Goal: Task Accomplishment & Management: Complete application form

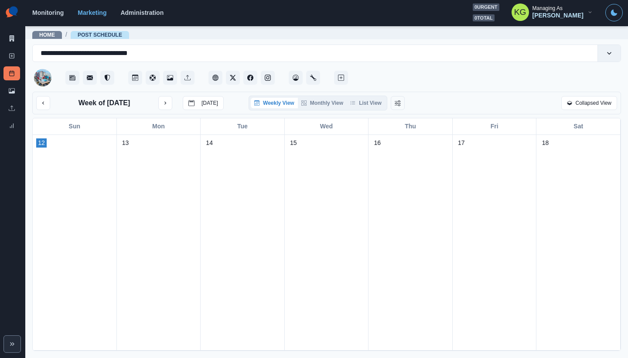
click at [376, 111] on div "Week of [DATE] [DATE] Weekly View Monthly View List View Collapsed View" at bounding box center [326, 103] width 589 height 23
click at [373, 104] on button "List View" at bounding box center [366, 103] width 38 height 10
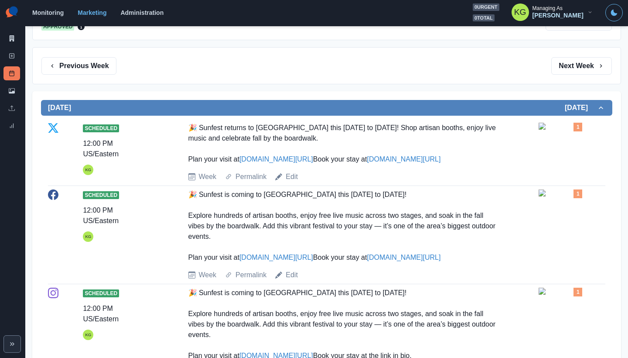
scroll to position [106, 0]
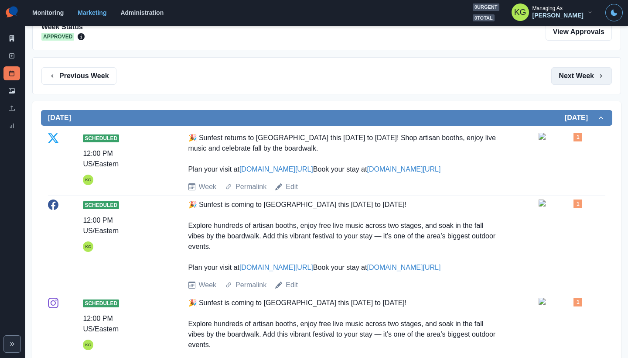
click at [572, 80] on button "Next Week" at bounding box center [581, 75] width 61 height 17
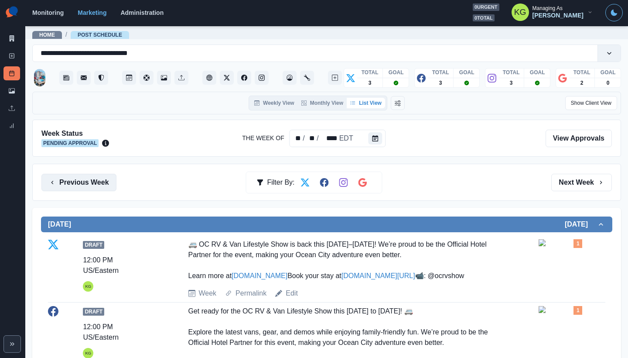
click at [113, 180] on button "Previous Week" at bounding box center [78, 182] width 75 height 17
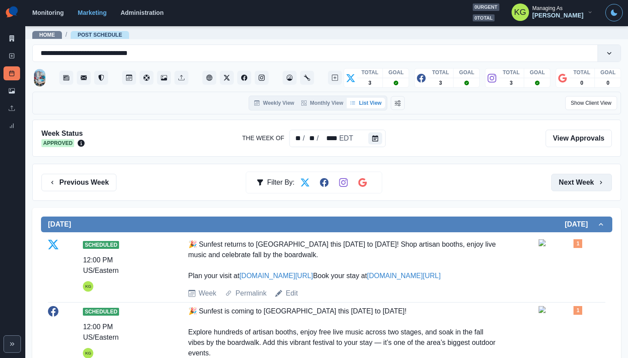
click at [563, 178] on button "Next Week" at bounding box center [581, 182] width 61 height 17
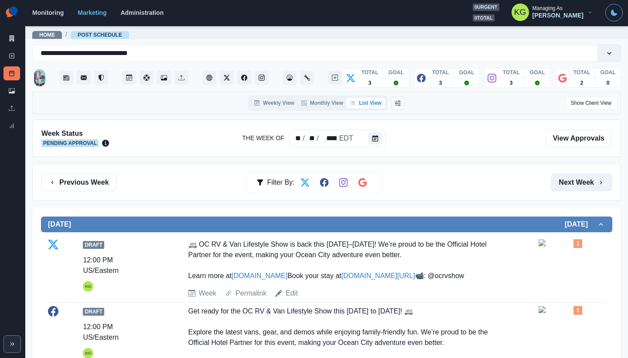
click at [564, 177] on button "Next Week" at bounding box center [581, 182] width 61 height 17
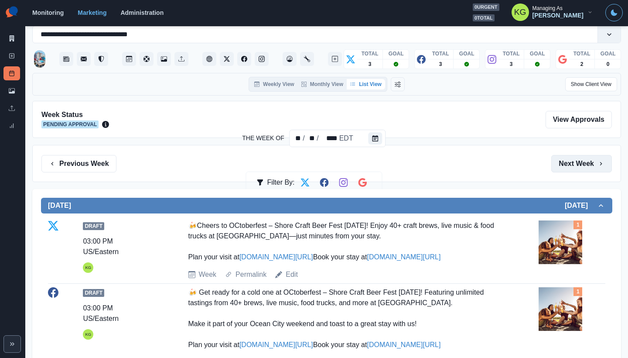
scroll to position [9, 0]
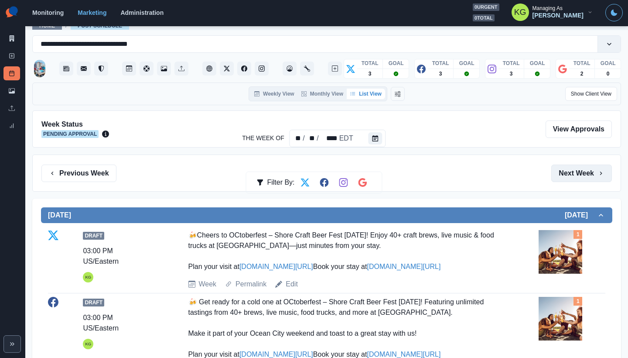
click at [564, 173] on button "Next Week" at bounding box center [581, 172] width 61 height 17
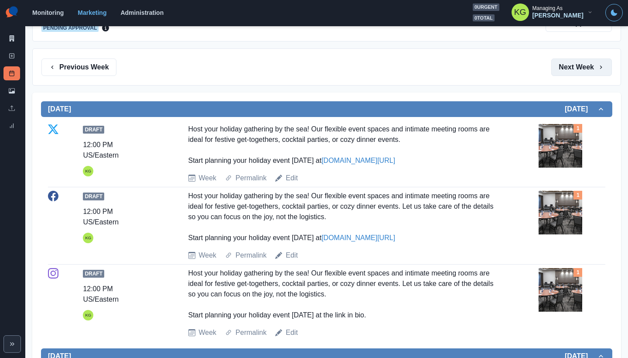
click at [565, 69] on button "Next Week" at bounding box center [581, 66] width 61 height 17
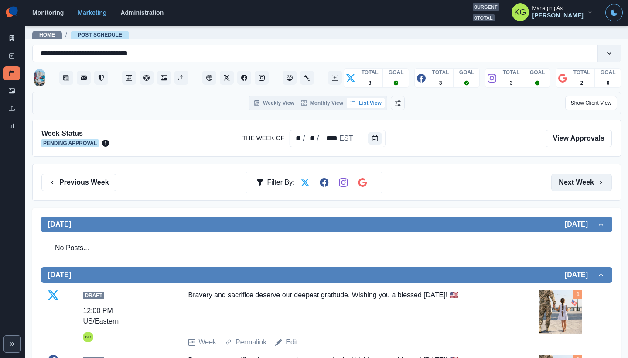
click at [565, 177] on button "Next Week" at bounding box center [581, 182] width 61 height 17
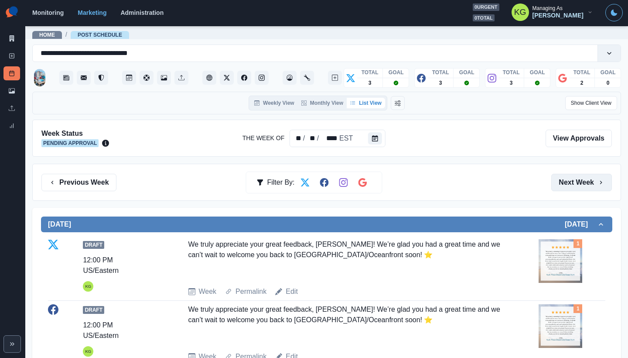
click at [581, 184] on button "Next Week" at bounding box center [581, 182] width 61 height 17
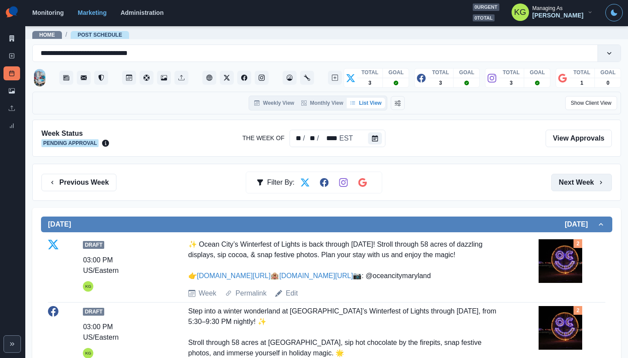
click at [581, 174] on button "Next Week" at bounding box center [581, 182] width 61 height 17
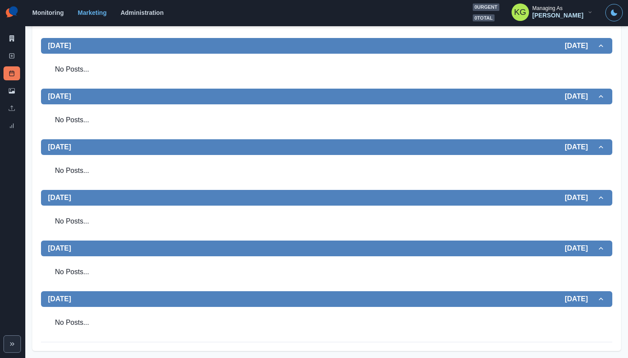
scroll to position [61, 0]
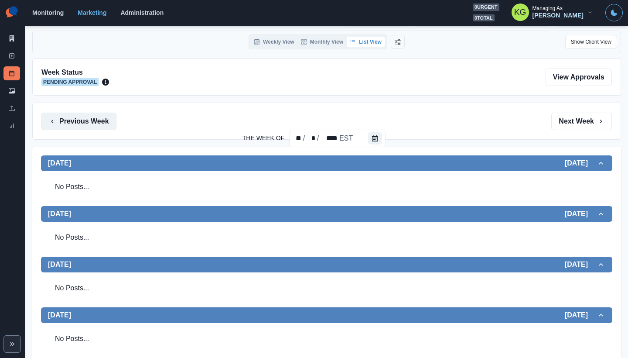
click at [93, 118] on button "Previous Week" at bounding box center [78, 121] width 75 height 17
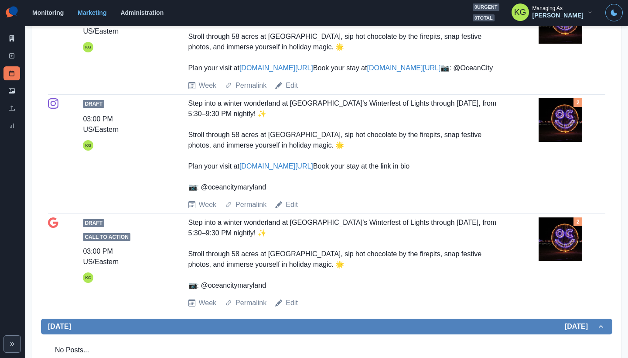
scroll to position [96, 0]
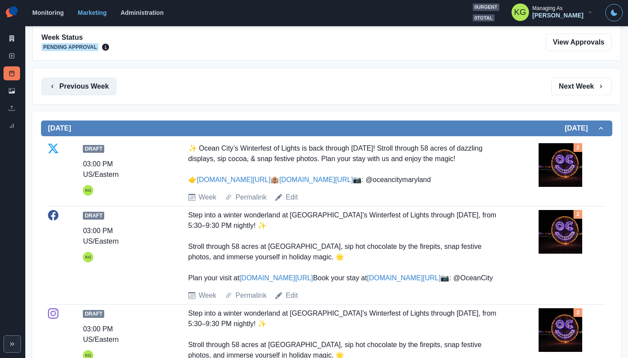
click at [102, 85] on button "Previous Week" at bounding box center [78, 86] width 75 height 17
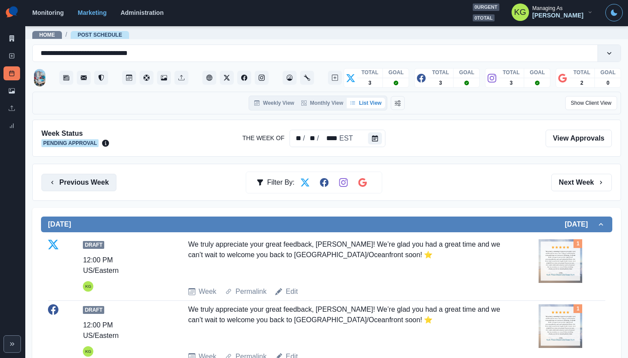
click at [102, 174] on button "Previous Week" at bounding box center [78, 182] width 75 height 17
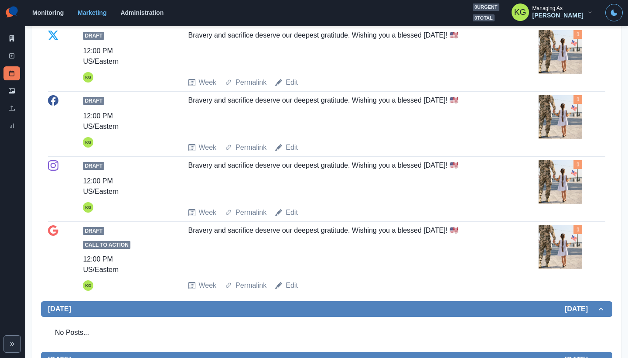
scroll to position [444, 0]
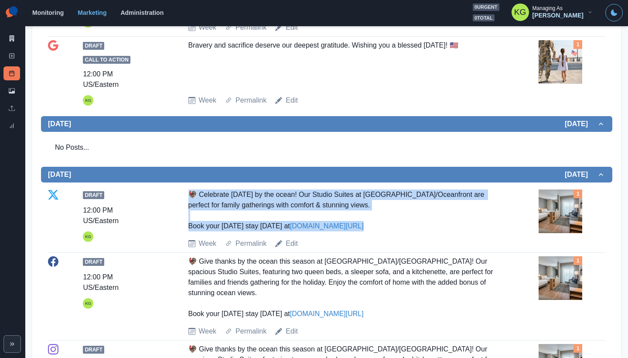
drag, startPoint x: 396, startPoint y: 227, endPoint x: 184, endPoint y: 189, distance: 215.3
click at [184, 189] on div "Draft 12:00 PM US/Eastern KG 🦃 Celebrate Thanksgiving by the ocean! Our Studio …" at bounding box center [326, 218] width 557 height 59
copy div "🦃 Celebrate Thanksgiving by the ocean! Our Studio Suites at Hyatt Place Ocean C…"
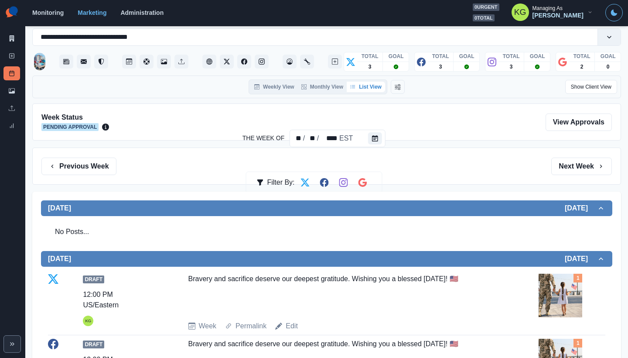
scroll to position [0, 0]
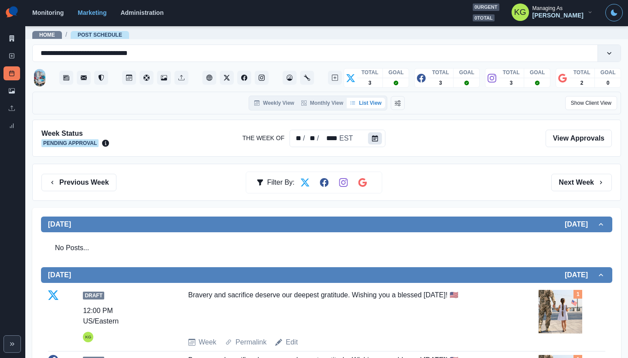
click at [371, 143] on button "Calendar" at bounding box center [375, 138] width 14 height 12
click at [376, 140] on icon "Calendar" at bounding box center [375, 138] width 6 height 6
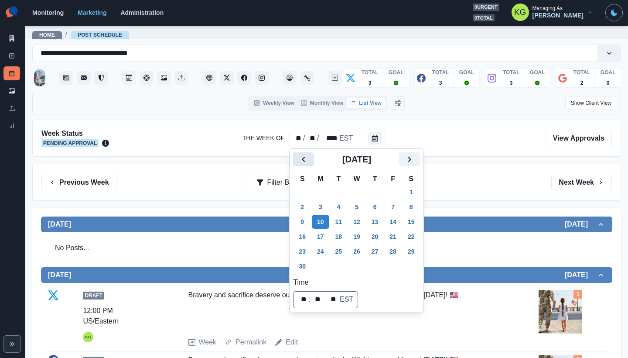
click at [308, 160] on icon "Previous" at bounding box center [303, 159] width 10 height 10
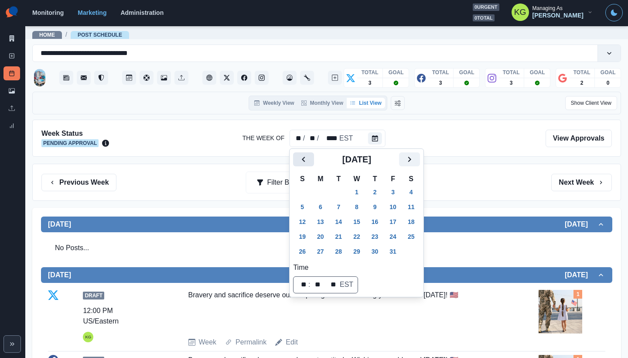
click at [308, 160] on icon "Previous" at bounding box center [303, 159] width 10 height 10
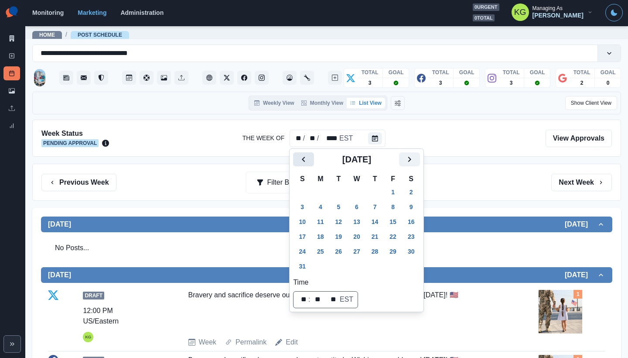
click at [308, 160] on icon "Previous" at bounding box center [303, 159] width 10 height 10
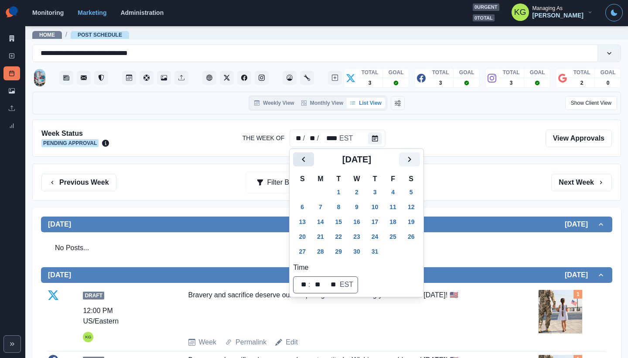
click at [308, 160] on icon "Previous" at bounding box center [303, 159] width 10 height 10
click at [324, 194] on button "2" at bounding box center [320, 192] width 17 height 14
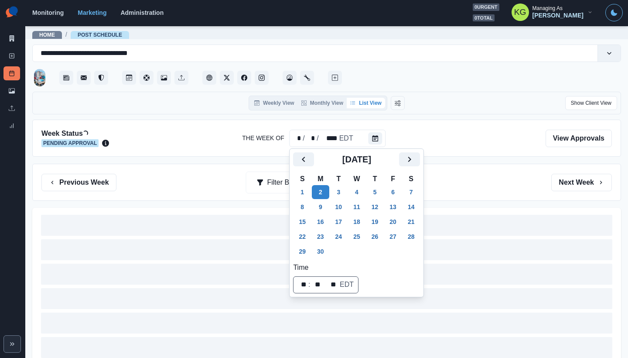
click at [500, 191] on div "Previous Week Filter By: Next Week" at bounding box center [326, 182] width 589 height 37
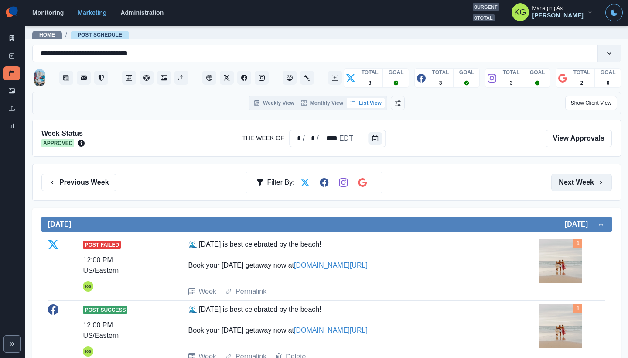
click at [575, 175] on button "Next Week" at bounding box center [581, 182] width 61 height 17
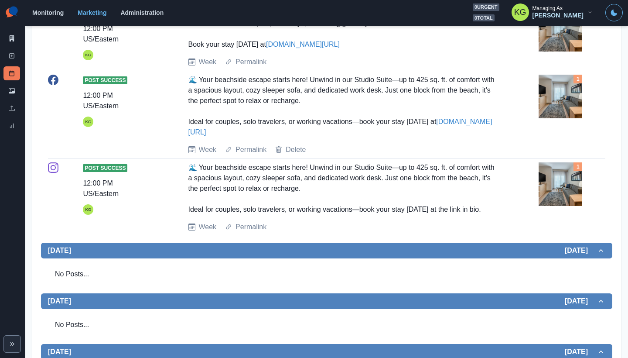
scroll to position [808, 0]
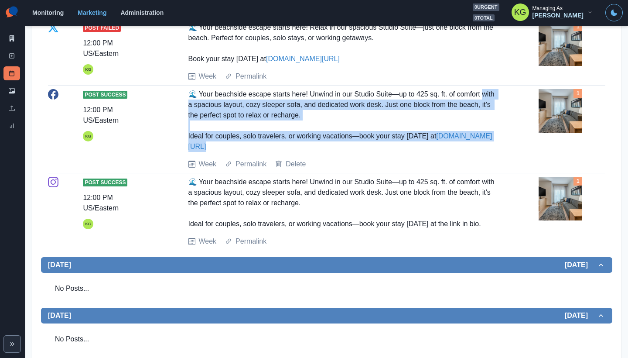
drag, startPoint x: 215, startPoint y: 104, endPoint x: 315, endPoint y: 144, distance: 108.0
click at [315, 144] on div "Post Success 12:00 PM US/Eastern KG 🌊 Your beachside escape starts here! Unwind…" at bounding box center [326, 129] width 557 height 80
click at [269, 143] on div "🌊 Your beachside escape starts here! Unwind in our Studio Suite—up to 425 sq. f…" at bounding box center [344, 120] width 312 height 63
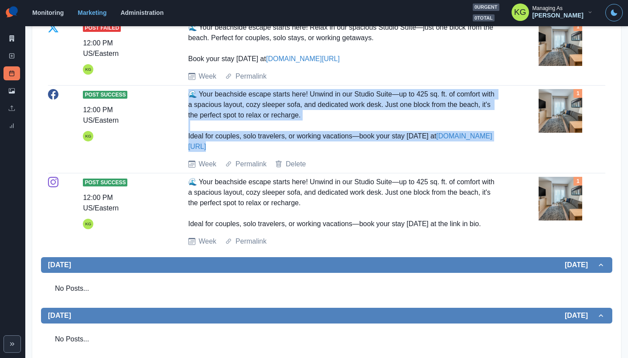
drag, startPoint x: 272, startPoint y: 143, endPoint x: 183, endPoint y: 90, distance: 104.3
click at [183, 90] on div "Post Success 12:00 PM US/Eastern KG 🌊 Your beachside escape starts here! Unwind…" at bounding box center [326, 129] width 557 height 80
copy div "🌊 Your beachside escape starts here! Unwind in our Studio Suite—up to 425 sq. f…"
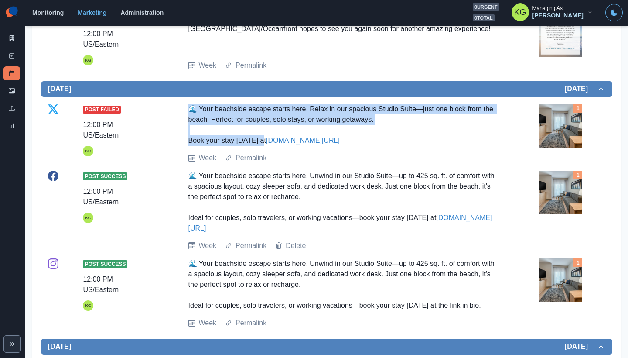
drag, startPoint x: 181, startPoint y: 102, endPoint x: 261, endPoint y: 139, distance: 88.2
click at [261, 139] on div "Post Failed 12:00 PM US/Eastern KG 🌊 Your beachside escape starts here! Relax i…" at bounding box center [326, 133] width 557 height 67
copy div "🌊 Your beachside escape starts here! Relax in our spacious Studio Suite—just on…"
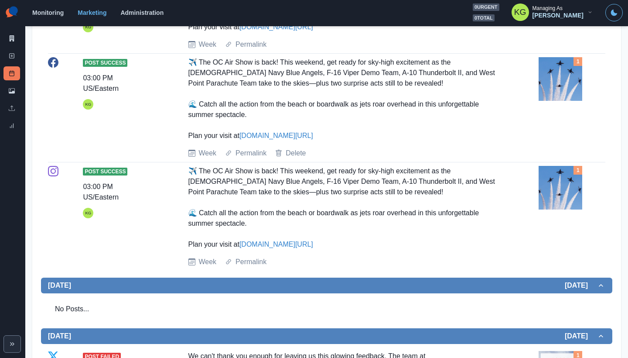
scroll to position [0, 0]
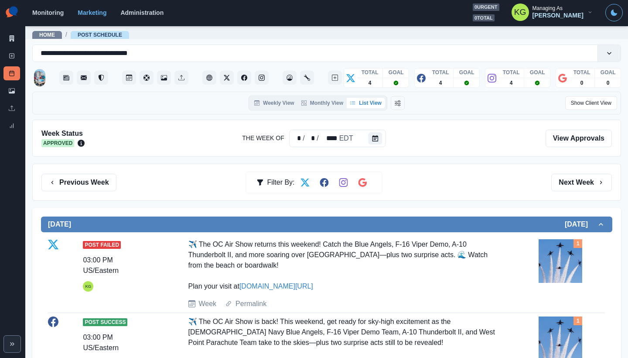
click at [572, 171] on div "Previous Week Filter By: Next Week" at bounding box center [326, 182] width 589 height 37
click at [571, 175] on button "Next Week" at bounding box center [581, 182] width 61 height 17
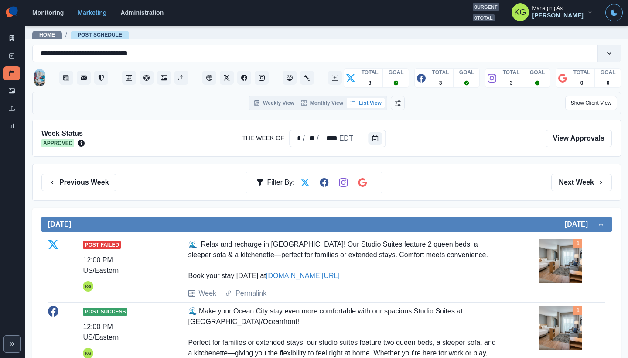
scroll to position [175, 0]
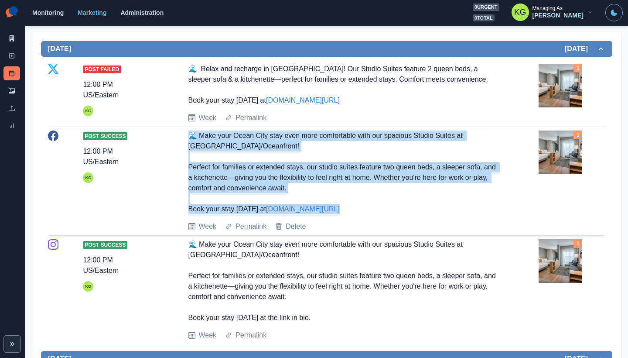
drag, startPoint x: 184, startPoint y: 139, endPoint x: 352, endPoint y: 206, distance: 180.7
click at [352, 206] on div "Post Success 12:00 PM US/Eastern KG 🌊 Make your Ocean City stay even more comfo…" at bounding box center [326, 180] width 557 height 101
copy div "🌊 Make your Ocean City stay even more comfortable with our spacious Studio Suit…"
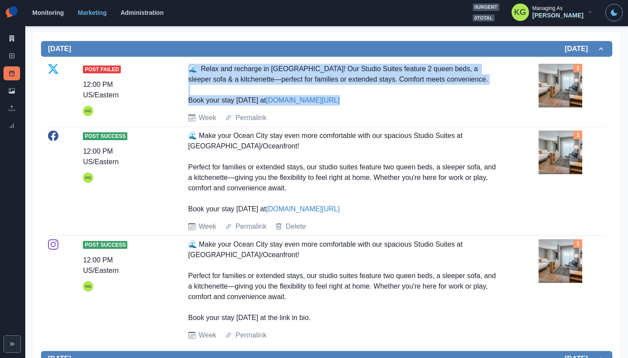
drag, startPoint x: 323, startPoint y: 100, endPoint x: 186, endPoint y: 66, distance: 141.4
click at [186, 66] on div "Post Failed 12:00 PM US/Eastern KG 🌊 Relax and recharge in Ocean City! Our Stud…" at bounding box center [326, 93] width 557 height 59
copy div "🌊 Relax and recharge in Ocean City! Our Studio Suites feature 2 queen beds, a s…"
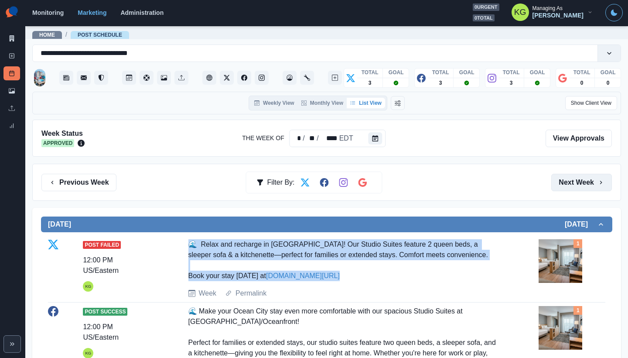
click at [577, 179] on button "Next Week" at bounding box center [581, 182] width 61 height 17
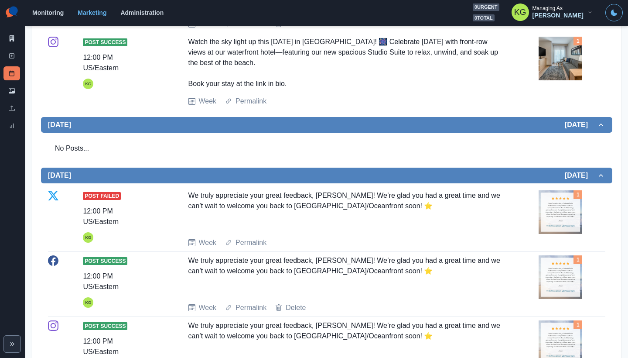
scroll to position [63, 0]
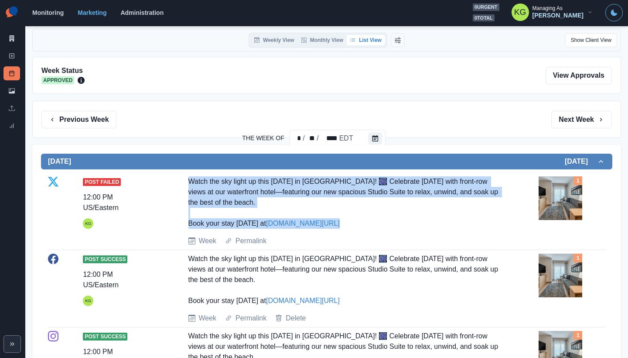
drag, startPoint x: 337, startPoint y: 223, endPoint x: 190, endPoint y: 162, distance: 158.9
click at [195, 171] on div "Post Failed 12:00 PM US/Eastern KG Watch the sky light up this July 4th in Ocea…" at bounding box center [326, 290] width 571 height 242
copy div "Watch the sky light up this July 4th in Ocean City! 🎆 Celebrate Independence Da…"
click at [356, 228] on div "Watch the sky light up this July 4th in Ocean City! 🎆 Celebrate Independence Da…" at bounding box center [344, 202] width 312 height 52
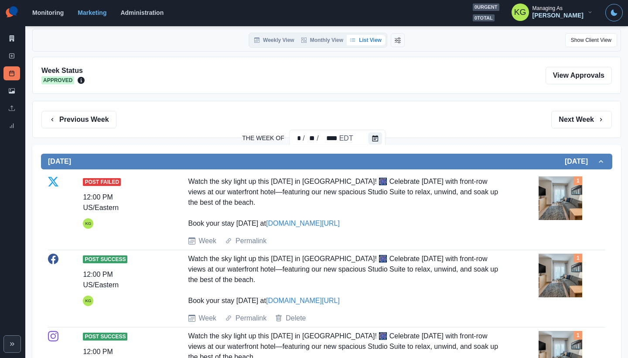
drag, startPoint x: 346, startPoint y: 227, endPoint x: 264, endPoint y: 225, distance: 81.6
click at [264, 225] on div "Watch the sky light up this July 4th in Ocean City! 🎆 Celebrate Independence Da…" at bounding box center [344, 202] width 312 height 52
copy div "Watch the sky light up this July 4th in Ocean City! 🎆 Celebrate Independence Da…"
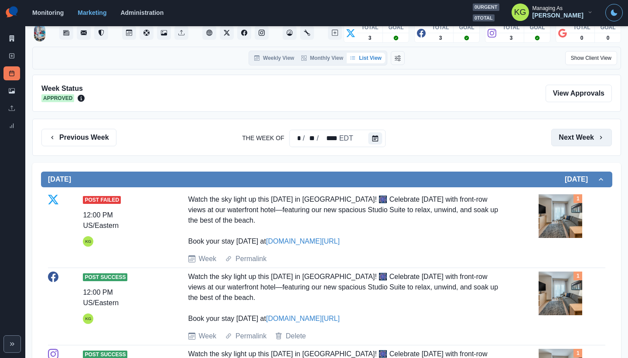
click at [563, 142] on button "Next Week" at bounding box center [581, 137] width 61 height 17
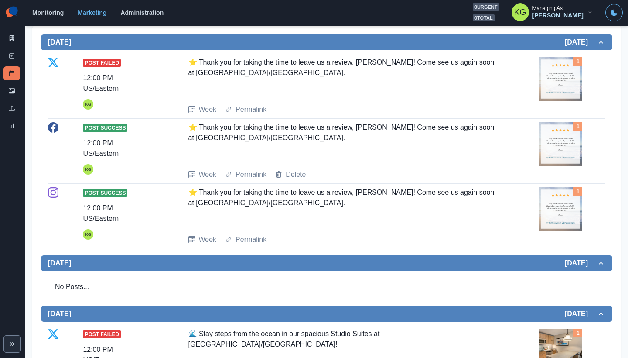
scroll to position [2, 0]
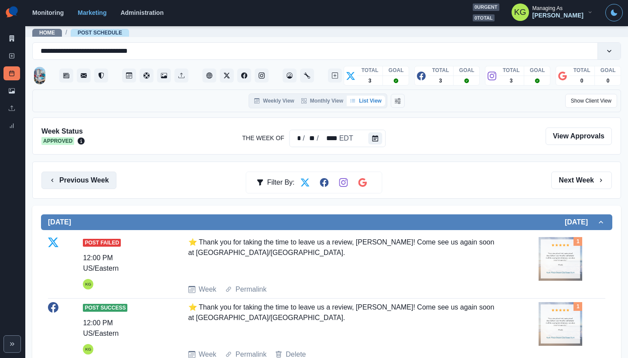
click at [106, 186] on button "Previous Week" at bounding box center [78, 179] width 75 height 17
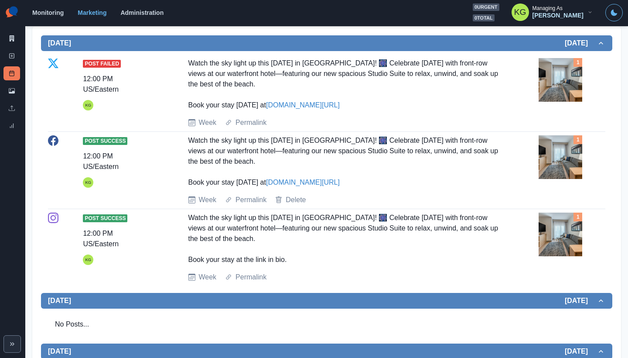
scroll to position [13, 0]
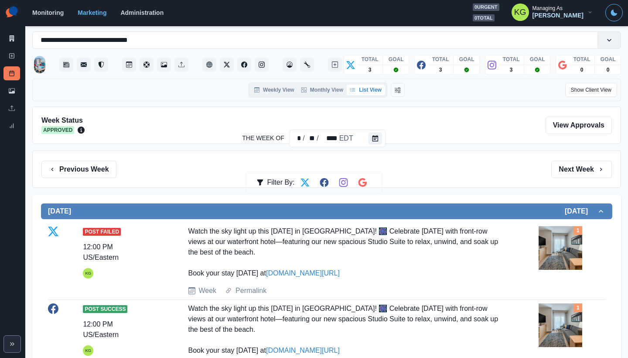
click at [78, 157] on div "Previous Week Filter By: Next Week" at bounding box center [326, 168] width 589 height 37
click at [85, 166] on button "Previous Week" at bounding box center [78, 169] width 75 height 17
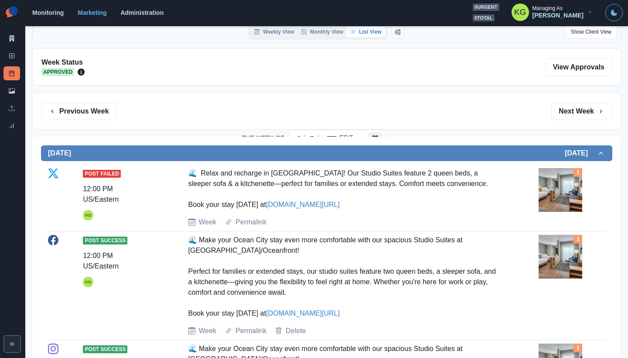
scroll to position [56, 0]
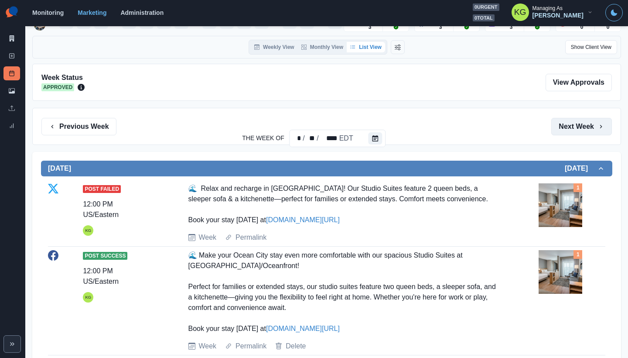
click at [581, 131] on button "Next Week" at bounding box center [581, 126] width 61 height 17
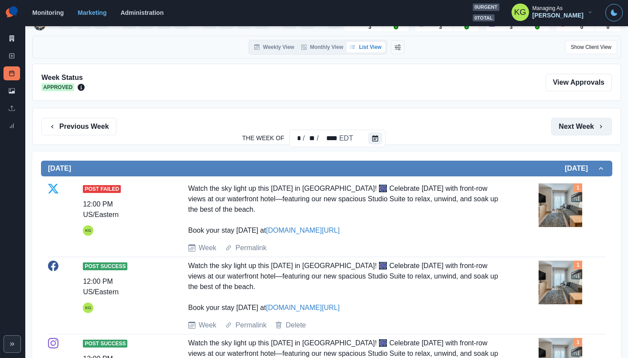
click at [581, 131] on button "Next Week" at bounding box center [581, 126] width 61 height 17
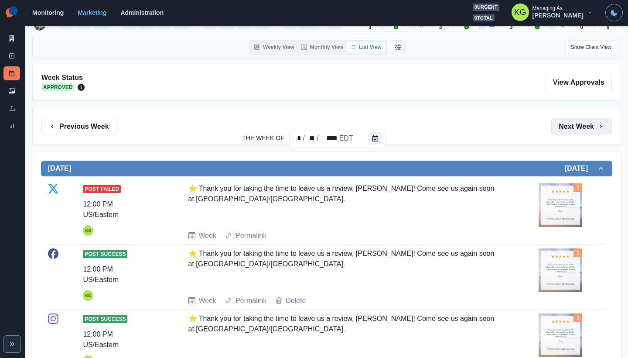
click at [581, 131] on button "Next Week" at bounding box center [581, 126] width 61 height 17
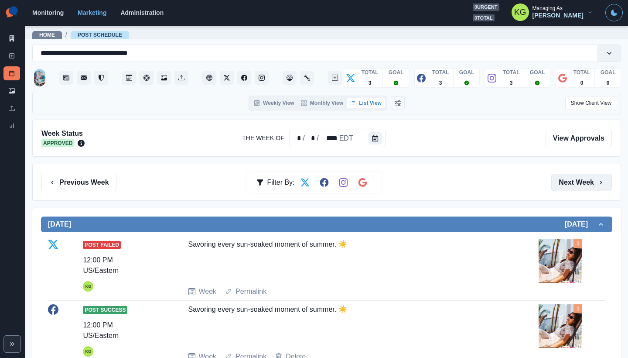
click at [555, 184] on button "Next Week" at bounding box center [581, 182] width 61 height 17
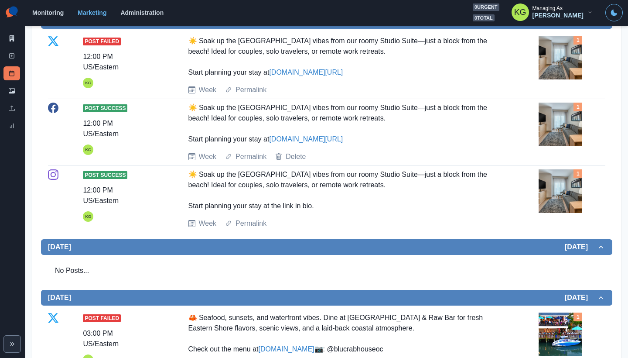
scroll to position [122, 0]
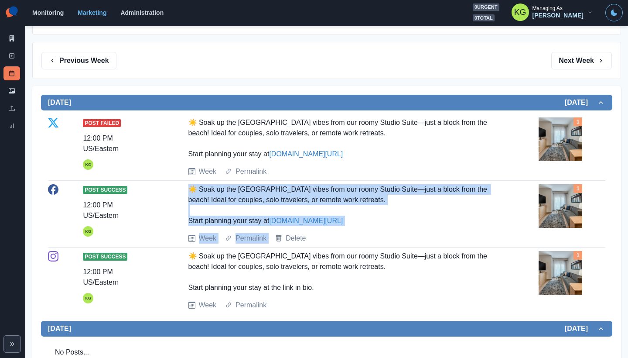
drag, startPoint x: 326, startPoint y: 213, endPoint x: 410, endPoint y: 232, distance: 85.9
click at [410, 232] on div "Post Success 12:00 PM US/Eastern KG ☀️ Soak up the Ocean City vibes from our ro…" at bounding box center [326, 213] width 557 height 59
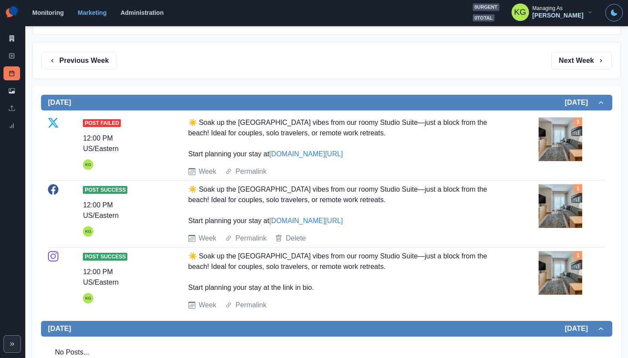
click at [410, 232] on div "Post Success 12:00 PM US/Eastern KG ☀️ Soak up the Ocean City vibes from our ro…" at bounding box center [326, 213] width 557 height 59
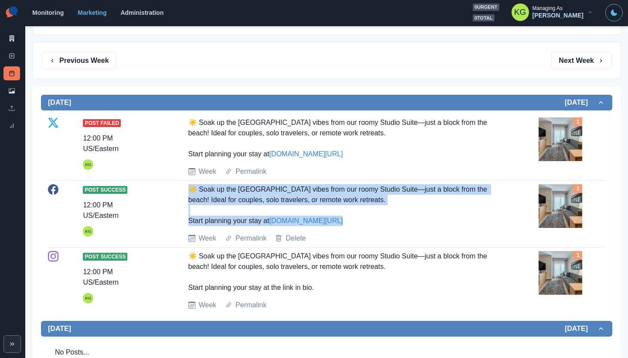
drag, startPoint x: 334, startPoint y: 215, endPoint x: 181, endPoint y: 187, distance: 155.8
click at [181, 187] on div "Post Success 12:00 PM US/Eastern KG ☀️ Soak up the Ocean City vibes from our ro…" at bounding box center [326, 213] width 557 height 59
copy div "☀️ Soak up the Ocean City vibes from our roomy Studio Suite—just a block from t…"
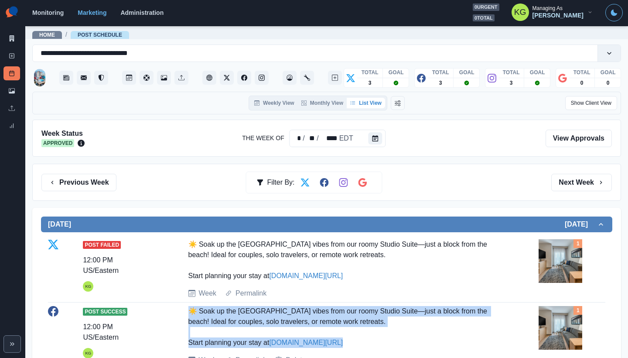
click at [382, 142] on div at bounding box center [377, 138] width 17 height 17
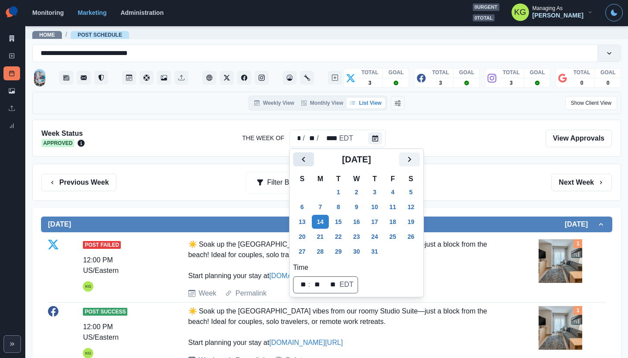
click at [313, 157] on button "Previous" at bounding box center [303, 159] width 21 height 14
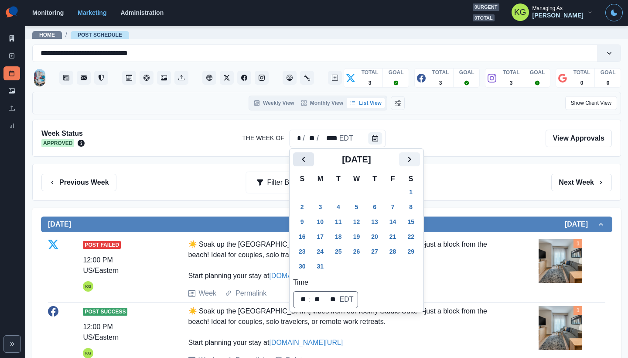
click at [313, 157] on button "Previous" at bounding box center [303, 159] width 21 height 14
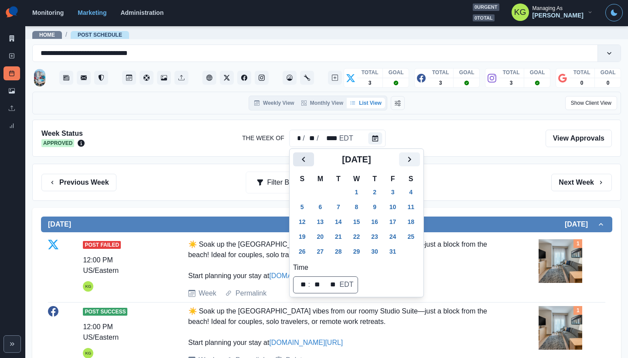
click at [313, 157] on button "Previous" at bounding box center [303, 159] width 21 height 14
click at [313, 160] on button "Previous" at bounding box center [303, 159] width 21 height 14
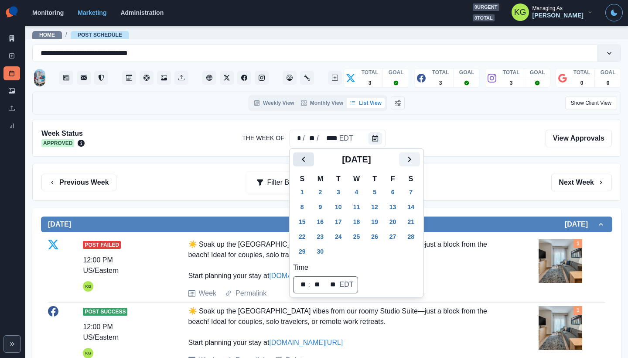
click at [313, 160] on button "Previous" at bounding box center [303, 159] width 21 height 14
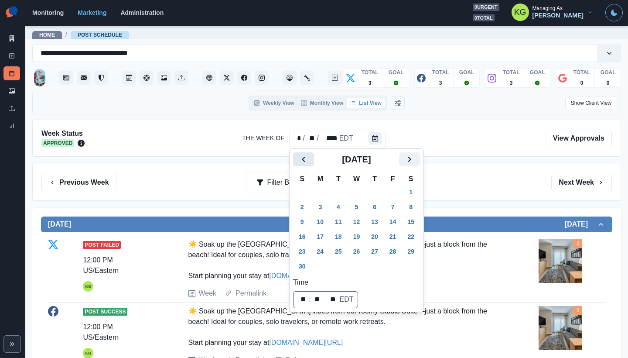
click at [313, 160] on button "Previous" at bounding box center [303, 159] width 21 height 14
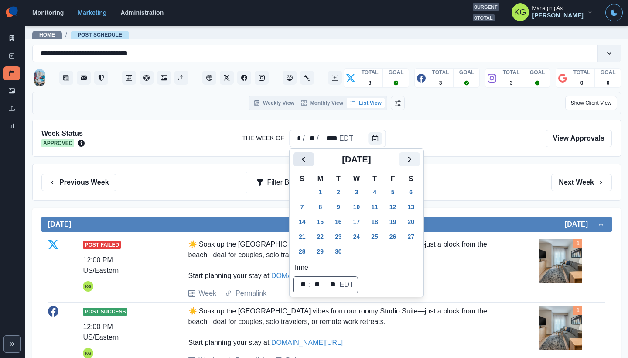
click at [313, 160] on button "Previous" at bounding box center [303, 159] width 21 height 14
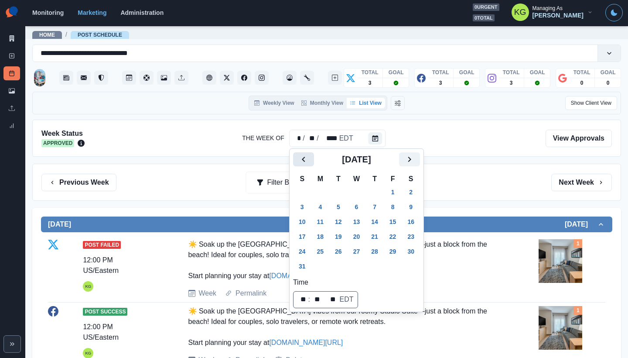
click at [313, 160] on button "Previous" at bounding box center [303, 159] width 21 height 14
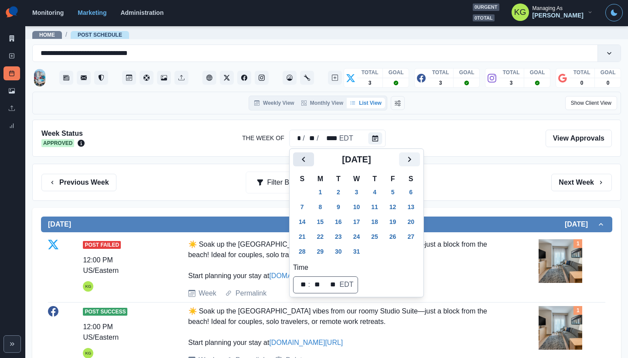
click at [313, 160] on button "Previous" at bounding box center [303, 159] width 21 height 14
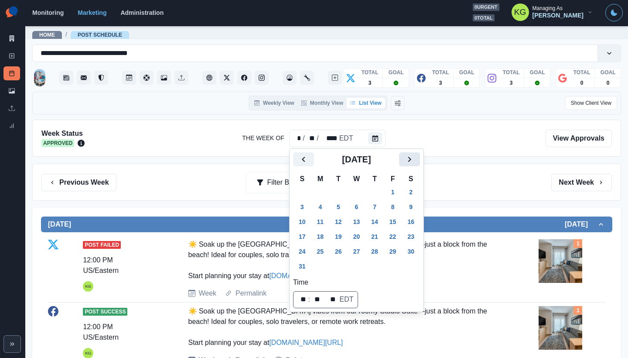
click at [420, 160] on button "Next" at bounding box center [409, 159] width 21 height 14
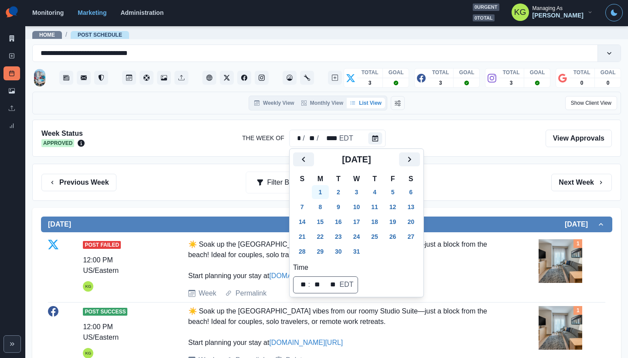
click at [327, 191] on button "1" at bounding box center [320, 192] width 17 height 14
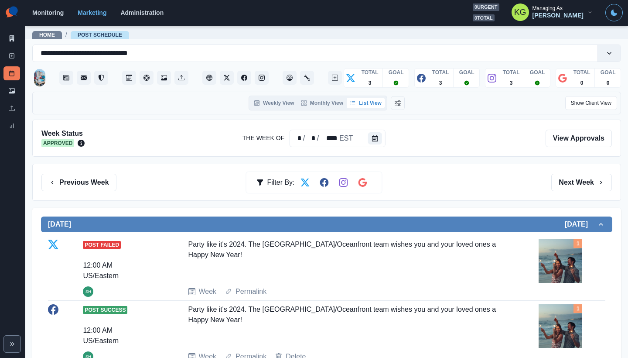
scroll to position [79, 0]
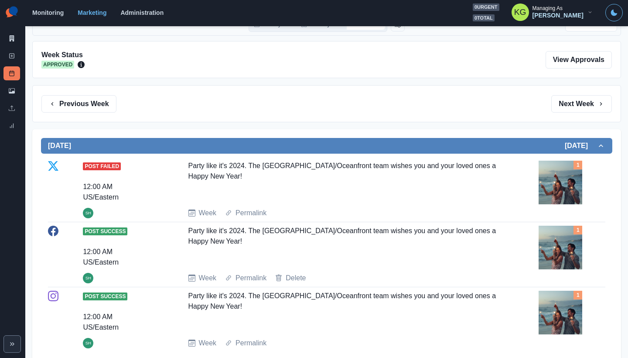
drag, startPoint x: 259, startPoint y: 177, endPoint x: 172, endPoint y: 157, distance: 89.1
click at [172, 157] on div "Post Failed 12:00 AM US/Eastern SH Party like it's 2024. The Hyatt Place Ocean …" at bounding box center [326, 189] width 557 height 65
copy div "Party like it's 2024. The Hyatt Place Ocean City/Oceanfront team wishes you and…"
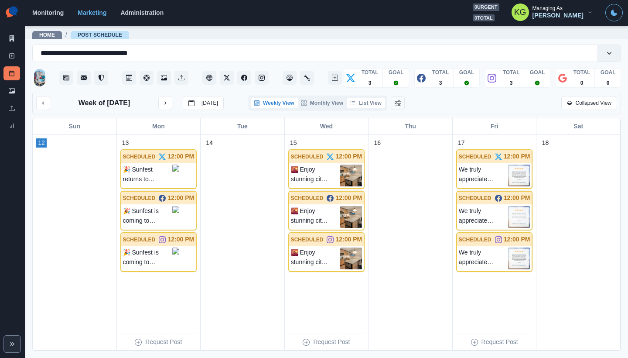
click at [368, 104] on button "List View" at bounding box center [366, 103] width 38 height 10
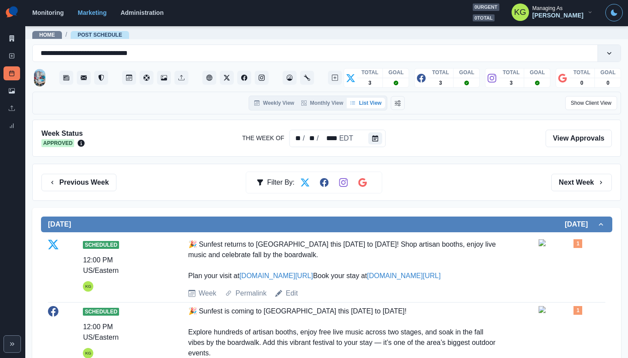
scroll to position [17, 0]
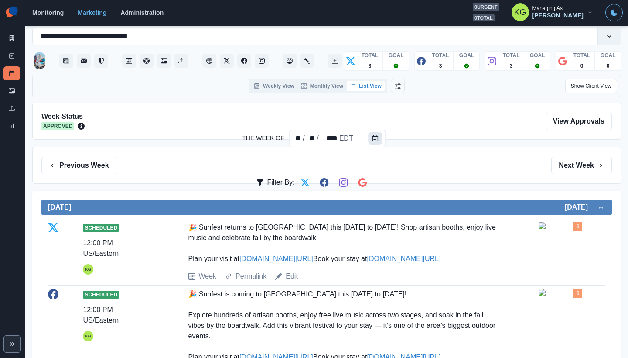
click at [379, 136] on button "Calendar" at bounding box center [376, 138] width 14 height 12
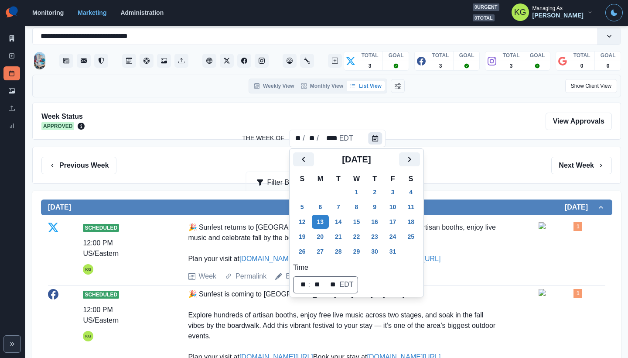
click at [376, 137] on icon "Calendar" at bounding box center [375, 138] width 6 height 6
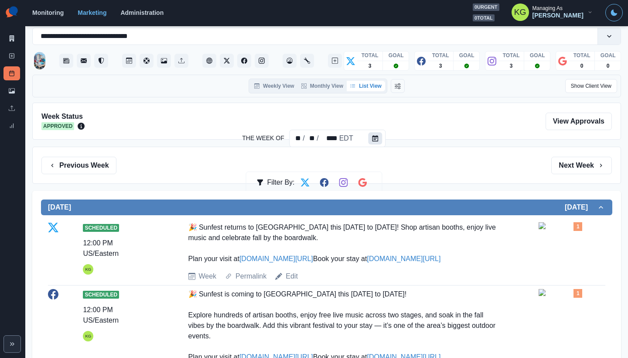
click at [374, 136] on icon "Calendar" at bounding box center [375, 138] width 6 height 6
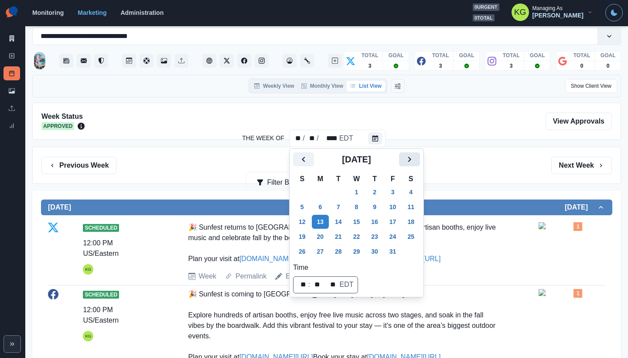
click at [415, 159] on icon "Next" at bounding box center [409, 159] width 10 height 10
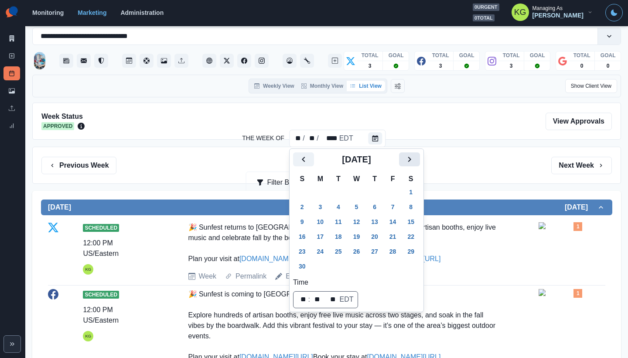
click at [415, 158] on icon "Next" at bounding box center [409, 159] width 10 height 10
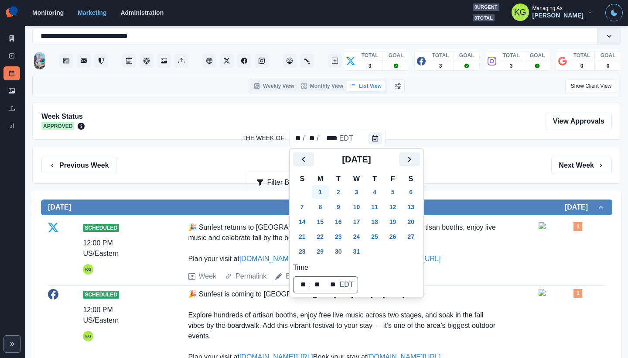
click at [324, 189] on button "1" at bounding box center [320, 192] width 17 height 14
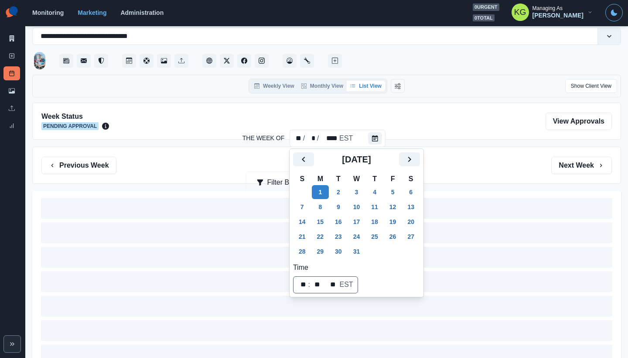
click at [486, 165] on div "Previous Week Filter By: Next Week" at bounding box center [326, 165] width 570 height 17
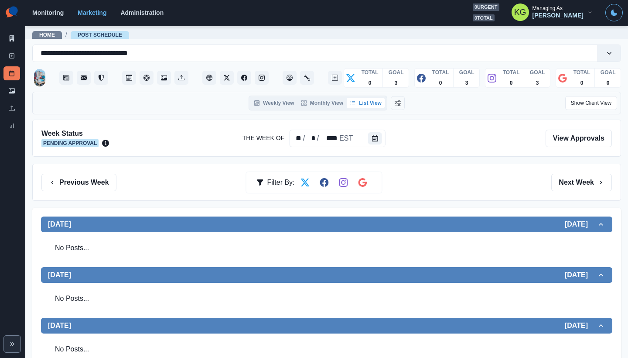
click at [99, 171] on div "Previous Week Filter By: Next Week" at bounding box center [326, 182] width 589 height 37
click at [100, 189] on button "Previous Week" at bounding box center [78, 182] width 75 height 17
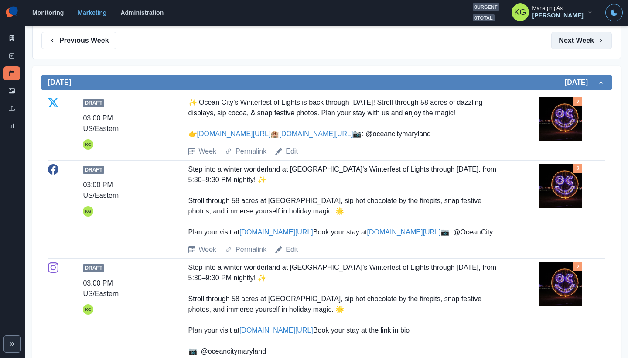
scroll to position [52, 0]
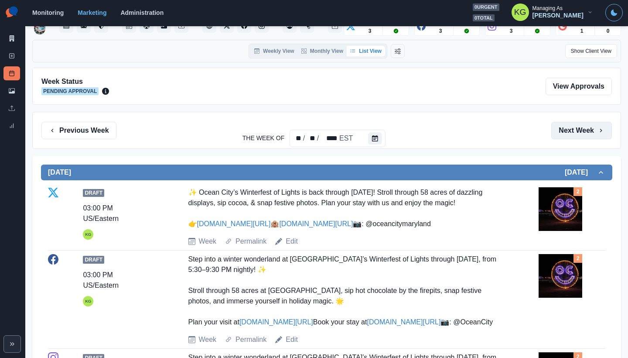
click at [567, 122] on button "Next Week" at bounding box center [581, 130] width 61 height 17
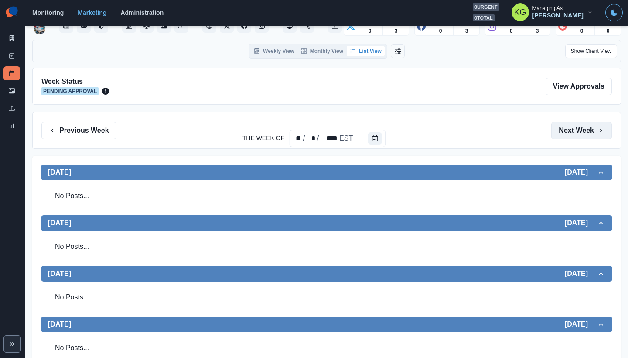
scroll to position [134, 0]
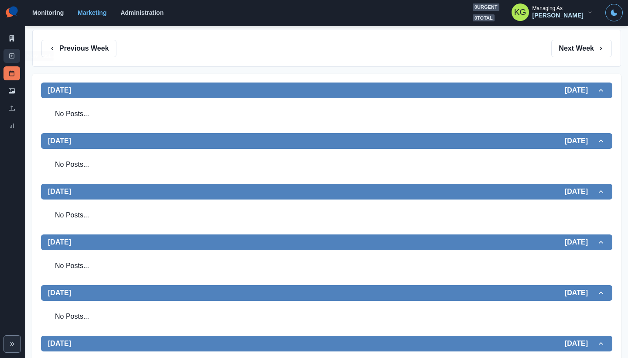
click at [6, 57] on link "New Post" at bounding box center [11, 56] width 17 height 14
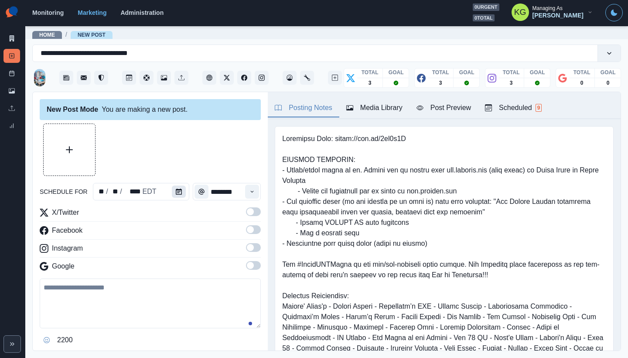
click at [178, 193] on icon "Calendar" at bounding box center [179, 191] width 6 height 6
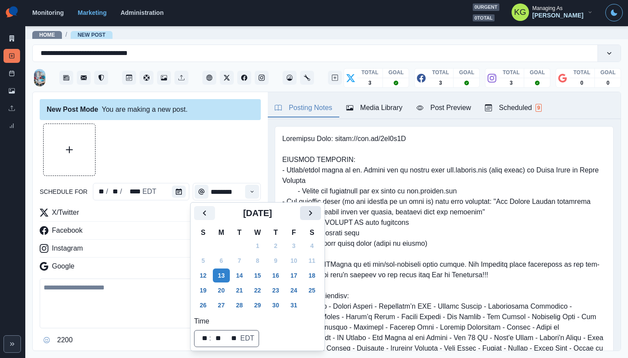
click at [312, 207] on button "Next" at bounding box center [310, 213] width 21 height 14
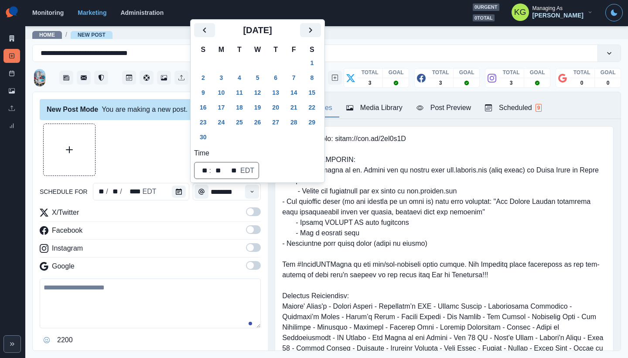
click at [313, 38] on div "[DATE]" at bounding box center [257, 33] width 127 height 21
click at [312, 31] on icon "Next" at bounding box center [310, 29] width 3 height 5
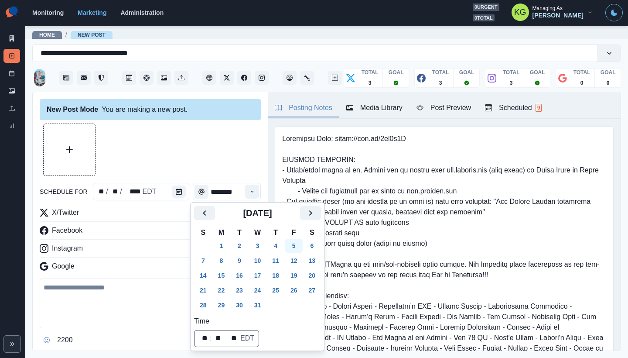
click at [301, 243] on button "5" at bounding box center [293, 246] width 17 height 14
click at [216, 152] on div at bounding box center [150, 149] width 221 height 52
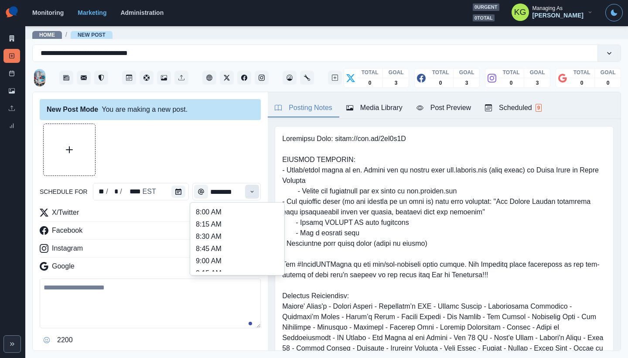
click at [249, 191] on button "Time" at bounding box center [252, 191] width 14 height 14
click at [225, 226] on li "12:00 PM" at bounding box center [237, 223] width 87 height 12
type input "********"
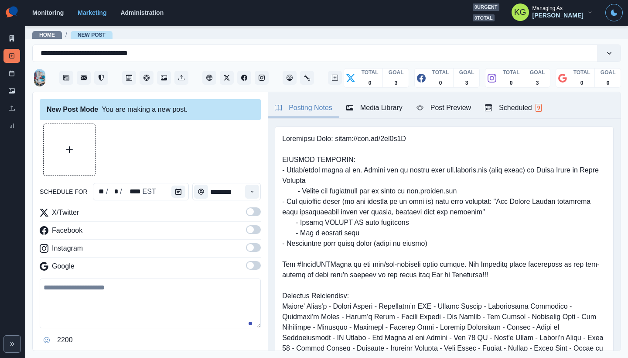
click at [248, 261] on span at bounding box center [253, 265] width 15 height 9
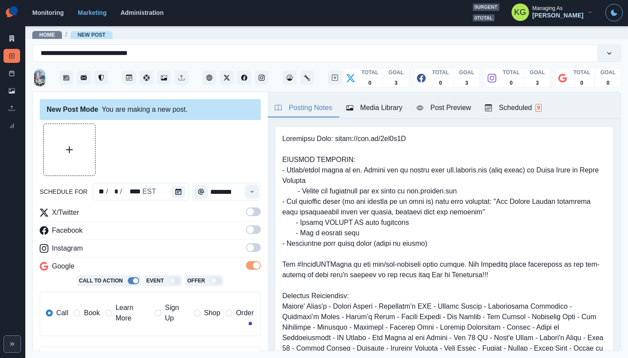
click at [248, 245] on span at bounding box center [253, 247] width 15 height 9
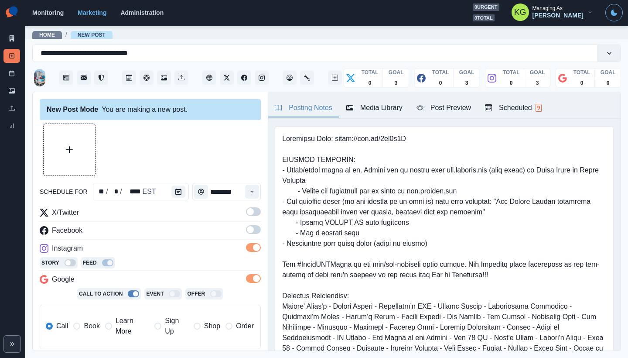
click at [248, 232] on span at bounding box center [253, 229] width 15 height 9
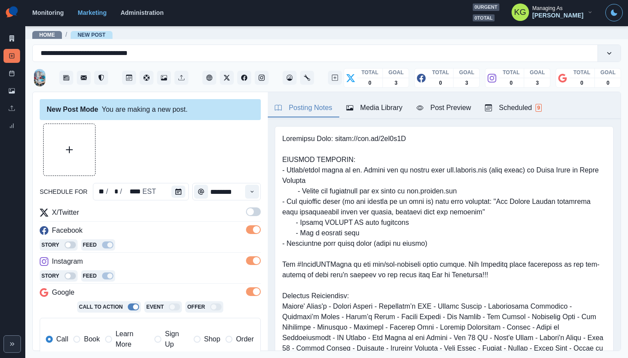
click at [248, 214] on span at bounding box center [253, 211] width 15 height 9
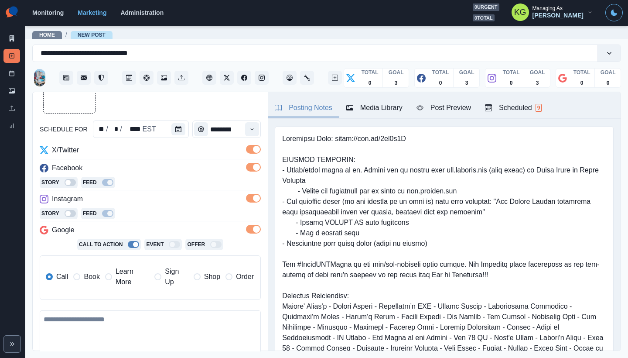
click at [81, 275] on label "Book" at bounding box center [86, 276] width 26 height 21
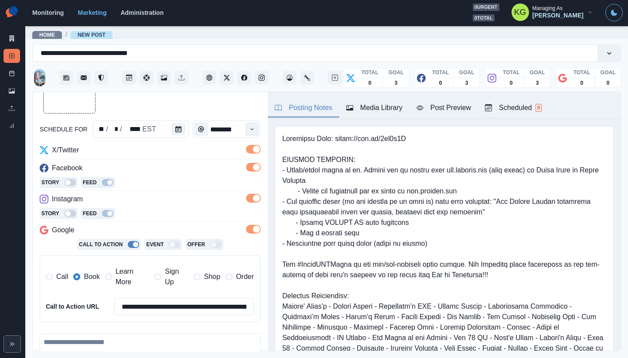
click at [374, 111] on div "Media Library" at bounding box center [374, 107] width 56 height 10
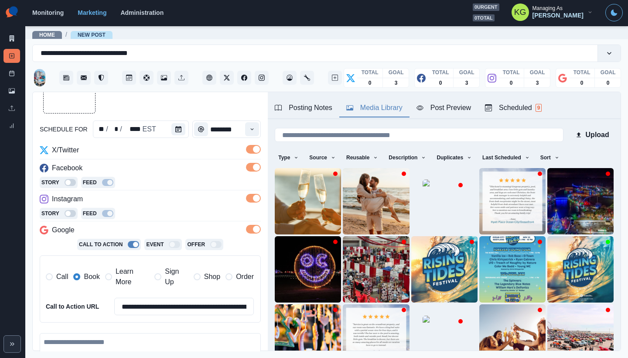
scroll to position [69, 0]
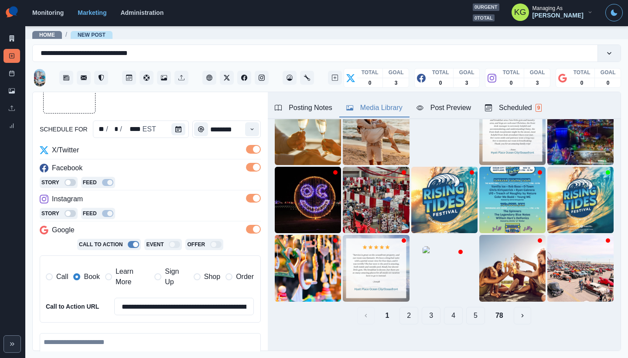
click at [400, 309] on button "2" at bounding box center [409, 315] width 19 height 17
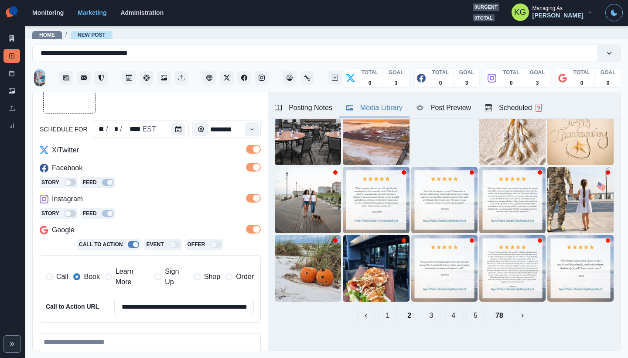
click at [423, 311] on button "3" at bounding box center [431, 315] width 19 height 17
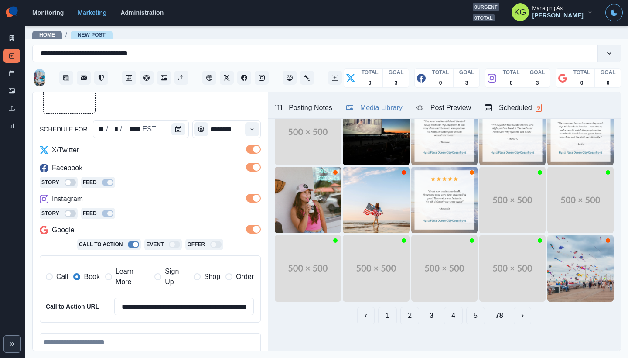
click at [444, 311] on button "4" at bounding box center [453, 315] width 19 height 17
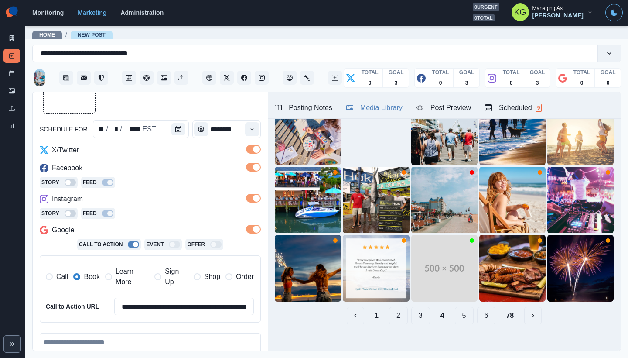
click at [456, 311] on button "5" at bounding box center [464, 315] width 19 height 17
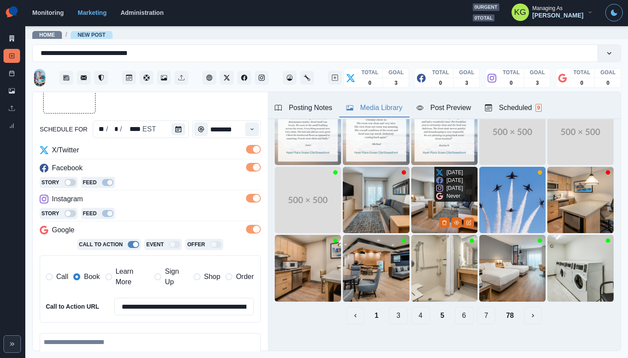
click at [428, 207] on img at bounding box center [444, 200] width 66 height 66
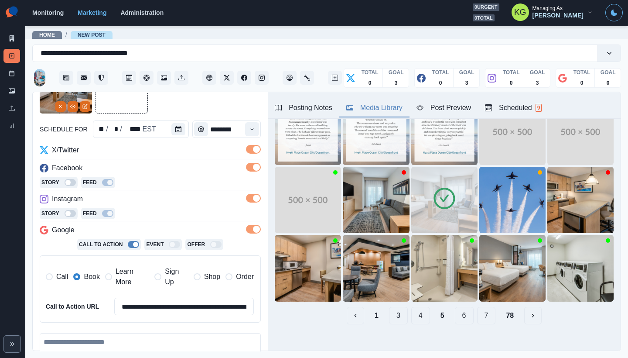
scroll to position [196, 0]
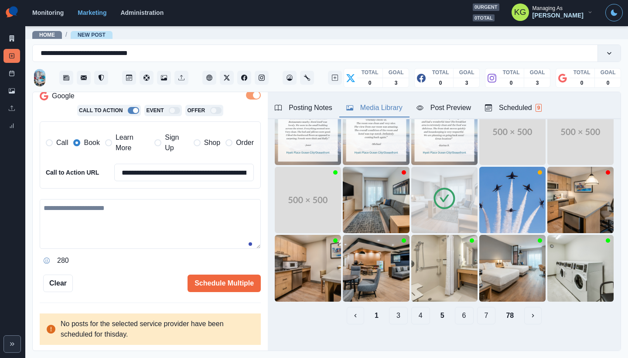
click at [163, 225] on textarea at bounding box center [150, 224] width 221 height 50
paste textarea "**********"
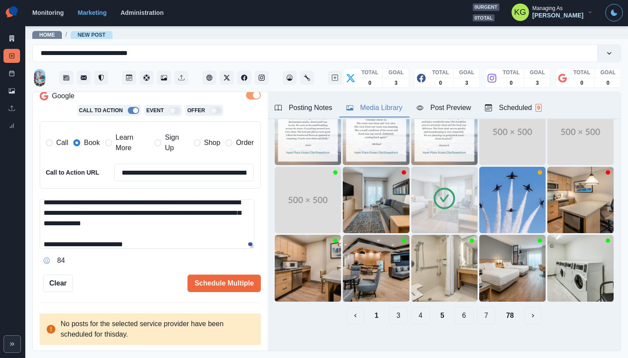
scroll to position [6, 0]
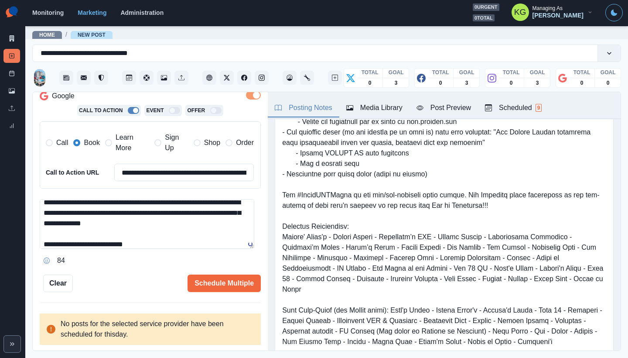
click at [306, 100] on button "Posting Notes" at bounding box center [304, 108] width 72 height 18
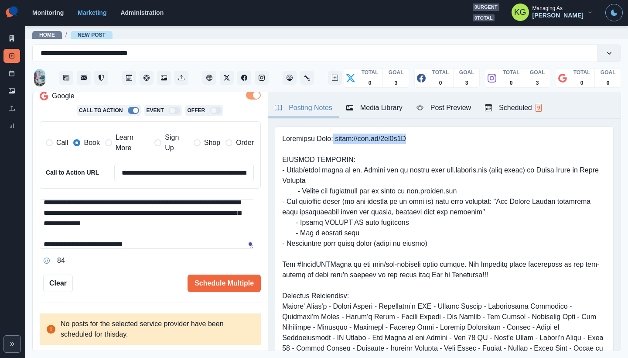
drag, startPoint x: 340, startPoint y: 139, endPoint x: 442, endPoint y: 141, distance: 102.1
click at [442, 141] on pre at bounding box center [444, 285] width 324 height 304
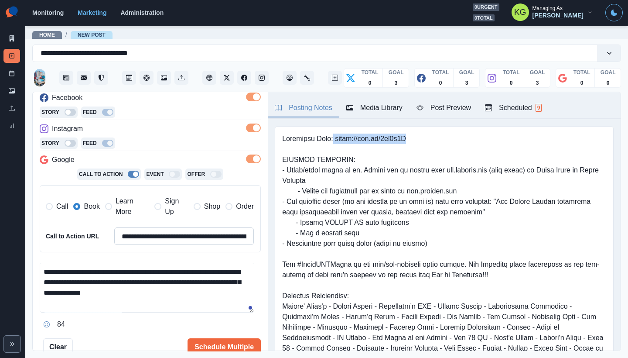
scroll to position [150, 0]
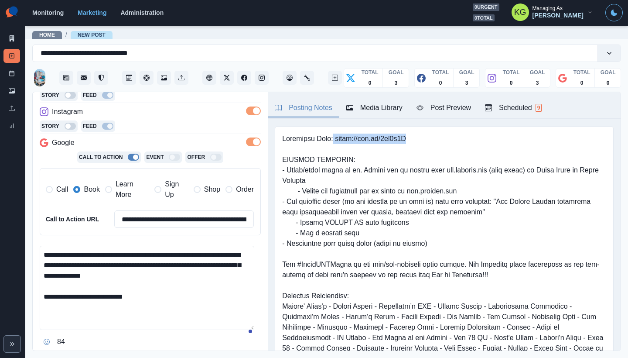
click at [254, 330] on textarea "**********" at bounding box center [147, 288] width 215 height 84
click at [167, 301] on textarea "**********" at bounding box center [147, 292] width 215 height 93
paste textarea "**********"
click at [175, 297] on textarea "**********" at bounding box center [147, 292] width 215 height 93
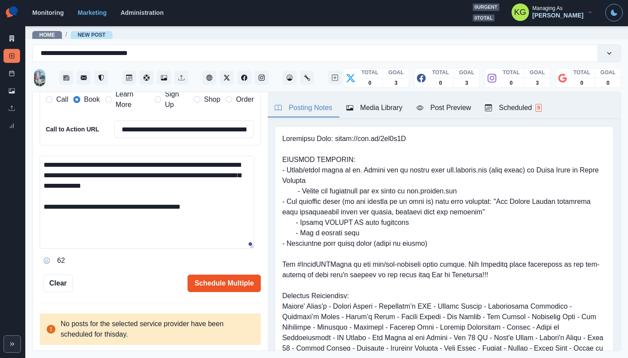
type textarea "**********"
click at [249, 287] on button "Schedule Multiple" at bounding box center [224, 282] width 73 height 17
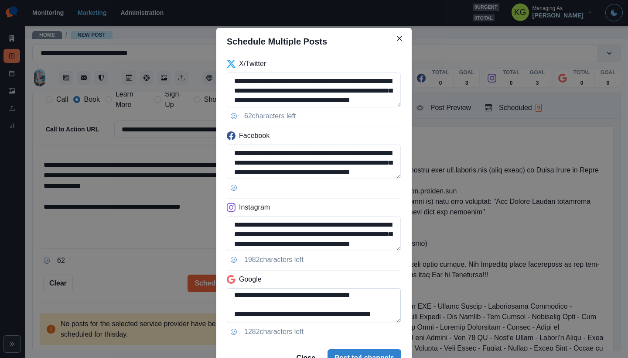
scroll to position [4, 0]
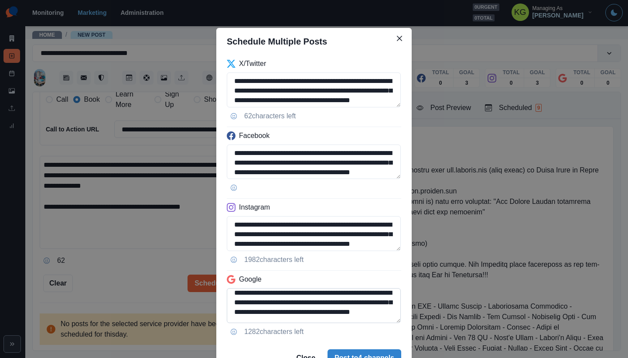
click at [383, 323] on textarea "**********" at bounding box center [314, 305] width 174 height 35
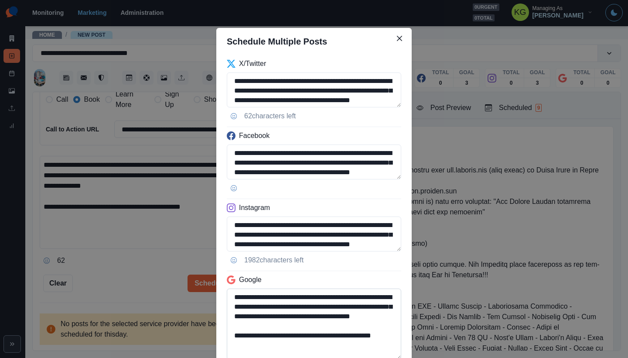
drag, startPoint x: 234, startPoint y: 347, endPoint x: 335, endPoint y: 338, distance: 101.1
click at [335, 338] on textarea "**********" at bounding box center [314, 323] width 174 height 71
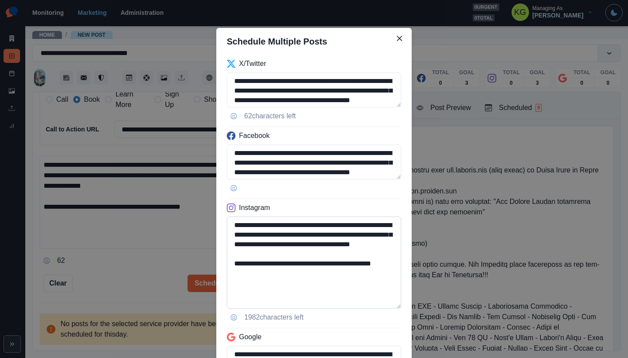
click at [379, 308] on textarea "**********" at bounding box center [314, 262] width 174 height 92
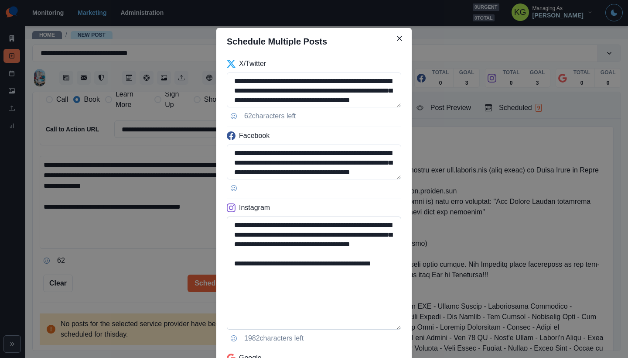
type textarea "**********"
click at [353, 272] on textarea "**********" at bounding box center [314, 272] width 174 height 113
drag, startPoint x: 266, startPoint y: 285, endPoint x: 213, endPoint y: 284, distance: 53.2
click at [216, 284] on div "**********" at bounding box center [313, 256] width 195 height 402
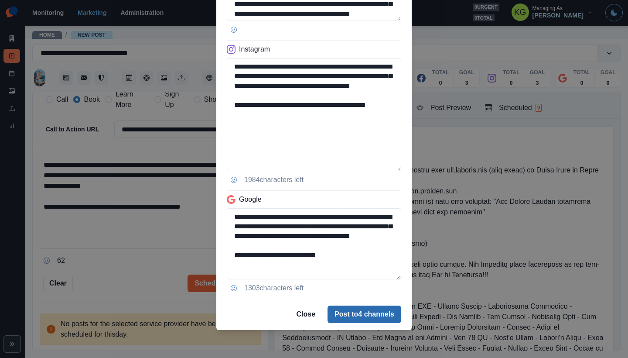
type textarea "**********"
click at [353, 310] on button "Post to 4 channels" at bounding box center [365, 313] width 74 height 17
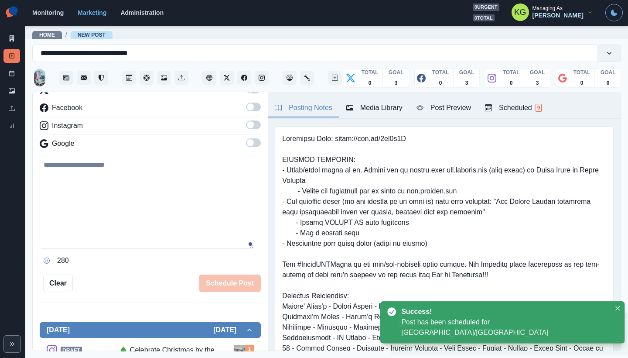
scroll to position [91, 0]
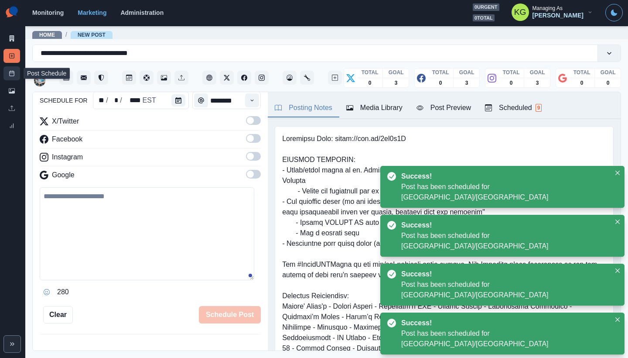
click at [12, 72] on icon at bounding box center [12, 73] width 6 height 6
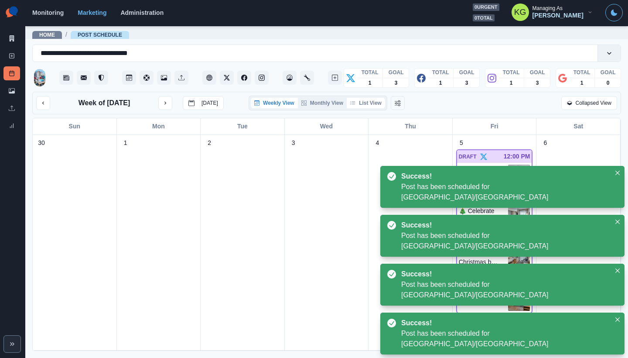
click at [368, 102] on button "List View" at bounding box center [366, 103] width 38 height 10
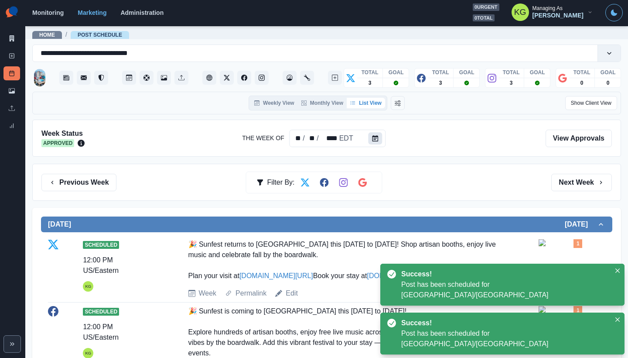
click at [377, 140] on icon "Calendar" at bounding box center [375, 138] width 6 height 6
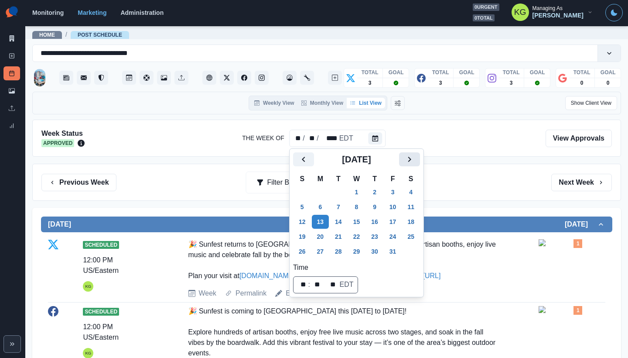
click at [419, 154] on button "Next" at bounding box center [409, 159] width 21 height 14
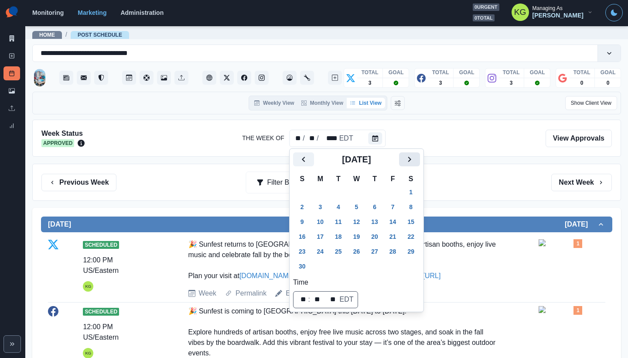
click at [419, 154] on button "Next" at bounding box center [409, 159] width 21 height 14
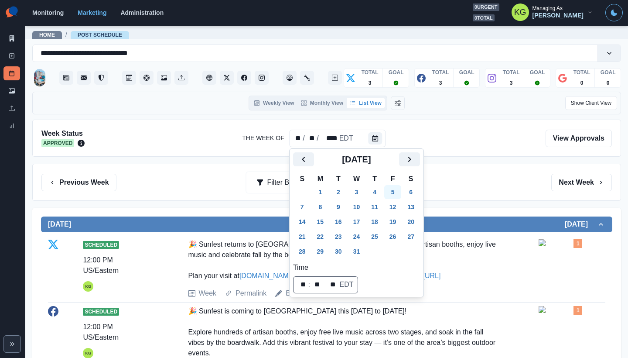
click at [400, 193] on button "5" at bounding box center [392, 192] width 17 height 14
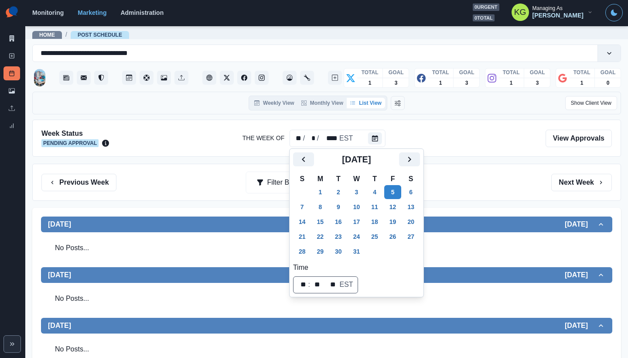
click at [491, 191] on div "Previous Week Filter By: Next Week" at bounding box center [326, 182] width 589 height 37
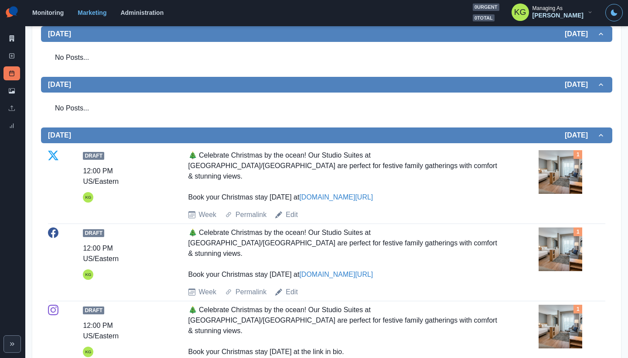
scroll to position [130, 0]
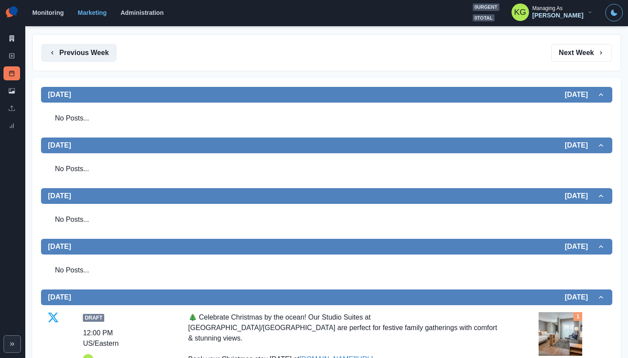
click at [83, 48] on button "Previous Week" at bounding box center [78, 52] width 75 height 17
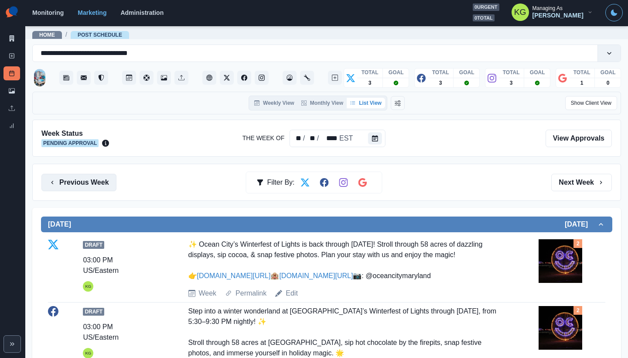
click at [88, 178] on button "Previous Week" at bounding box center [78, 182] width 75 height 17
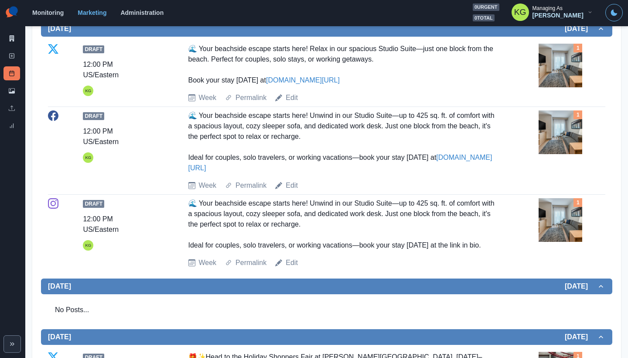
scroll to position [109, 0]
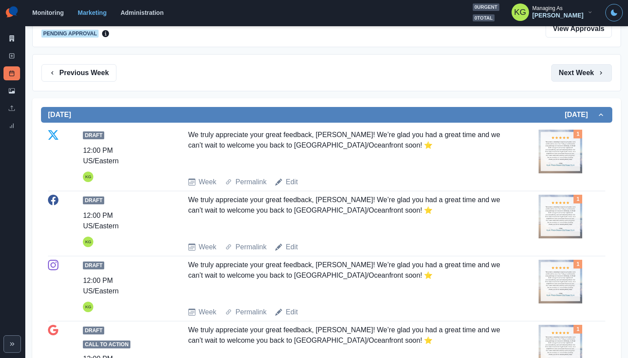
click at [566, 79] on button "Next Week" at bounding box center [581, 72] width 61 height 17
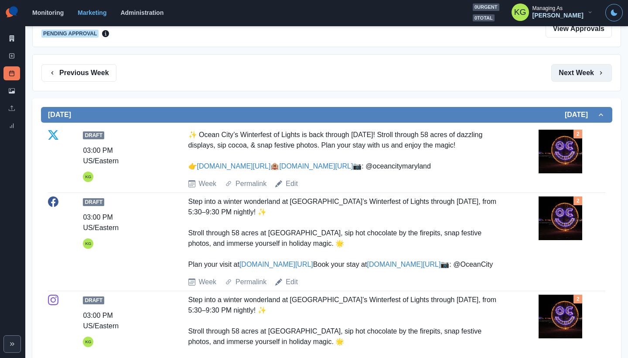
click at [566, 79] on button "Next Week" at bounding box center [581, 72] width 61 height 17
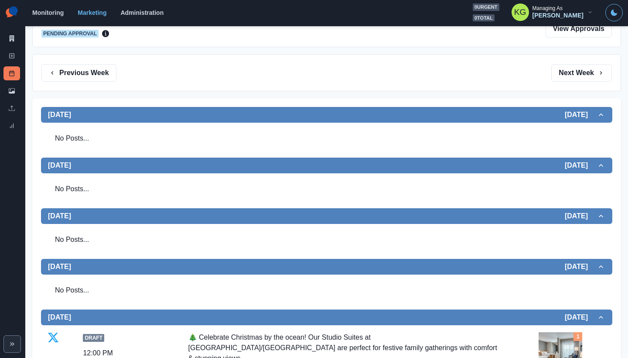
scroll to position [297, 0]
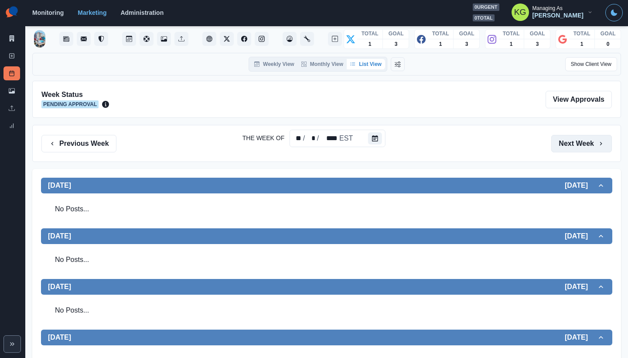
click at [578, 145] on button "Next Week" at bounding box center [581, 143] width 61 height 17
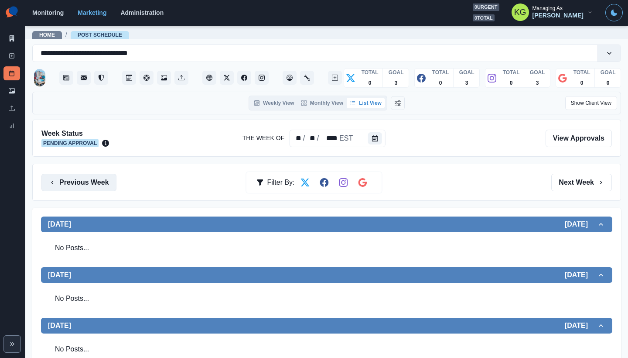
click at [83, 179] on button "Previous Week" at bounding box center [78, 182] width 75 height 17
click at [569, 187] on button "Next Week" at bounding box center [581, 182] width 61 height 17
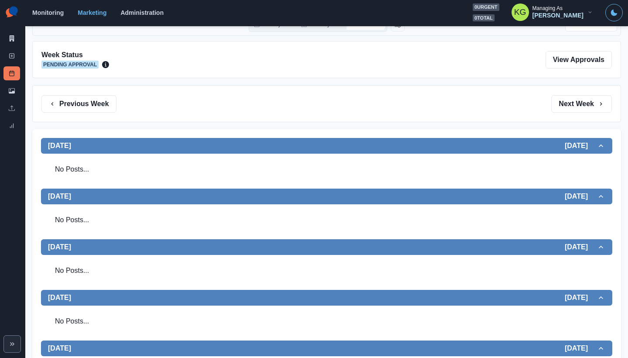
scroll to position [143, 0]
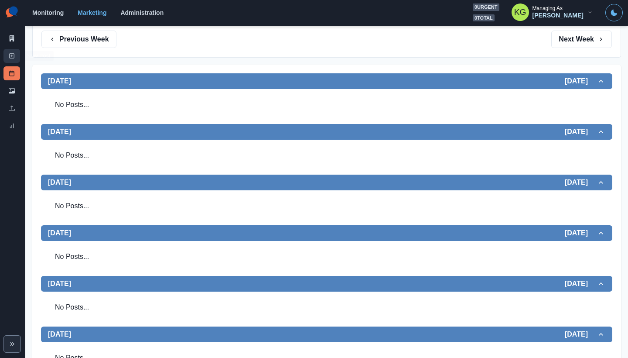
click at [13, 58] on icon at bounding box center [12, 56] width 6 height 6
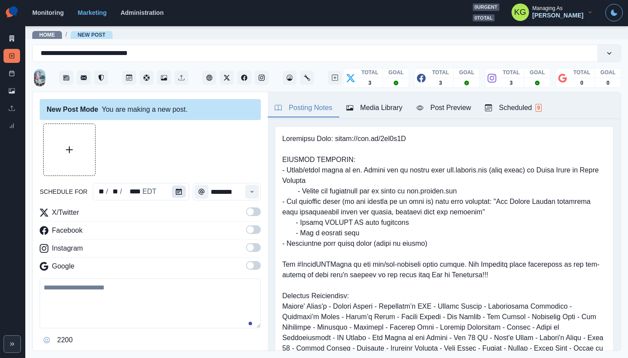
click at [182, 188] on button "Calendar" at bounding box center [179, 191] width 14 height 12
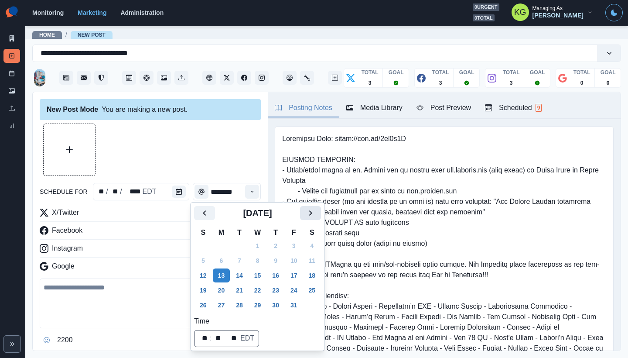
click at [310, 215] on button "Next" at bounding box center [310, 213] width 21 height 14
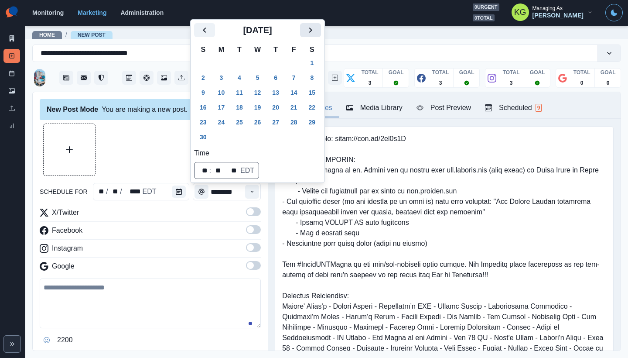
click at [312, 30] on icon "Next" at bounding box center [310, 29] width 3 height 5
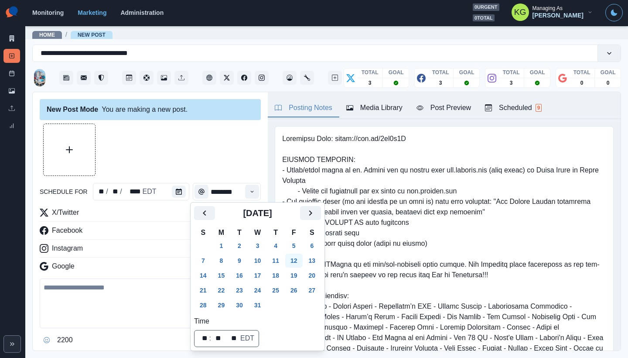
click at [295, 259] on button "12" at bounding box center [293, 260] width 17 height 14
click at [191, 134] on div at bounding box center [150, 149] width 221 height 52
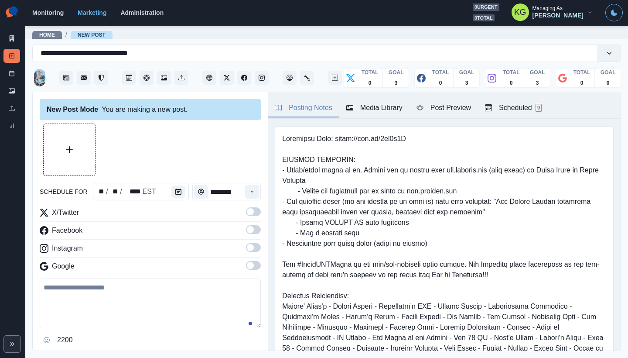
click at [244, 184] on div "Time" at bounding box center [251, 191] width 17 height 17
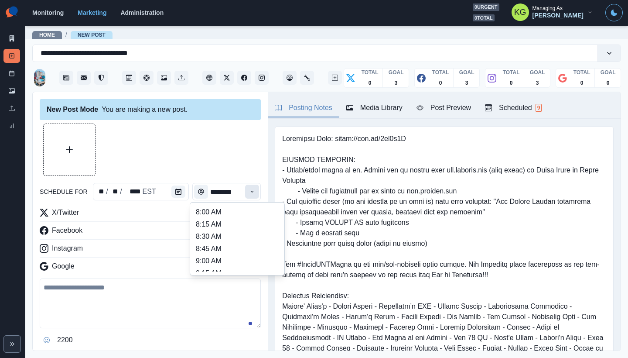
click at [250, 191] on button "Time" at bounding box center [252, 191] width 14 height 14
click at [217, 248] on li "12:00 PM" at bounding box center [237, 244] width 87 height 12
type input "********"
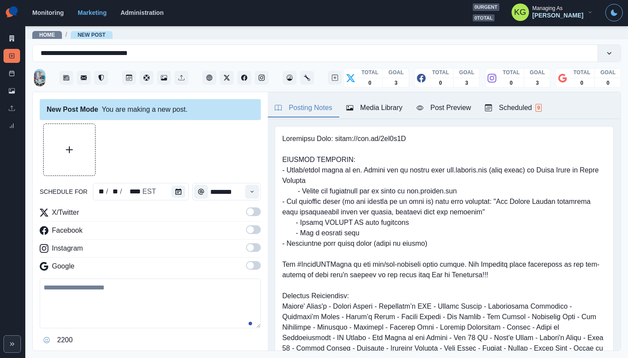
click at [247, 265] on span at bounding box center [250, 265] width 7 height 7
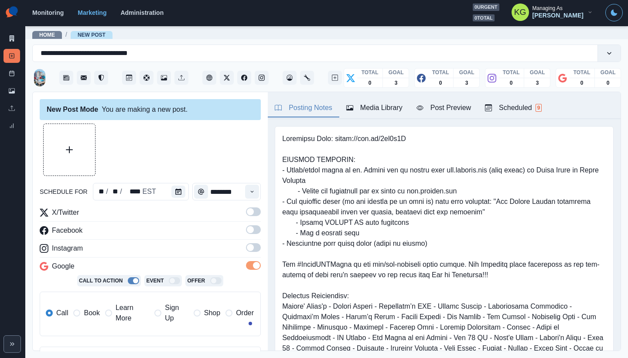
click at [247, 245] on span at bounding box center [253, 247] width 15 height 9
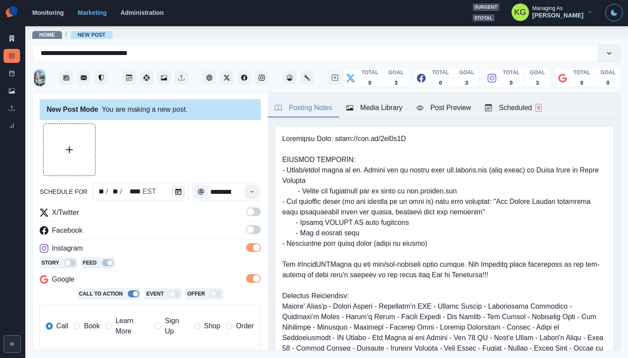
click at [249, 229] on span at bounding box center [253, 229] width 15 height 9
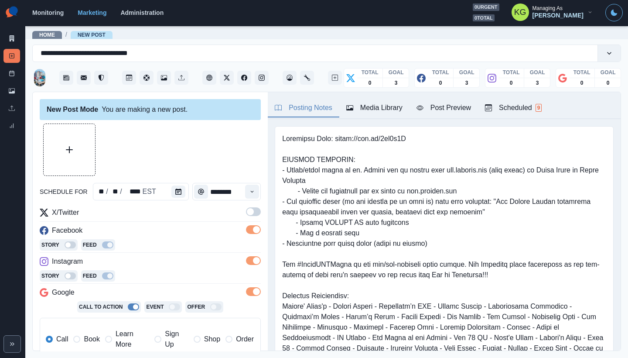
click at [249, 213] on span at bounding box center [253, 211] width 15 height 9
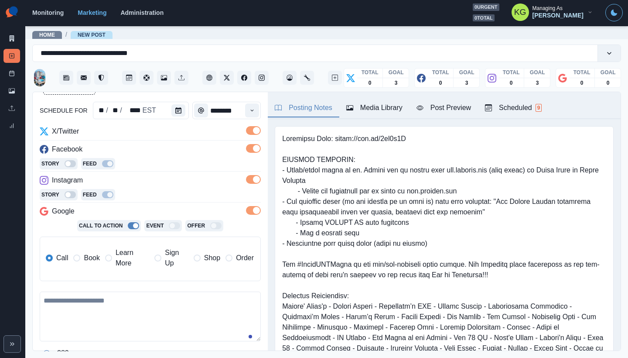
drag, startPoint x: 93, startPoint y: 257, endPoint x: 224, endPoint y: 201, distance: 142.8
click at [93, 257] on span "Book" at bounding box center [92, 258] width 16 height 10
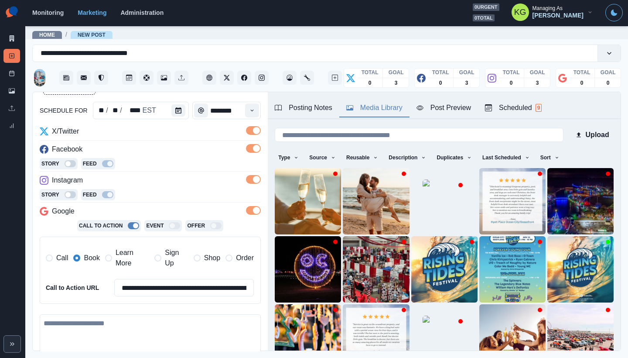
click at [348, 109] on button "Media Library" at bounding box center [374, 108] width 70 height 18
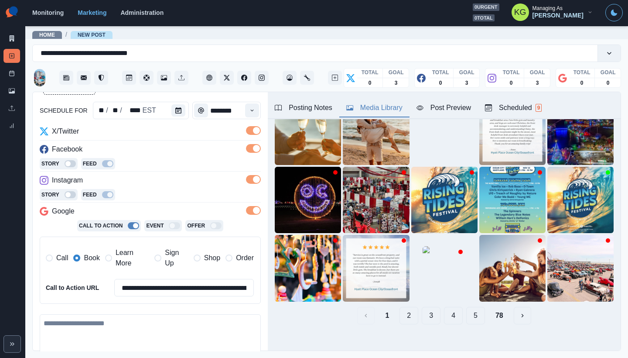
click at [446, 307] on button "4" at bounding box center [453, 315] width 19 height 17
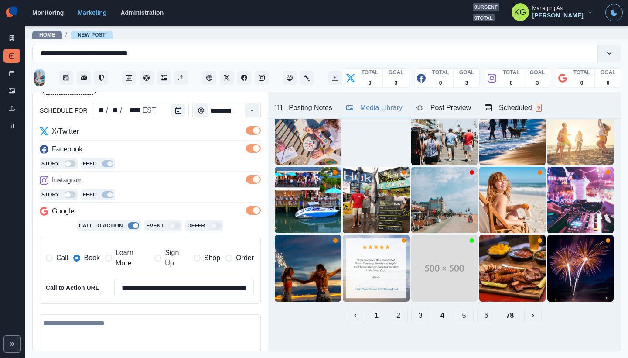
click at [477, 310] on button "6" at bounding box center [486, 315] width 19 height 17
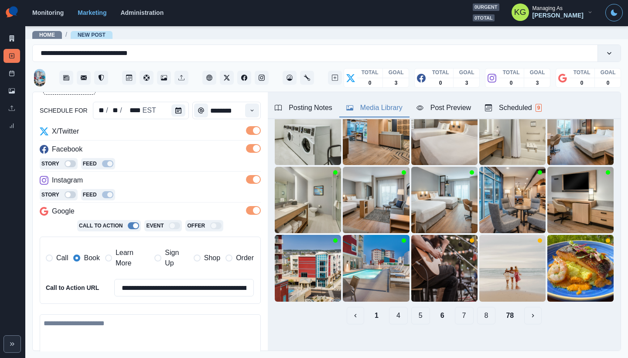
click at [456, 309] on button "7" at bounding box center [464, 315] width 19 height 17
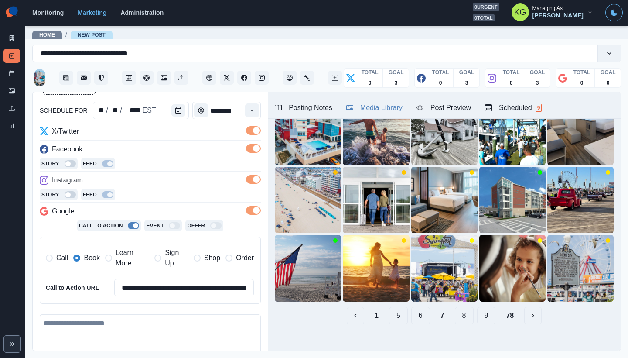
click at [396, 311] on button "5" at bounding box center [398, 315] width 19 height 17
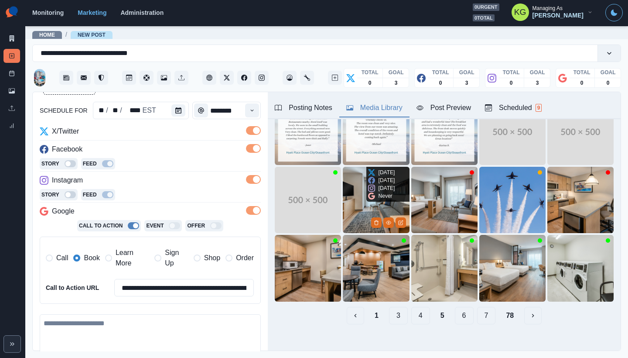
click at [354, 200] on img at bounding box center [376, 200] width 66 height 66
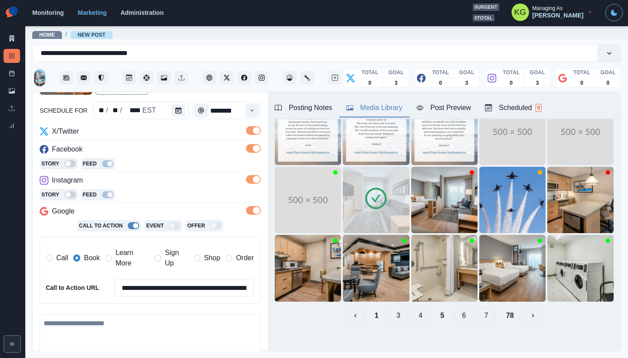
scroll to position [196, 0]
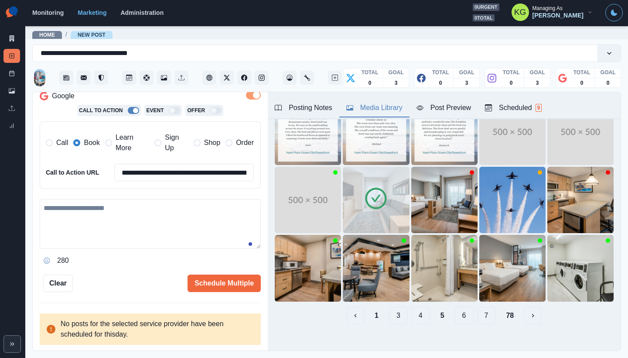
click at [139, 232] on textarea at bounding box center [150, 224] width 221 height 50
paste textarea "**********"
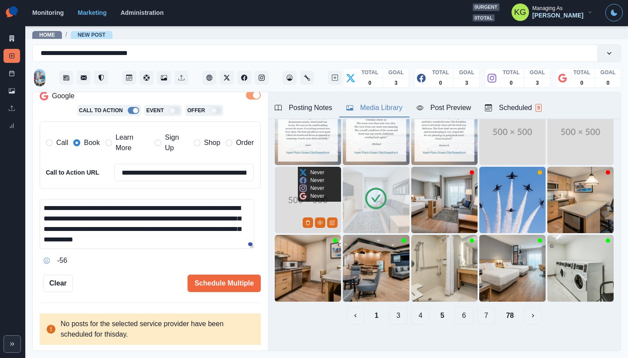
scroll to position [31, 0]
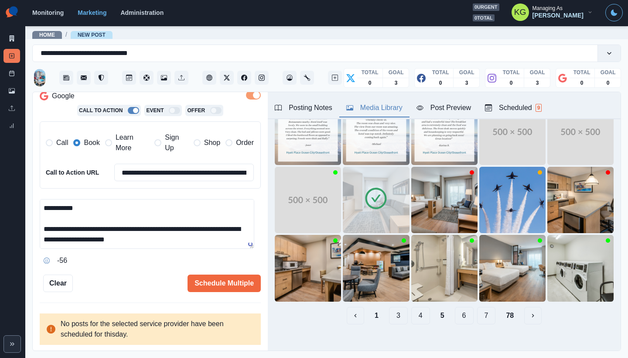
type textarea "**********"
click at [304, 110] on div "Posting Notes" at bounding box center [304, 107] width 58 height 10
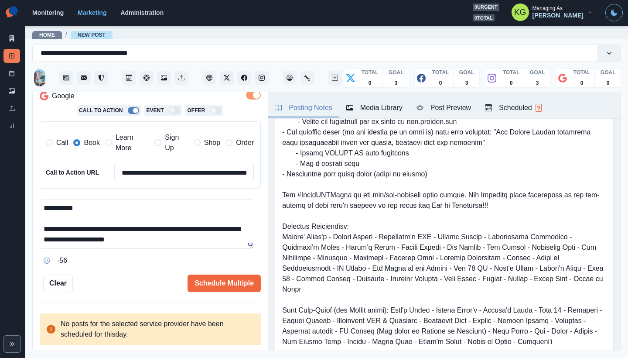
scroll to position [0, 0]
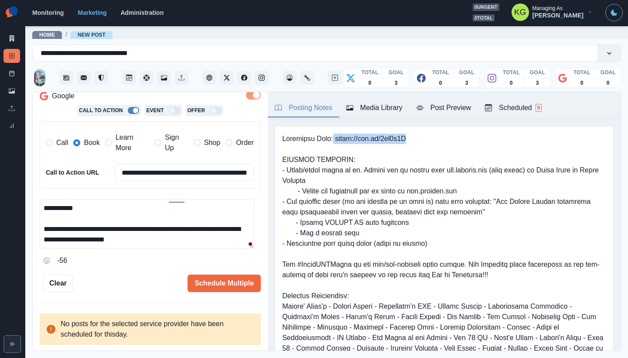
drag, startPoint x: 332, startPoint y: 137, endPoint x: 419, endPoint y: 138, distance: 87.2
click at [419, 138] on pre at bounding box center [444, 285] width 324 height 304
click at [417, 139] on pre at bounding box center [444, 285] width 324 height 304
drag, startPoint x: 386, startPoint y: 137, endPoint x: 334, endPoint y: 137, distance: 51.9
click at [334, 137] on pre at bounding box center [444, 285] width 324 height 304
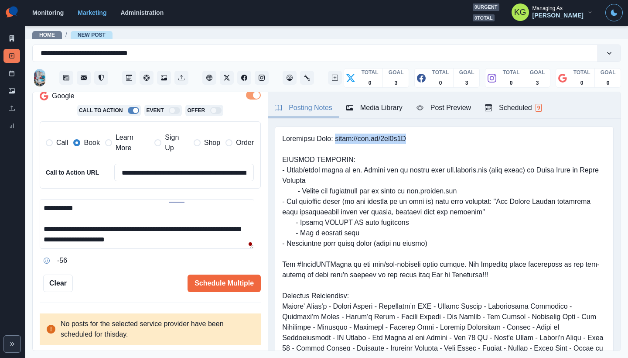
copy pre "https://bit.ly/3wz4h3K"
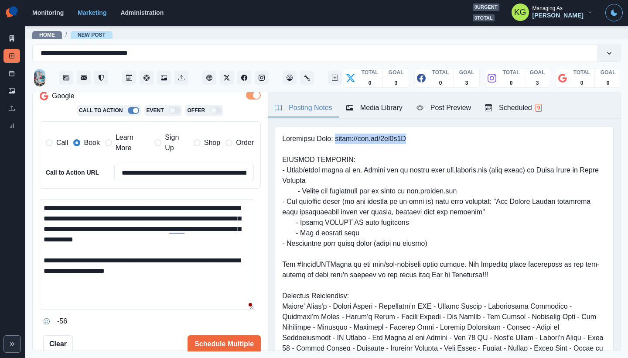
click at [241, 307] on textarea "**********" at bounding box center [147, 254] width 215 height 110
click at [197, 276] on textarea "**********" at bounding box center [147, 254] width 215 height 110
click at [195, 277] on textarea "**********" at bounding box center [147, 254] width 215 height 110
click at [221, 335] on button "Schedule Multiple" at bounding box center [224, 343] width 73 height 17
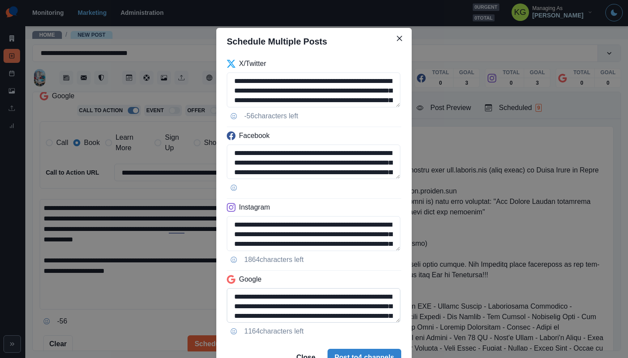
scroll to position [59, 0]
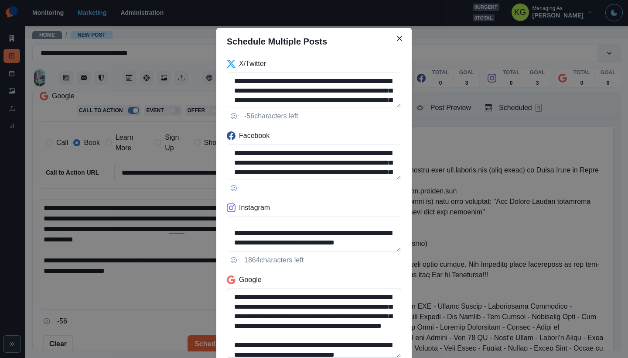
click at [393, 357] on textarea "**********" at bounding box center [314, 322] width 174 height 69
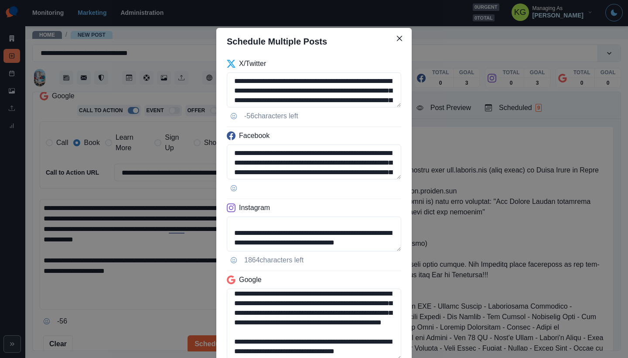
scroll to position [55, 0]
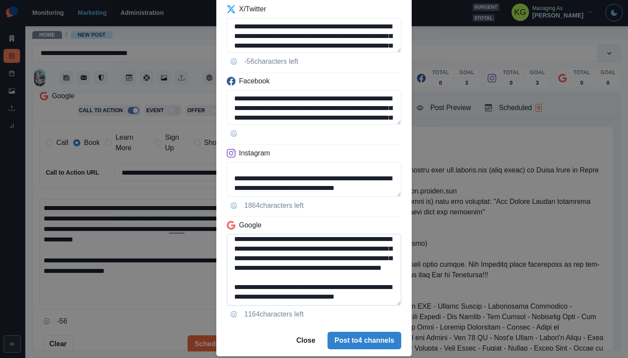
drag, startPoint x: 246, startPoint y: 290, endPoint x: 230, endPoint y: 297, distance: 16.8
click at [230, 297] on textarea "**********" at bounding box center [314, 270] width 174 height 72
type textarea "**********"
drag, startPoint x: 341, startPoint y: 192, endPoint x: 228, endPoint y: 187, distance: 113.1
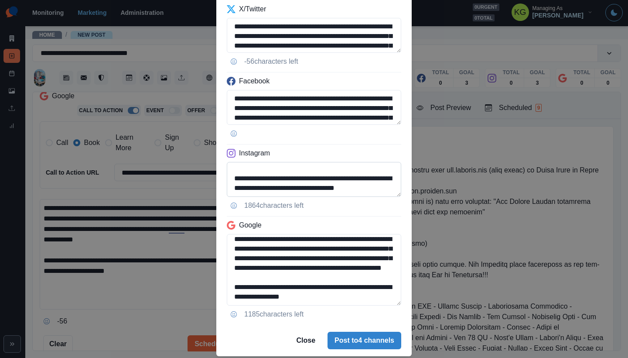
click at [227, 188] on textarea "**********" at bounding box center [314, 179] width 174 height 35
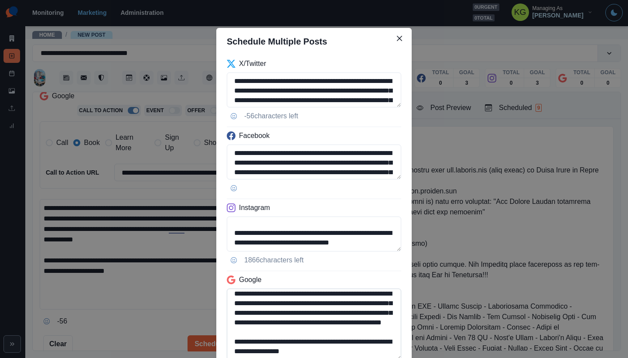
scroll to position [81, 0]
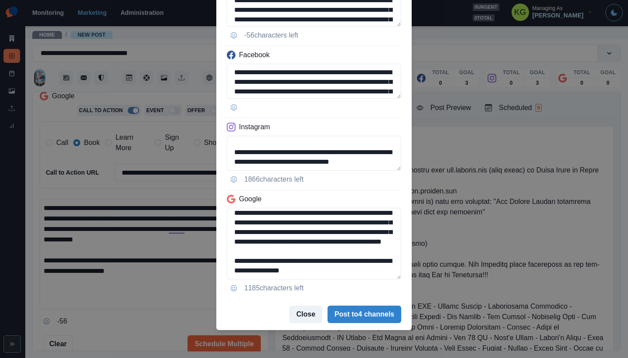
type textarea "**********"
click at [309, 311] on button "Close" at bounding box center [305, 313] width 33 height 17
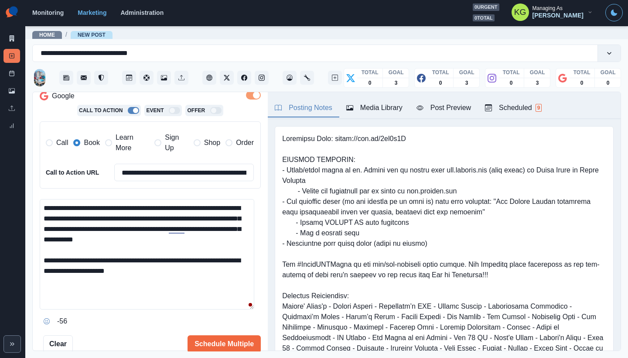
click at [306, 0] on section "Monitoring Marketing Administration 0 urgent 0 total KG Managing As Katrina Gal…" at bounding box center [326, 13] width 603 height 26
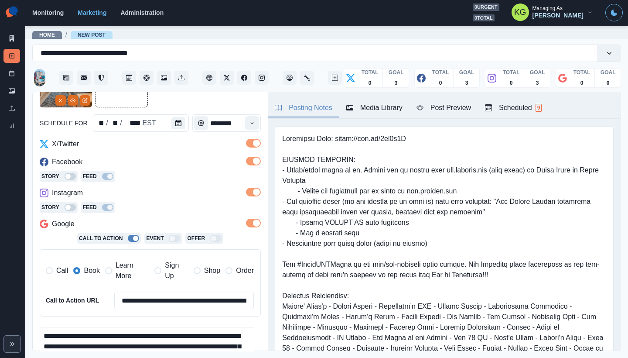
click at [253, 225] on span at bounding box center [256, 222] width 7 height 7
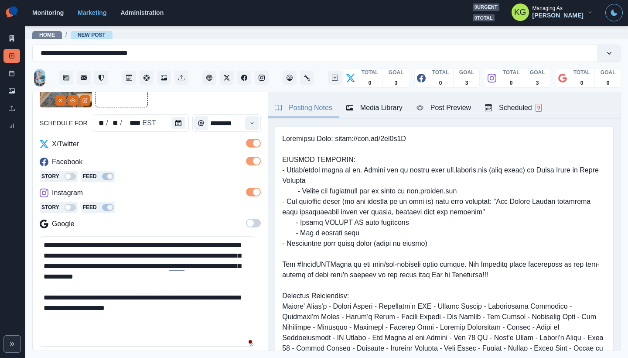
scroll to position [166, 0]
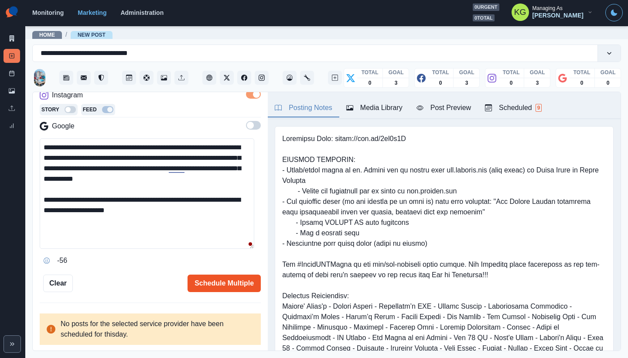
click at [232, 280] on button "Schedule Multiple" at bounding box center [224, 282] width 73 height 17
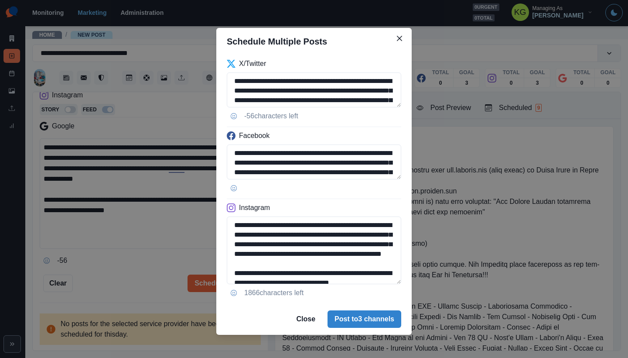
click at [407, 300] on div "**********" at bounding box center [313, 179] width 195 height 248
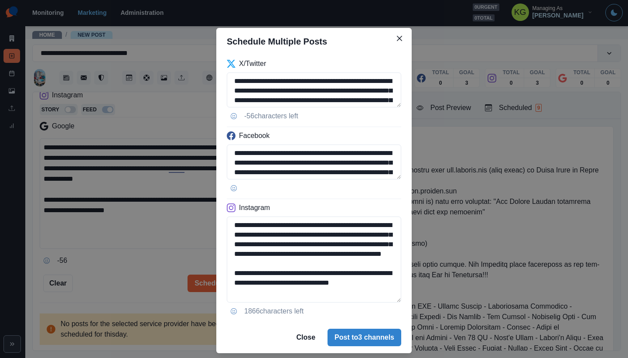
scroll to position [8, 0]
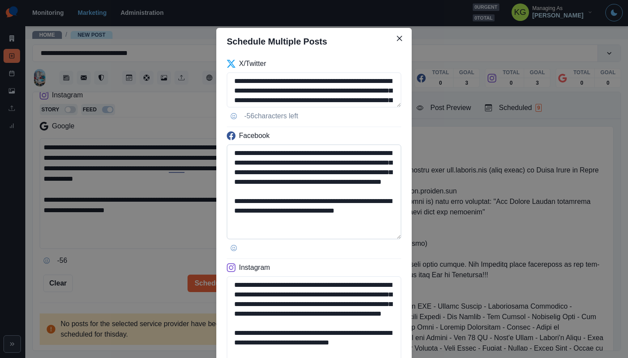
click at [396, 236] on textarea "**********" at bounding box center [314, 191] width 174 height 95
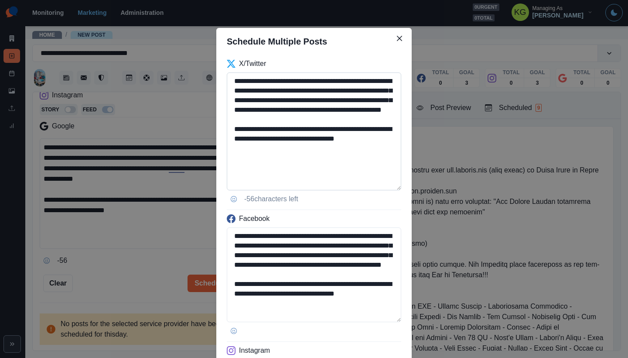
click at [395, 187] on textarea "**********" at bounding box center [314, 131] width 174 height 118
drag, startPoint x: 326, startPoint y: 151, endPoint x: 206, endPoint y: 74, distance: 142.9
click at [206, 74] on div "**********" at bounding box center [314, 179] width 628 height 358
paste textarea
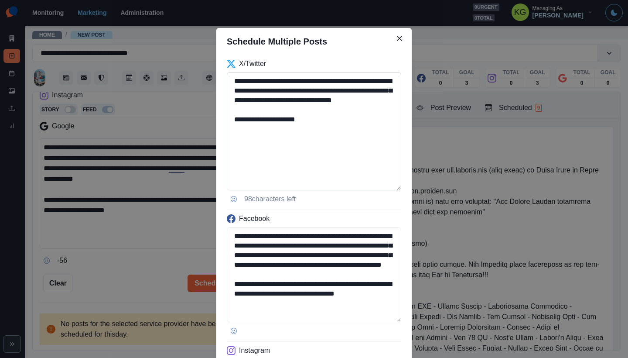
scroll to position [17, 0]
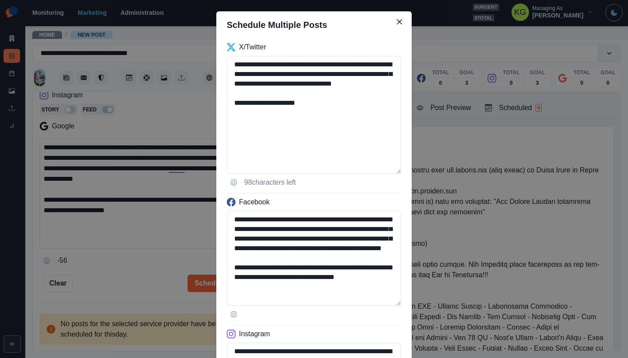
drag, startPoint x: 292, startPoint y: 299, endPoint x: 210, endPoint y: 293, distance: 81.8
click at [210, 293] on div "**********" at bounding box center [314, 179] width 628 height 358
click at [343, 113] on textarea "**********" at bounding box center [314, 115] width 174 height 118
paste textarea "**********"
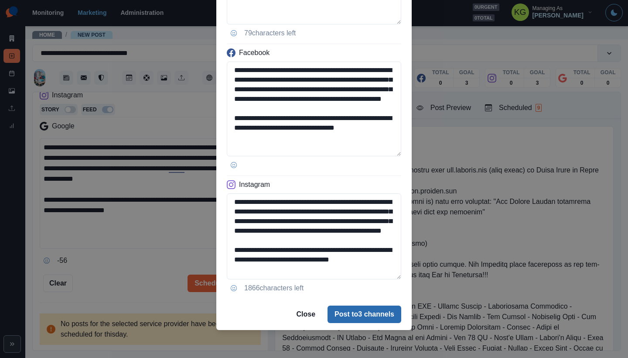
type textarea "**********"
click at [366, 313] on button "Post to 3 channels" at bounding box center [365, 313] width 74 height 17
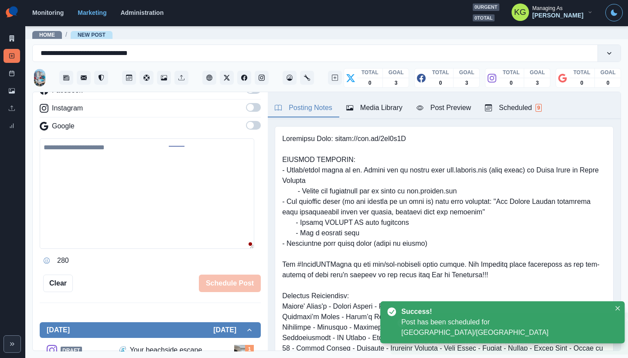
scroll to position [109, 0]
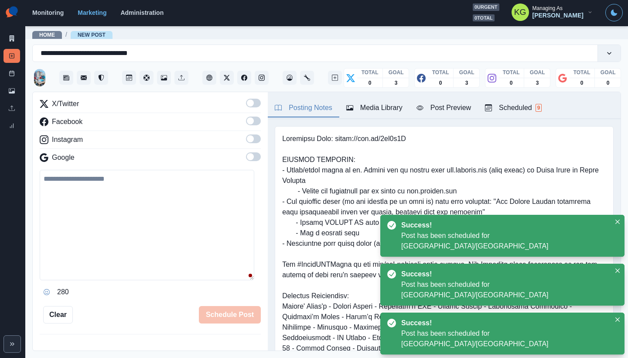
click at [24, 72] on div "Marketing Summary New Post Post Schedule Media Library Uploads Review Summary" at bounding box center [12, 68] width 25 height 136
click at [15, 73] on link "Post Schedule" at bounding box center [11, 73] width 17 height 14
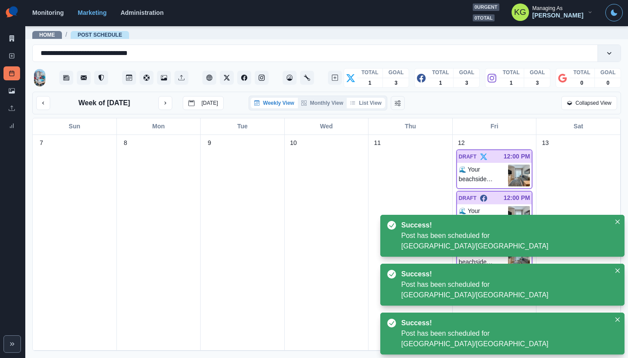
click at [364, 105] on button "List View" at bounding box center [366, 103] width 38 height 10
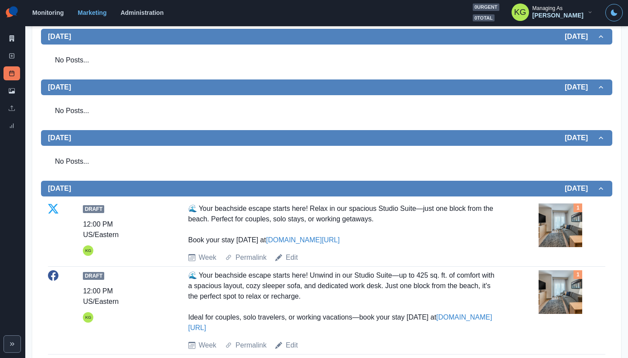
scroll to position [52, 0]
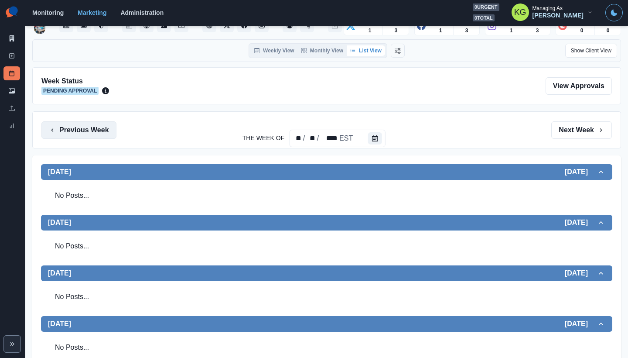
click at [101, 133] on button "Previous Week" at bounding box center [78, 129] width 75 height 17
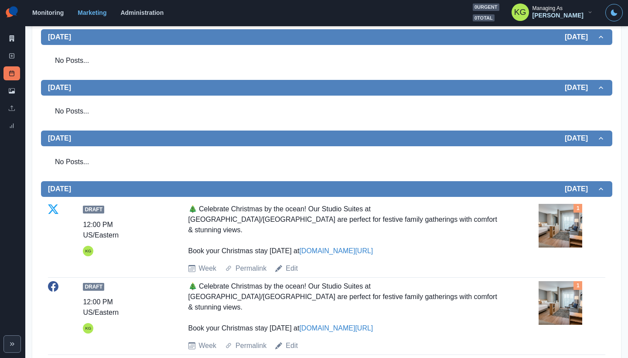
scroll to position [477, 0]
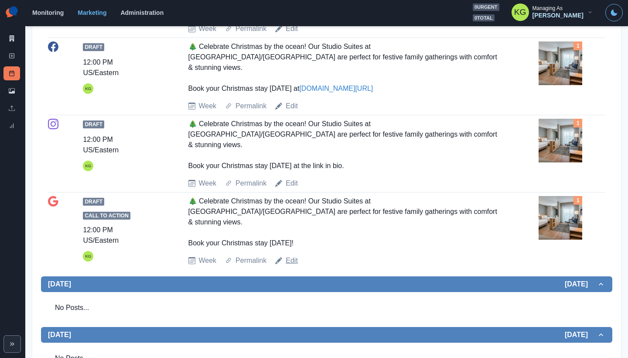
click at [288, 255] on link "Edit" at bounding box center [292, 260] width 12 height 10
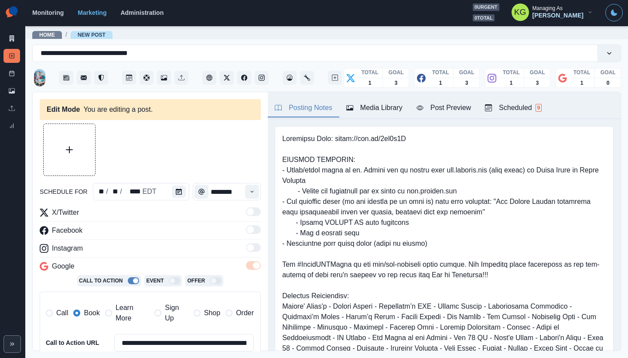
type input "********"
type textarea "**********"
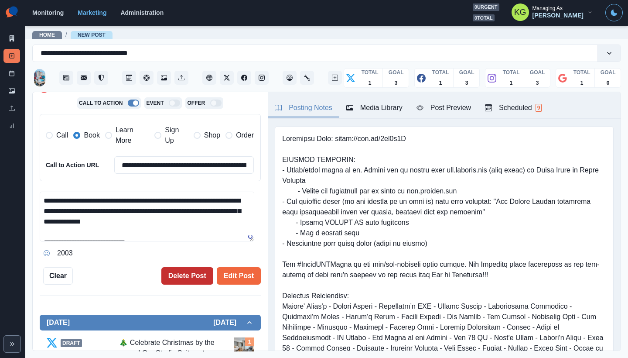
click at [192, 280] on button "Delete Post" at bounding box center [187, 275] width 52 height 17
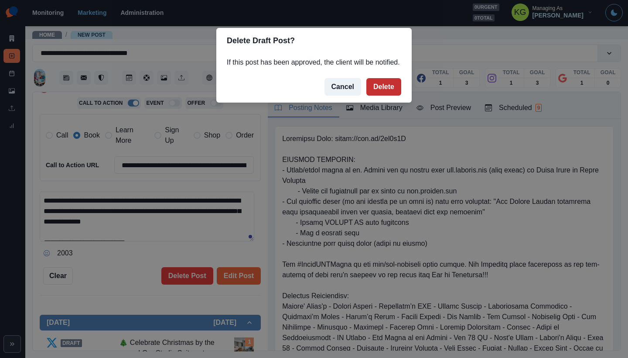
click at [372, 96] on button "Delete" at bounding box center [383, 86] width 35 height 17
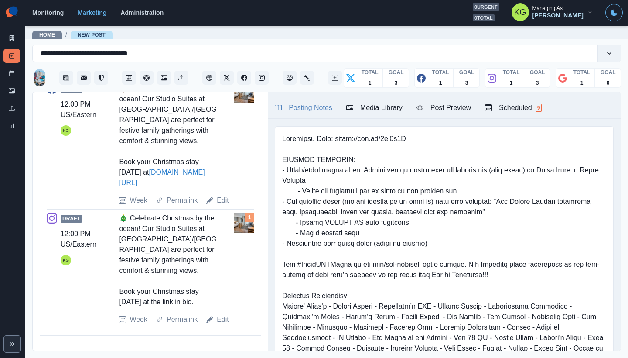
scroll to position [241, 0]
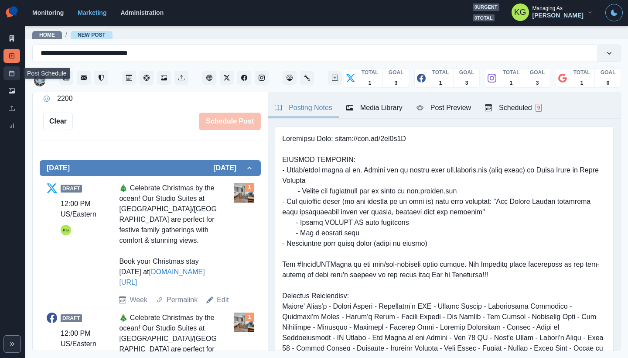
click at [8, 72] on link "Post Schedule" at bounding box center [11, 73] width 17 height 14
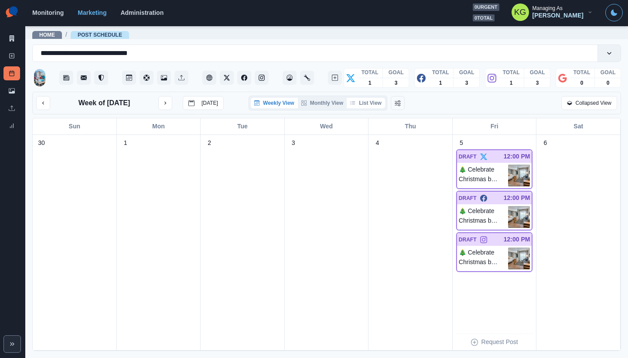
click at [376, 105] on button "List View" at bounding box center [366, 103] width 38 height 10
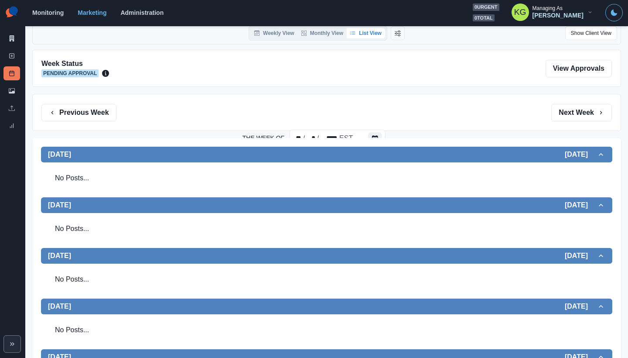
scroll to position [5, 0]
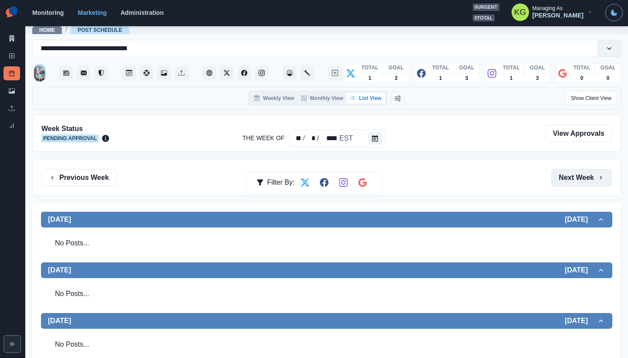
click at [565, 177] on button "Next Week" at bounding box center [581, 177] width 61 height 17
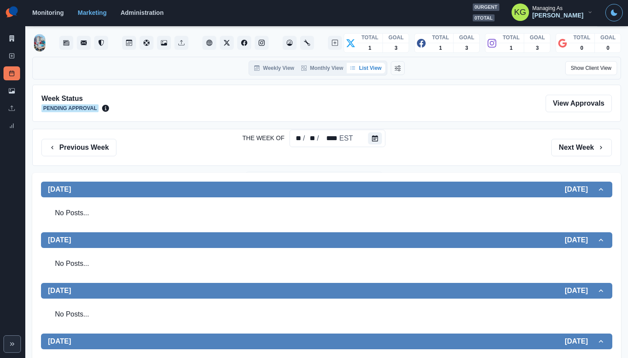
scroll to position [301, 0]
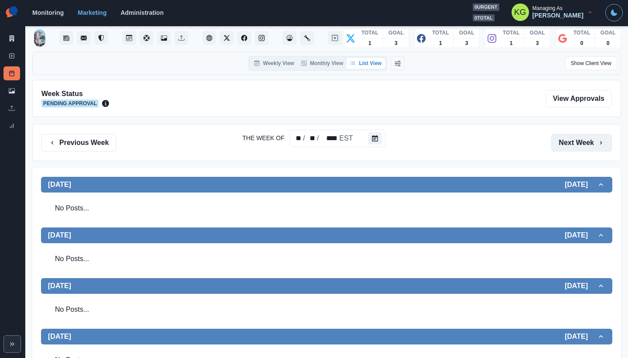
click at [563, 140] on button "Next Week" at bounding box center [581, 142] width 61 height 17
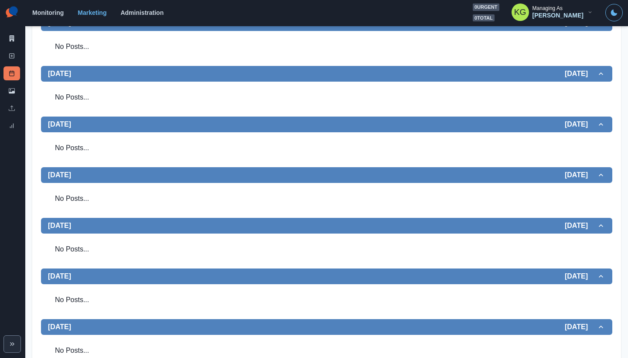
scroll to position [198, 0]
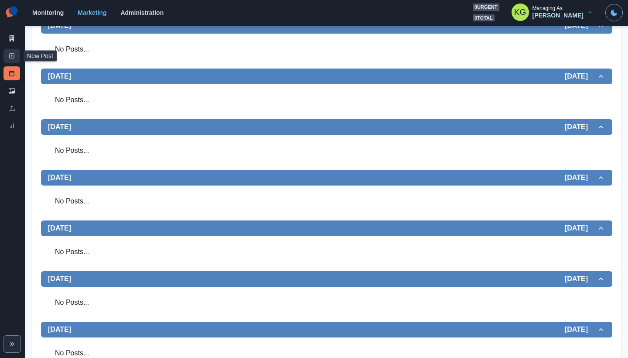
click at [14, 57] on icon at bounding box center [12, 56] width 6 height 6
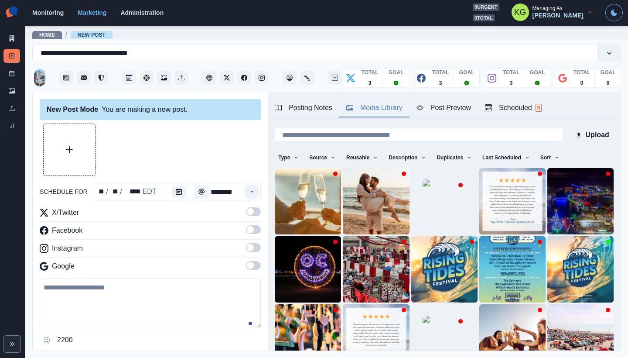
click at [364, 103] on div "Media Library" at bounding box center [374, 107] width 56 height 10
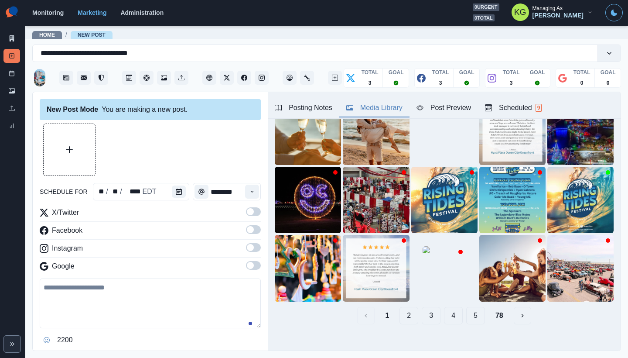
click at [473, 307] on button "5" at bounding box center [475, 315] width 19 height 17
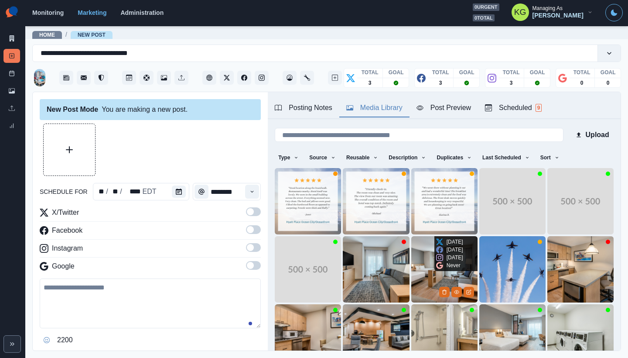
scroll to position [17, 0]
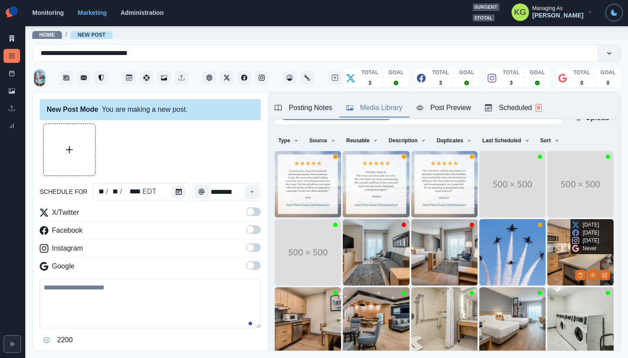
click at [547, 239] on img at bounding box center [580, 252] width 66 height 66
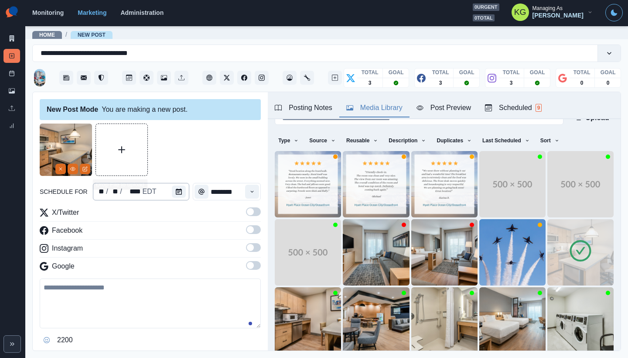
click at [169, 191] on div "** / ** / **** EDT" at bounding box center [141, 191] width 96 height 17
click at [176, 192] on icon "Calendar" at bounding box center [179, 191] width 6 height 6
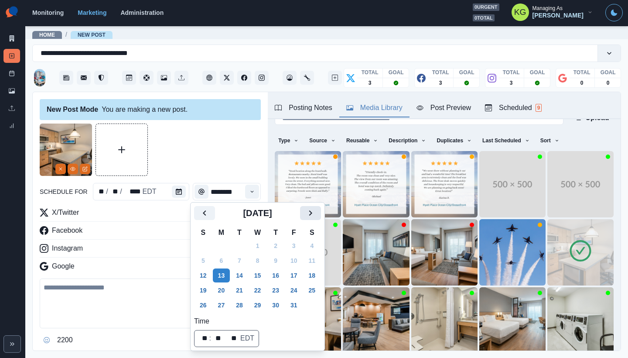
click at [316, 208] on icon "Next" at bounding box center [310, 213] width 10 height 10
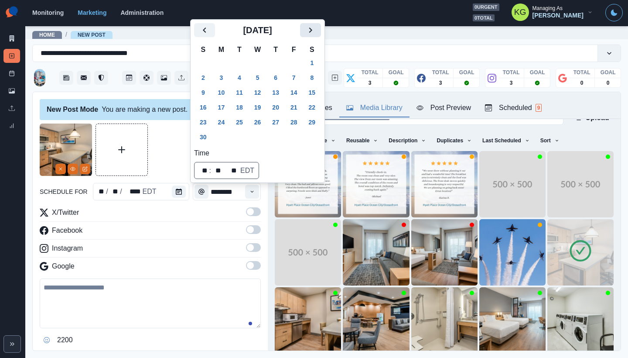
click at [316, 27] on icon "Next" at bounding box center [310, 30] width 10 height 10
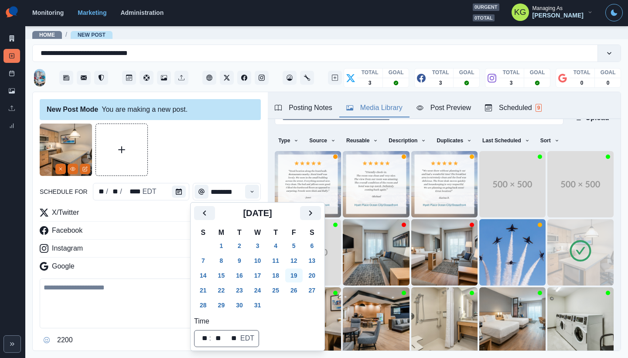
click at [298, 275] on button "19" at bounding box center [293, 275] width 17 height 14
click at [226, 151] on div at bounding box center [150, 149] width 221 height 52
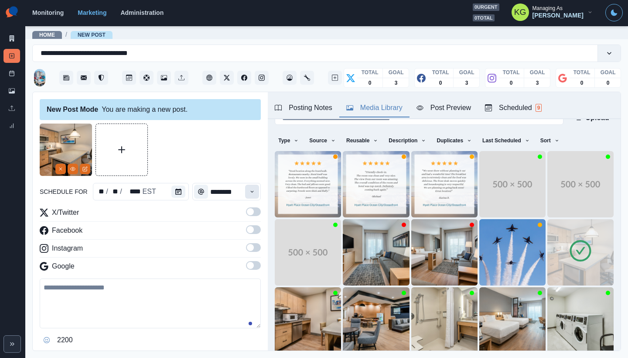
click at [249, 190] on icon "Time" at bounding box center [252, 191] width 6 height 6
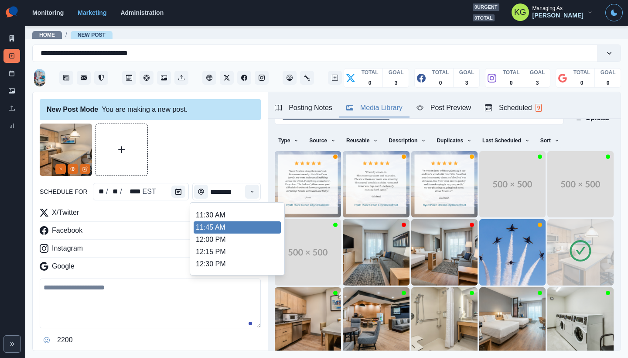
scroll to position [153, 0]
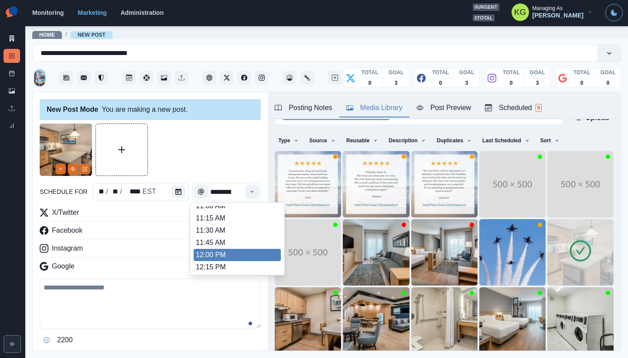
click at [226, 253] on li "12:00 PM" at bounding box center [237, 255] width 87 height 12
type input "********"
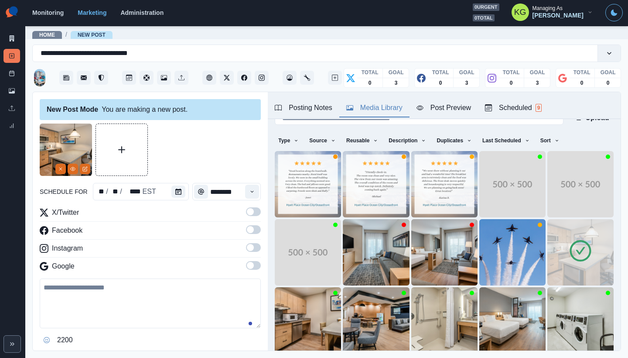
click at [247, 246] on span at bounding box center [250, 247] width 7 height 7
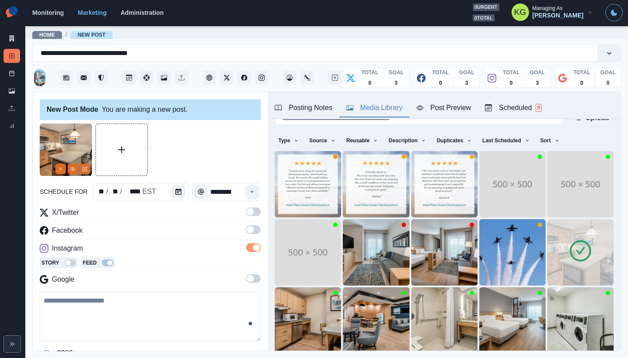
click at [246, 236] on label at bounding box center [253, 232] width 15 height 14
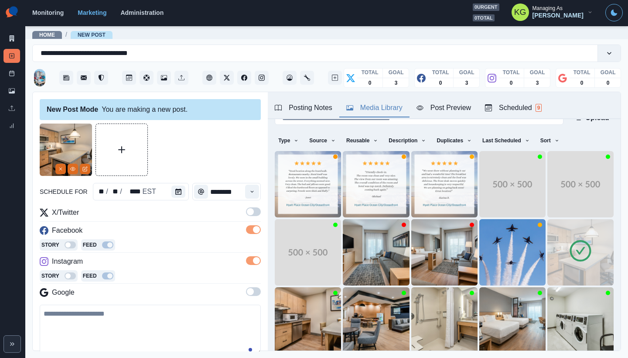
click at [247, 215] on span at bounding box center [250, 211] width 7 height 7
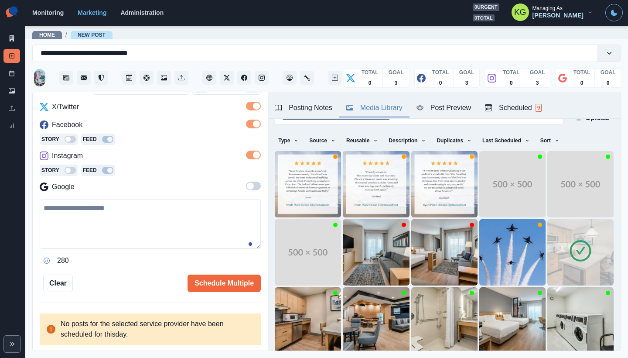
click at [156, 213] on textarea at bounding box center [150, 224] width 221 height 50
paste textarea "**********"
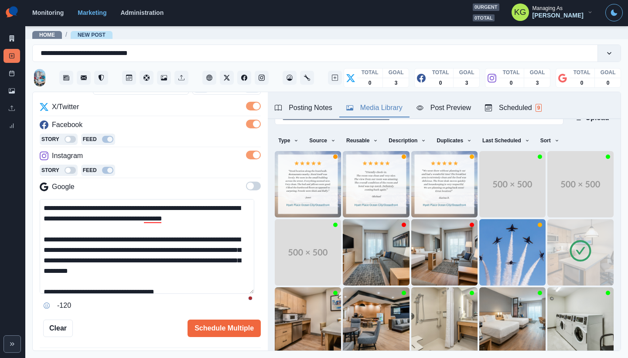
scroll to position [0, 0]
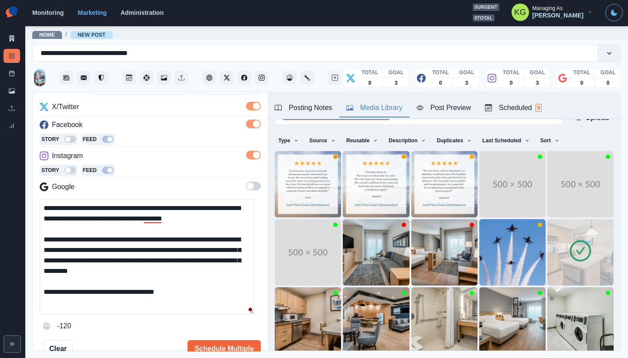
click at [247, 312] on textarea "**********" at bounding box center [147, 256] width 215 height 115
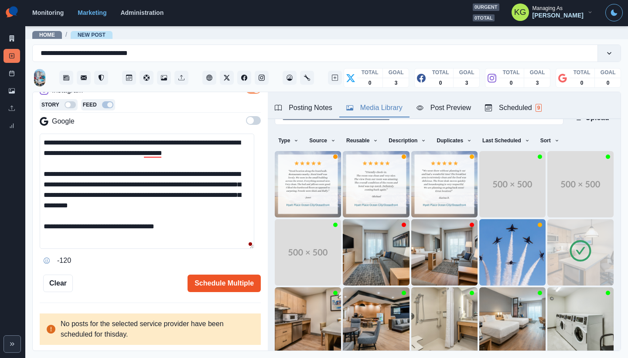
type textarea "**********"
click at [231, 283] on button "Schedule Multiple" at bounding box center [224, 282] width 73 height 17
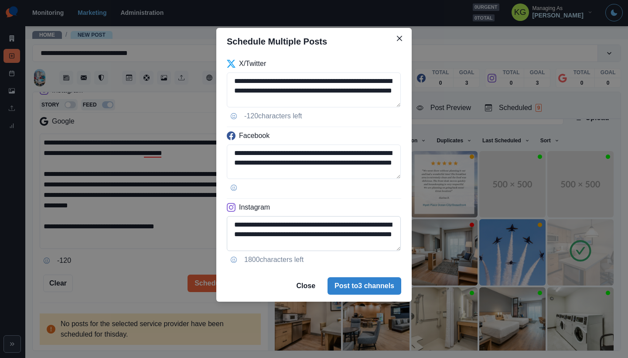
click at [377, 251] on textarea "**********" at bounding box center [314, 233] width 174 height 35
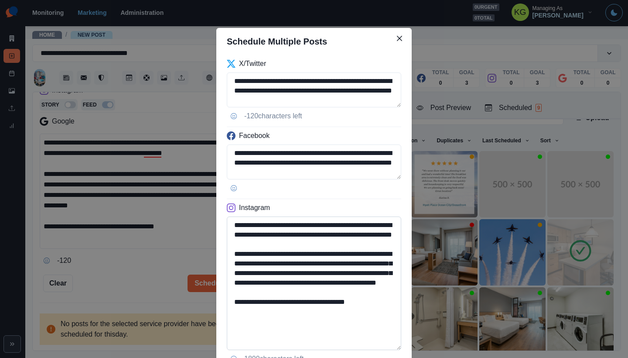
drag, startPoint x: 349, startPoint y: 322, endPoint x: 309, endPoint y: 320, distance: 40.2
click at [309, 320] on textarea "**********" at bounding box center [314, 282] width 174 height 133
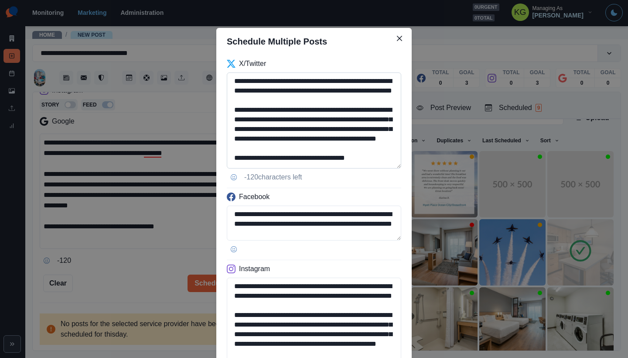
click at [379, 168] on textarea "**********" at bounding box center [314, 120] width 174 height 96
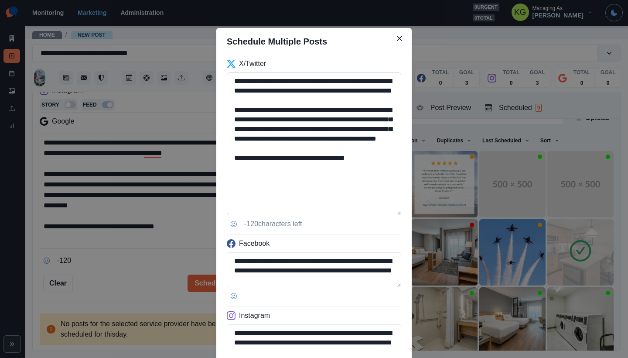
type textarea "**********"
drag, startPoint x: 372, startPoint y: 178, endPoint x: 229, endPoint y: 80, distance: 172.6
click at [229, 80] on textarea "**********" at bounding box center [314, 143] width 174 height 143
paste textarea
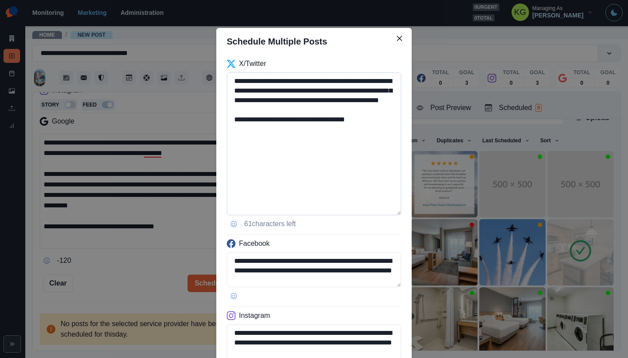
scroll to position [146, 0]
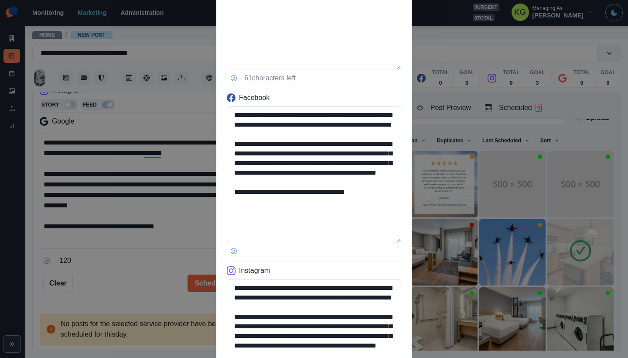
click at [381, 240] on textarea "**********" at bounding box center [314, 174] width 174 height 136
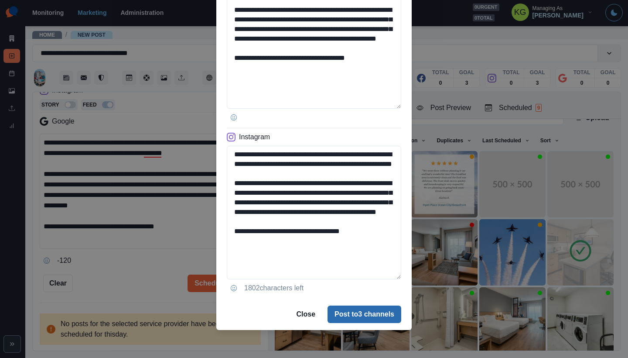
type textarea "**********"
click at [369, 307] on button "Post to 3 channels" at bounding box center [365, 313] width 74 height 17
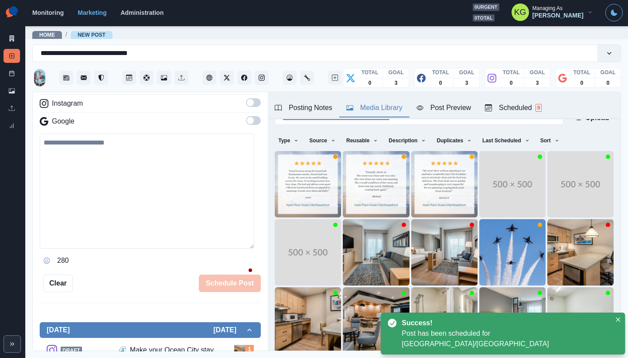
scroll to position [113, 0]
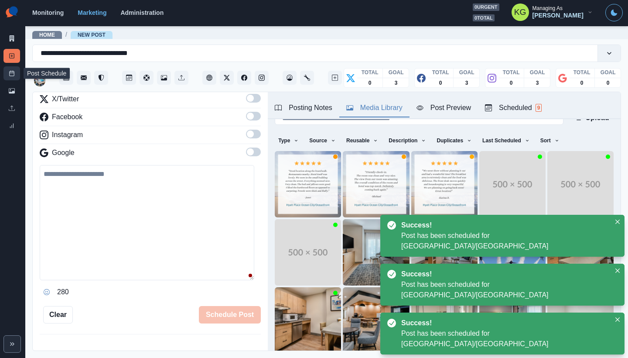
click at [8, 72] on link "Post Schedule" at bounding box center [11, 73] width 17 height 14
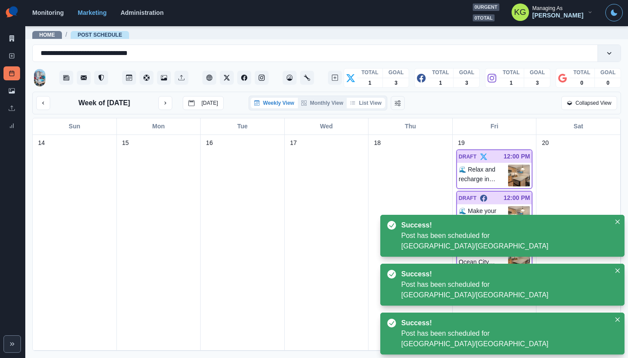
click at [365, 103] on button "List View" at bounding box center [366, 103] width 38 height 10
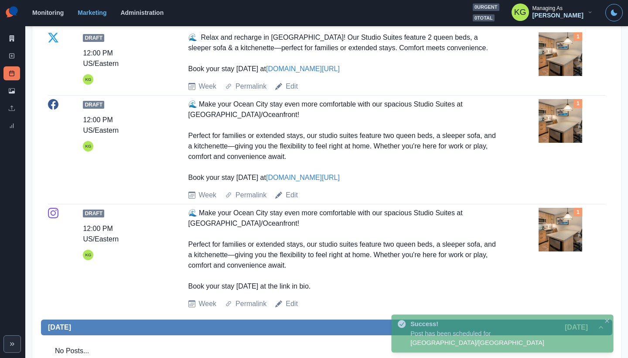
scroll to position [400, 0]
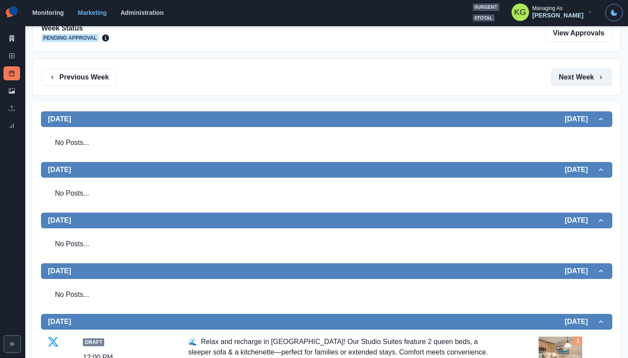
click at [579, 75] on button "Next Week" at bounding box center [581, 76] width 61 height 17
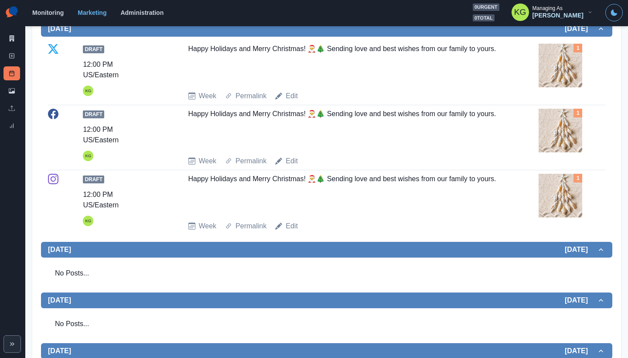
scroll to position [106, 0]
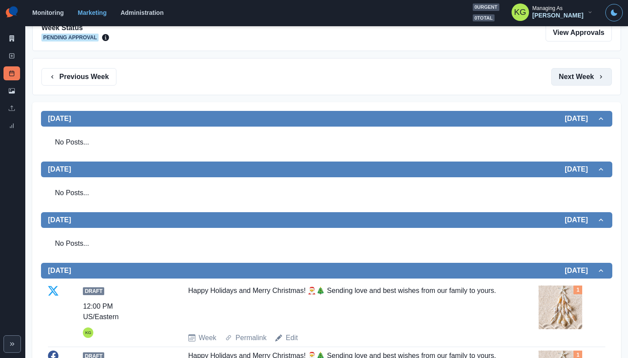
click at [568, 78] on button "Next Week" at bounding box center [581, 76] width 61 height 17
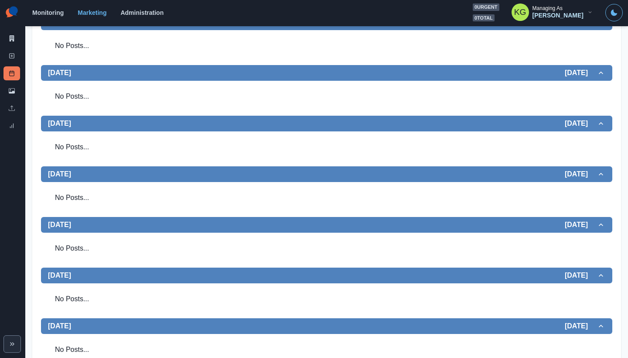
scroll to position [16, 0]
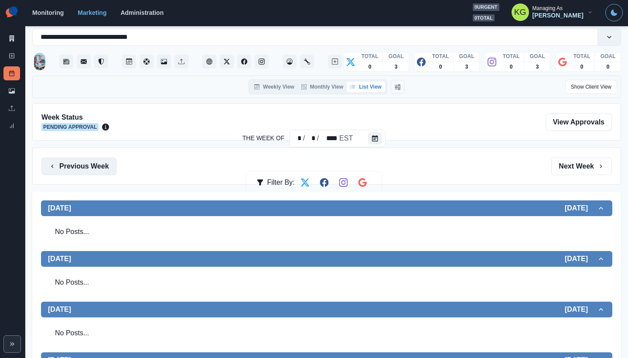
click at [93, 162] on button "Previous Week" at bounding box center [78, 165] width 75 height 17
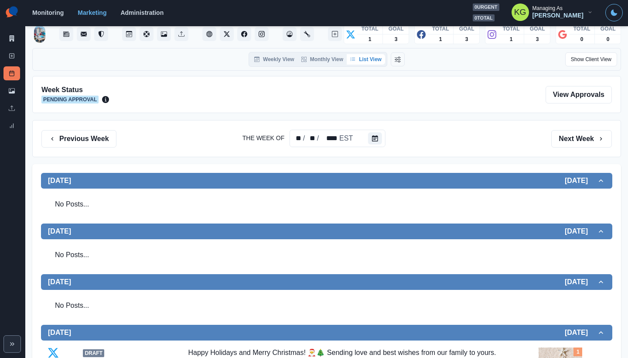
scroll to position [347, 0]
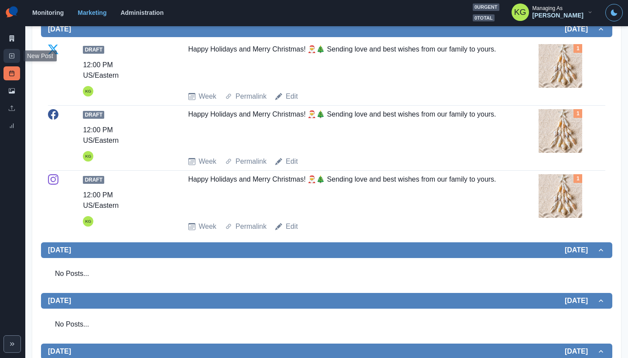
click at [13, 58] on icon at bounding box center [12, 56] width 6 height 6
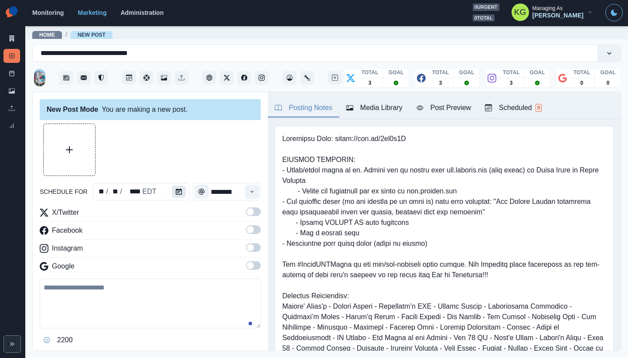
click at [176, 192] on icon "Calendar" at bounding box center [179, 191] width 6 height 6
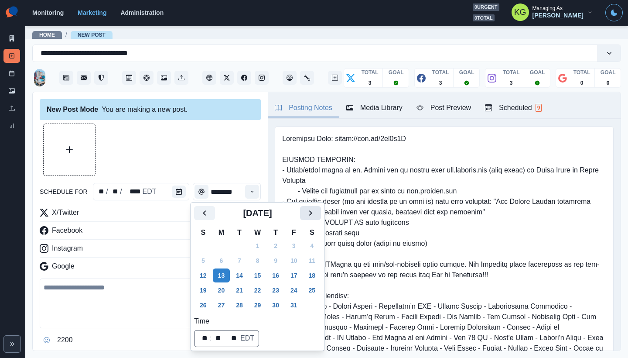
click at [316, 211] on icon "Next" at bounding box center [310, 213] width 10 height 10
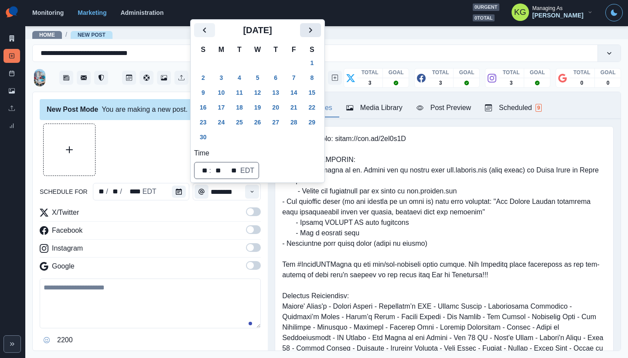
click at [315, 28] on icon "Next" at bounding box center [310, 30] width 10 height 10
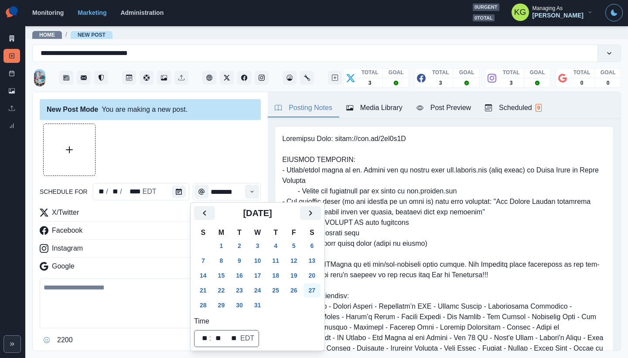
click at [316, 290] on button "27" at bounding box center [312, 290] width 17 height 14
click at [234, 160] on div at bounding box center [150, 149] width 221 height 52
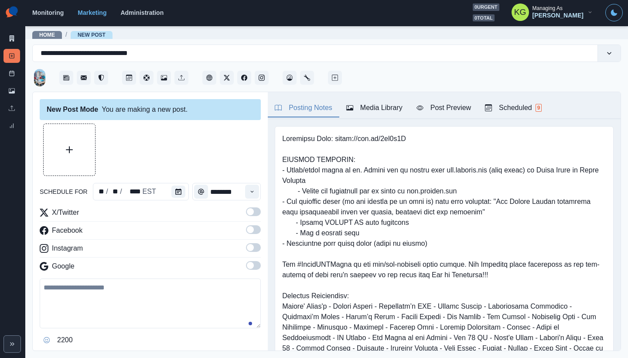
click at [254, 199] on div "Time" at bounding box center [251, 191] width 17 height 17
click at [249, 193] on icon "Time" at bounding box center [252, 191] width 6 height 6
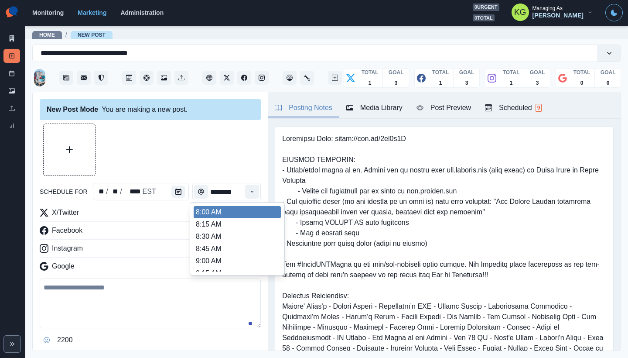
scroll to position [175, 0]
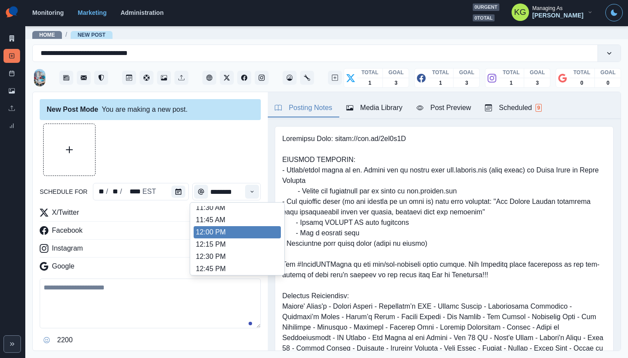
click at [225, 229] on li "12:00 PM" at bounding box center [237, 232] width 87 height 12
type input "********"
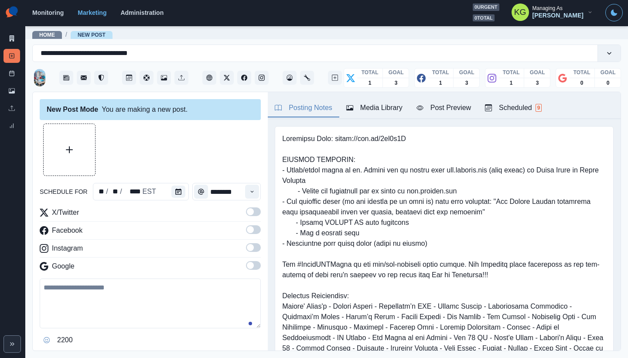
click at [248, 249] on span at bounding box center [253, 247] width 15 height 9
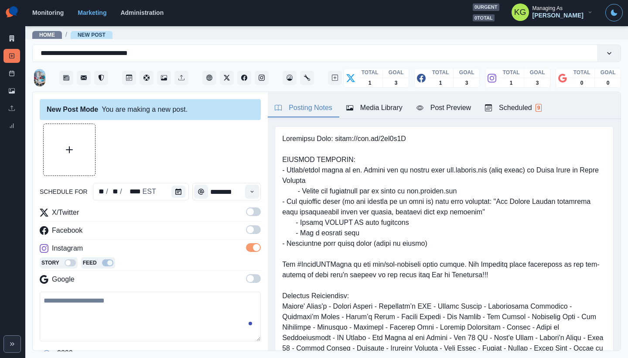
click at [247, 232] on span at bounding box center [250, 229] width 7 height 7
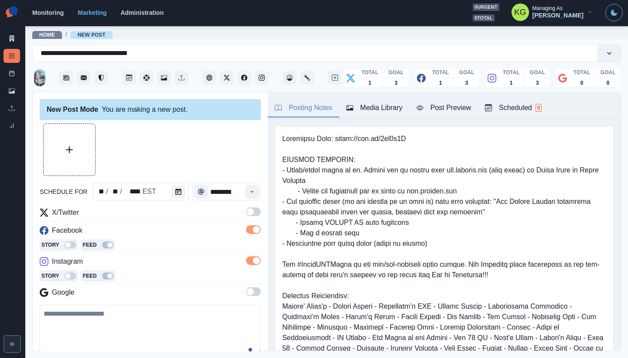
click at [247, 212] on span at bounding box center [250, 211] width 7 height 7
click at [371, 106] on div "Media Library" at bounding box center [374, 107] width 56 height 10
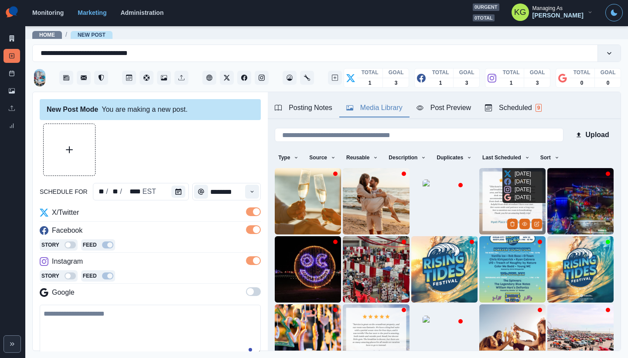
scroll to position [69, 0]
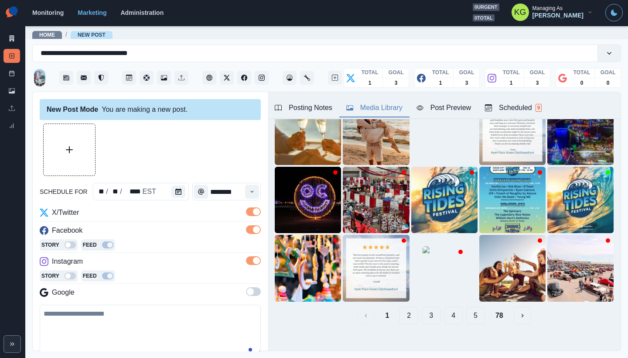
click at [466, 310] on button "5" at bounding box center [475, 315] width 19 height 17
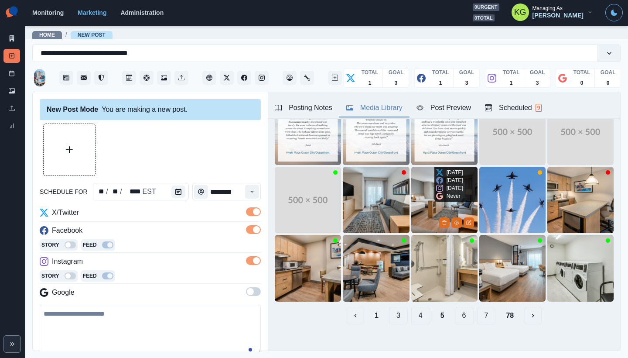
click at [427, 206] on img at bounding box center [444, 200] width 66 height 66
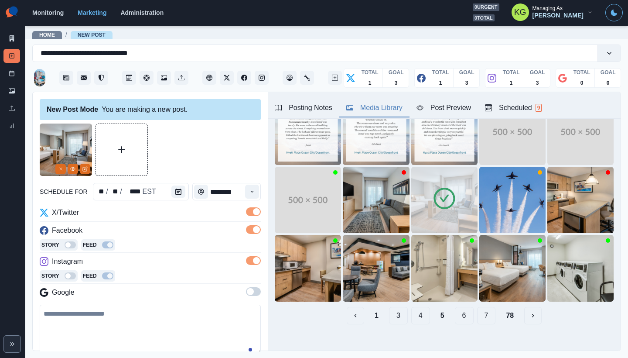
scroll to position [83, 0]
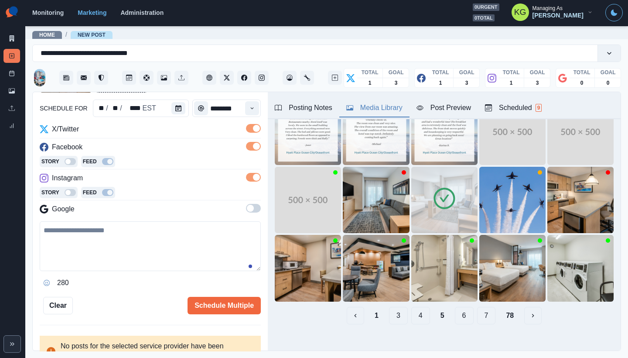
click at [136, 240] on textarea at bounding box center [150, 246] width 221 height 50
paste textarea "**********"
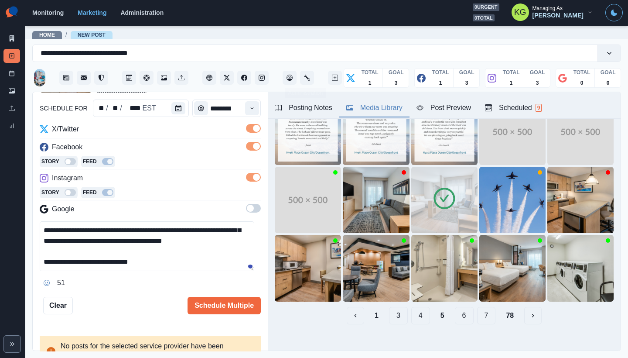
scroll to position [20, 0]
drag, startPoint x: 246, startPoint y: 269, endPoint x: 245, endPoint y: 321, distance: 51.9
click at [245, 321] on div "**********" at bounding box center [150, 221] width 235 height 259
click at [246, 272] on div "**********" at bounding box center [150, 255] width 221 height 68
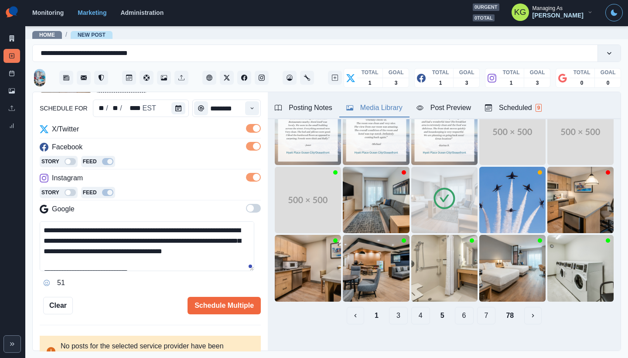
scroll to position [0, 0]
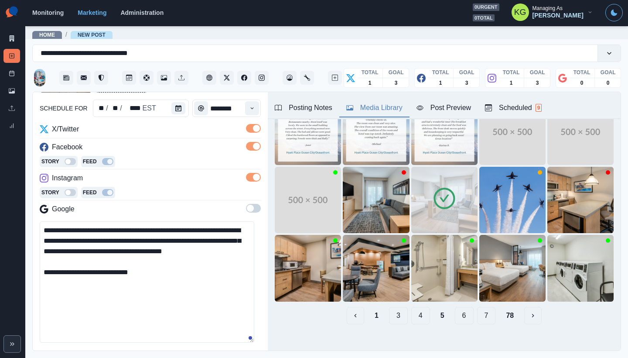
click at [250, 338] on textarea "**********" at bounding box center [147, 281] width 215 height 121
click at [203, 289] on textarea "**********" at bounding box center [147, 281] width 215 height 121
paste textarea "**********"
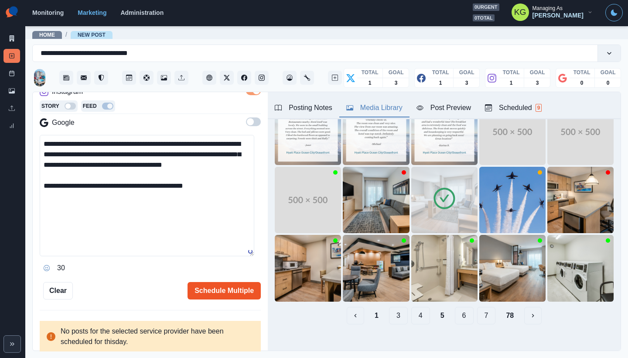
type textarea "**********"
click at [223, 283] on button "Schedule Multiple" at bounding box center [224, 290] width 73 height 17
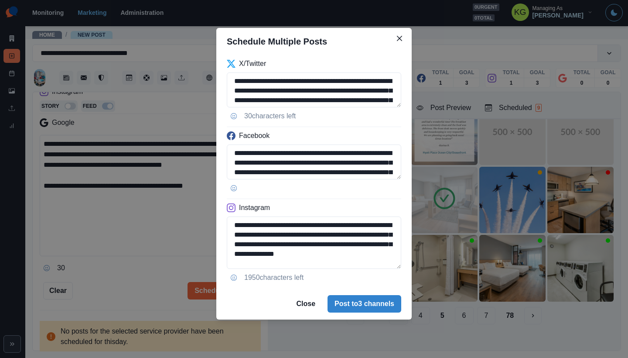
click at [405, 288] on div "**********" at bounding box center [313, 171] width 195 height 233
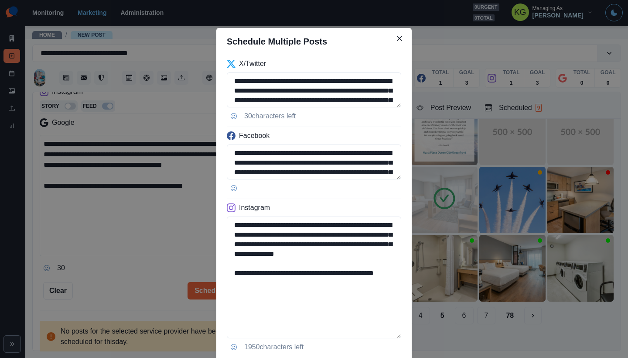
drag, startPoint x: 275, startPoint y: 296, endPoint x: 217, endPoint y: 293, distance: 58.1
click at [217, 293] on div "**********" at bounding box center [313, 206] width 195 height 302
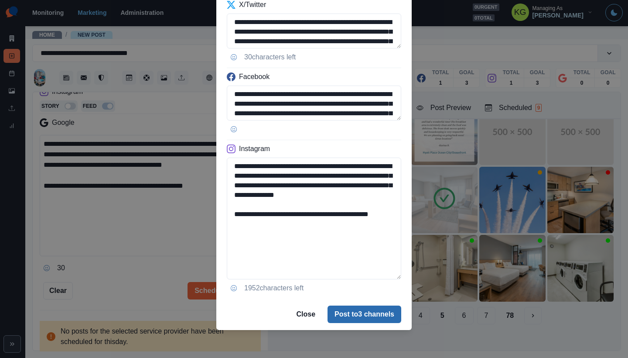
type textarea "**********"
click at [372, 316] on button "Post to 3 channels" at bounding box center [365, 313] width 74 height 17
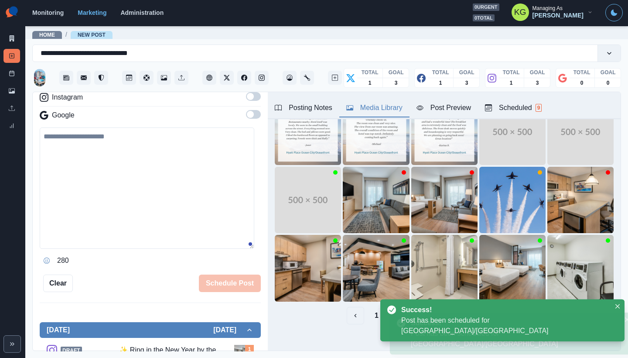
scroll to position [120, 0]
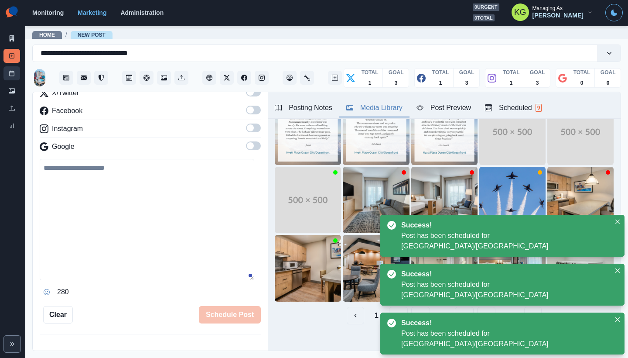
click at [16, 75] on link "Post Schedule" at bounding box center [11, 73] width 17 height 14
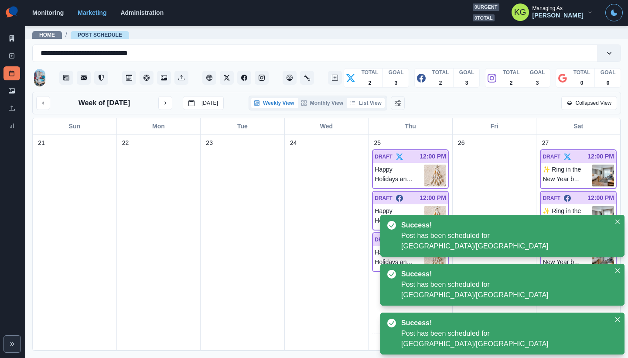
click at [375, 101] on button "List View" at bounding box center [366, 103] width 38 height 10
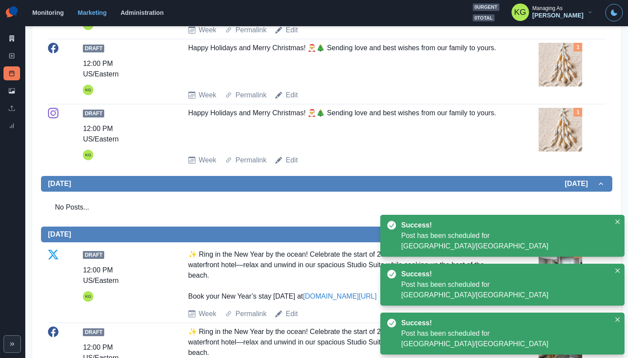
scroll to position [598, 0]
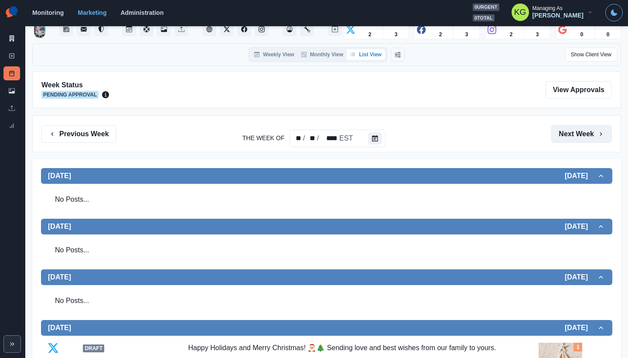
click at [574, 134] on button "Next Week" at bounding box center [581, 133] width 61 height 17
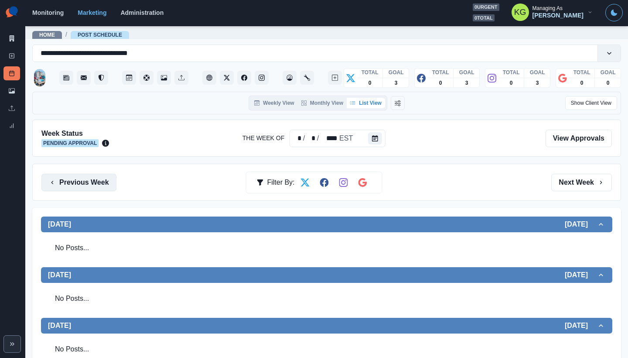
click at [102, 187] on button "Previous Week" at bounding box center [78, 182] width 75 height 17
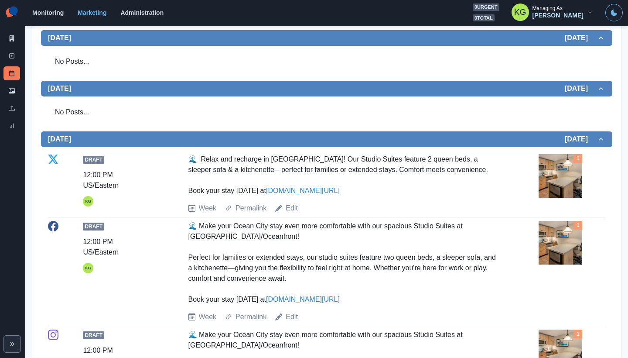
scroll to position [119, 0]
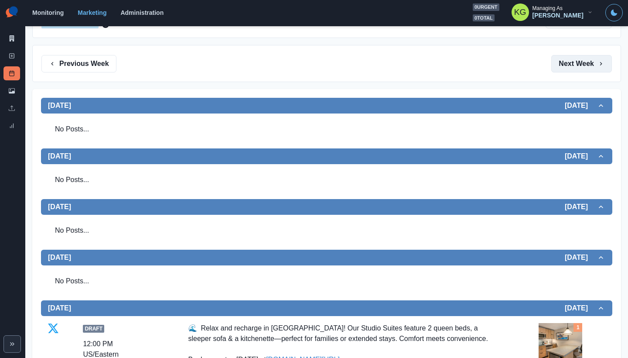
click at [575, 63] on button "Next Week" at bounding box center [581, 63] width 61 height 17
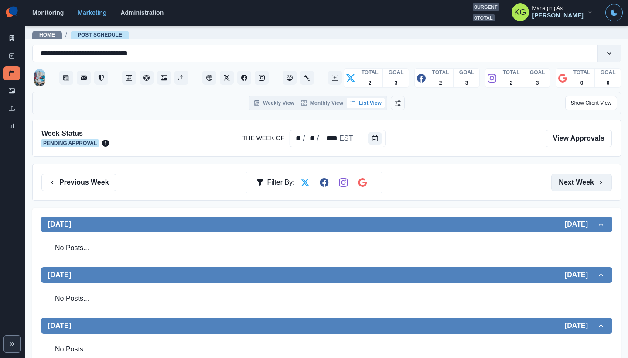
click at [568, 182] on button "Next Week" at bounding box center [581, 182] width 61 height 17
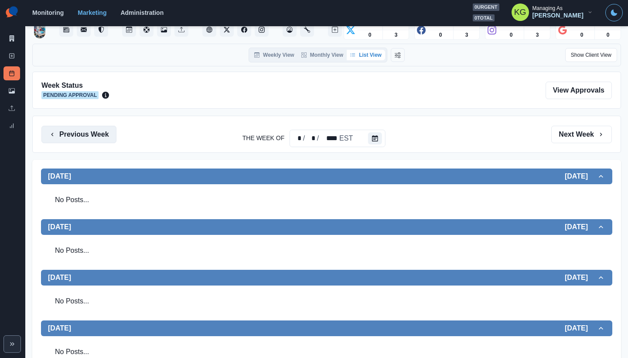
click at [101, 141] on button "Previous Week" at bounding box center [78, 134] width 75 height 17
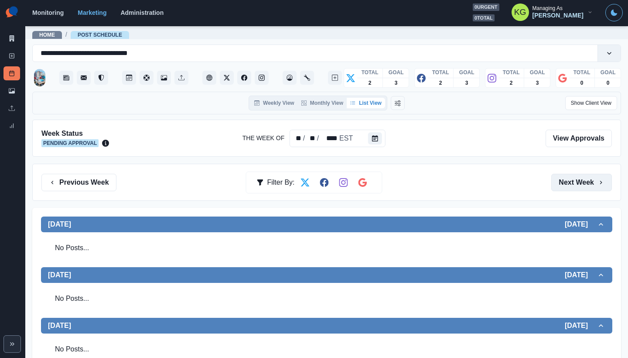
click at [564, 187] on button "Next Week" at bounding box center [581, 182] width 61 height 17
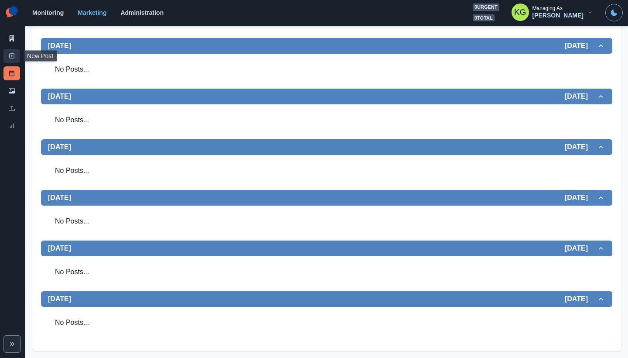
click at [6, 57] on link "New Post" at bounding box center [11, 56] width 17 height 14
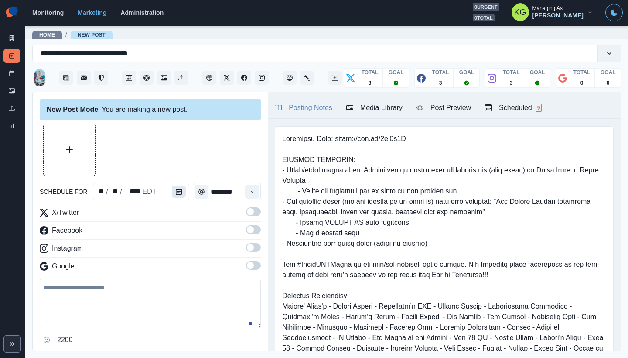
click at [179, 191] on button "Calendar" at bounding box center [179, 191] width 14 height 12
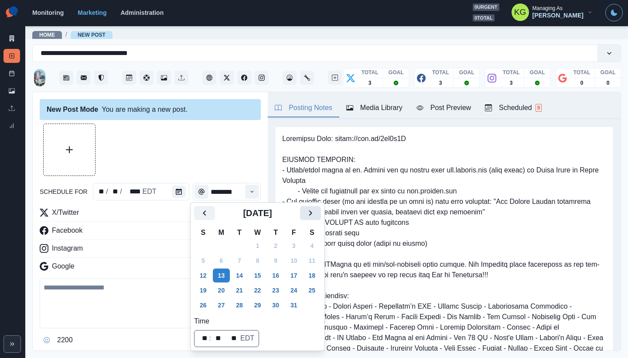
click at [316, 210] on icon "Next" at bounding box center [310, 213] width 10 height 10
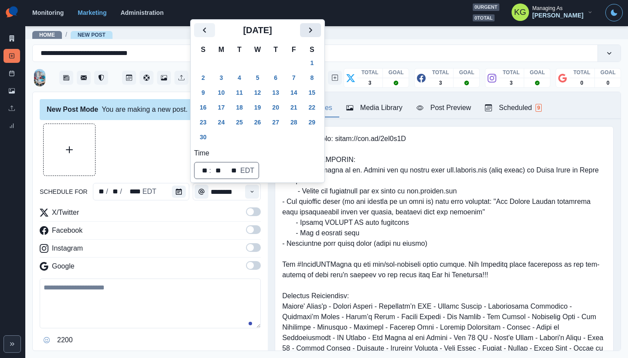
click at [316, 34] on icon "Next" at bounding box center [310, 30] width 10 height 10
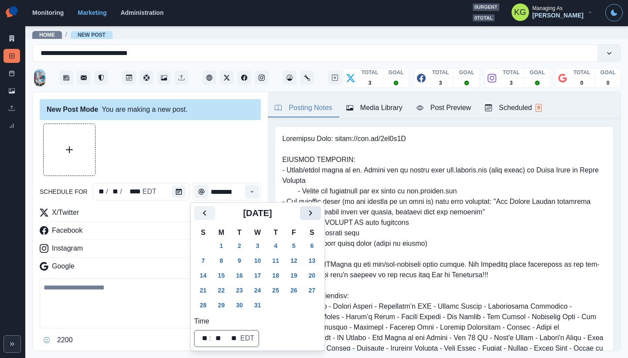
click at [316, 209] on icon "Next" at bounding box center [310, 213] width 10 height 10
click at [315, 246] on button "3" at bounding box center [312, 246] width 17 height 14
click at [217, 144] on div at bounding box center [150, 149] width 221 height 52
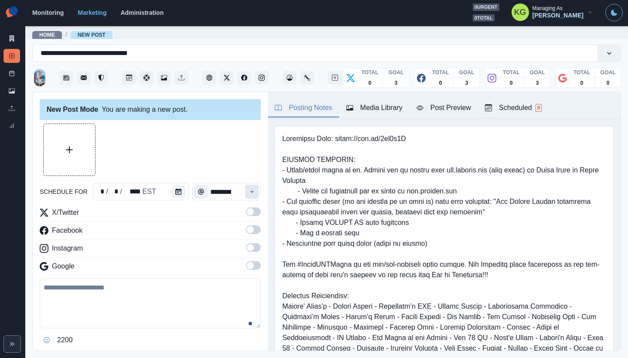
click at [251, 191] on button "Time" at bounding box center [252, 191] width 14 height 14
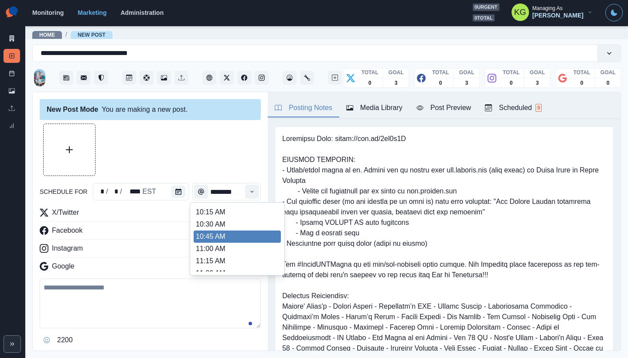
scroll to position [179, 0]
click at [224, 231] on li "12:00 PM" at bounding box center [237, 228] width 87 height 12
type input "********"
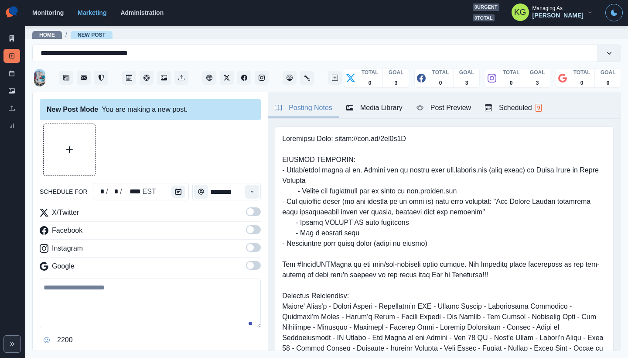
drag, startPoint x: 243, startPoint y: 250, endPoint x: 252, endPoint y: 239, distance: 14.0
click at [246, 251] on span at bounding box center [253, 247] width 15 height 9
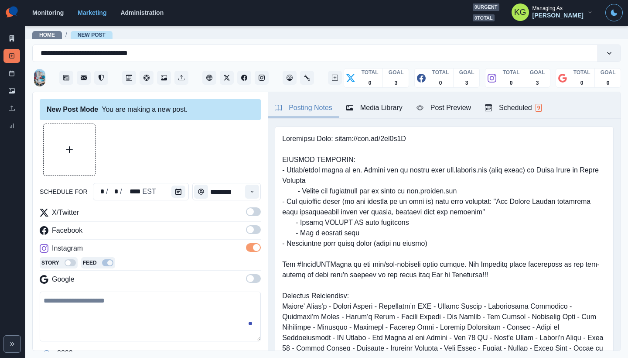
click at [251, 226] on span at bounding box center [253, 229] width 15 height 9
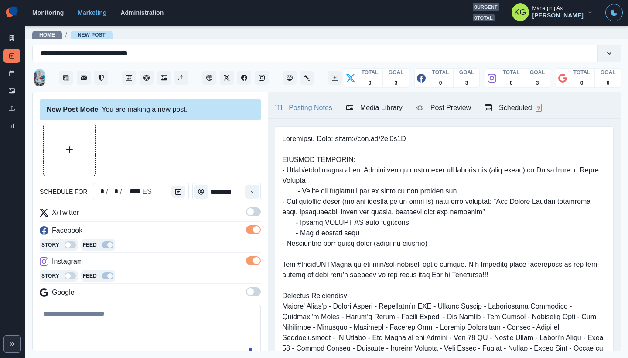
click at [247, 211] on span at bounding box center [250, 211] width 7 height 7
click at [374, 113] on button "Media Library" at bounding box center [374, 108] width 70 height 18
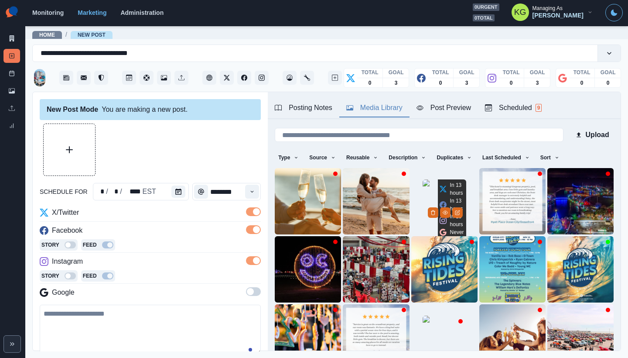
scroll to position [69, 0]
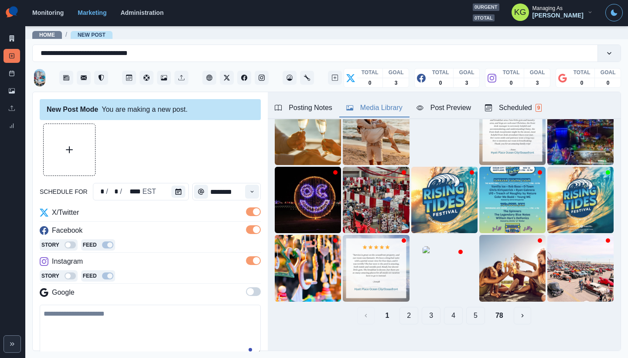
click at [469, 307] on button "5" at bounding box center [475, 315] width 19 height 17
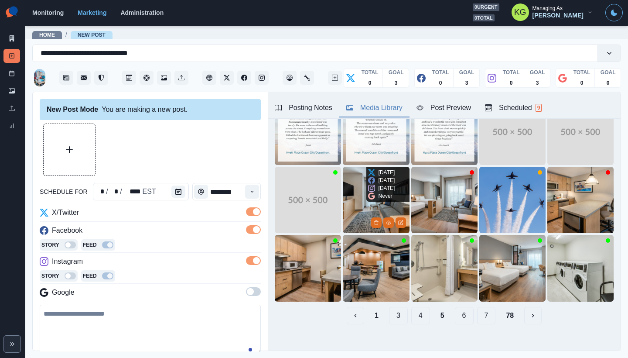
click at [368, 193] on icon at bounding box center [371, 195] width 7 height 7
click at [361, 198] on img at bounding box center [376, 200] width 66 height 66
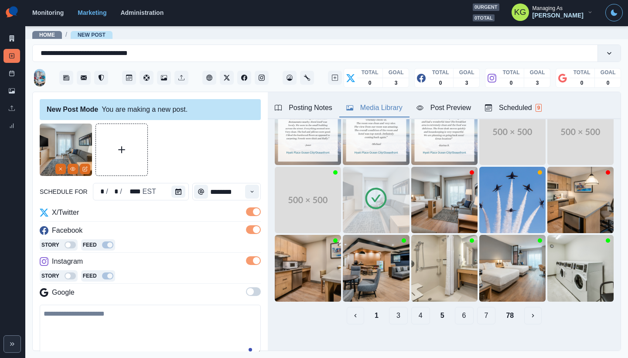
scroll to position [106, 0]
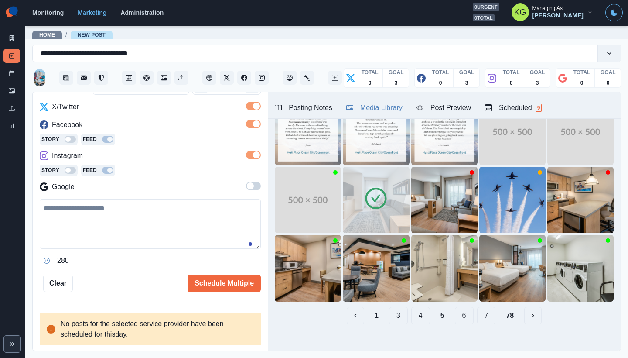
click at [197, 231] on textarea at bounding box center [150, 224] width 221 height 50
paste textarea "**********"
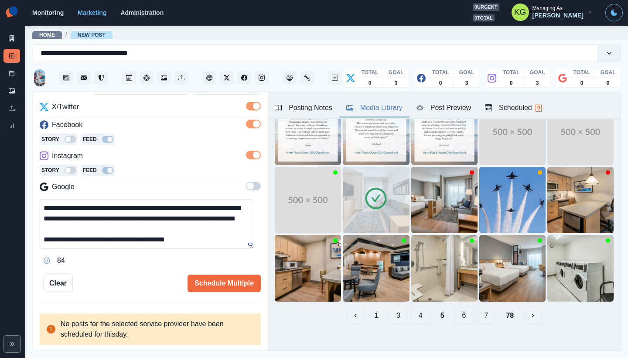
scroll to position [0, 0]
click at [53, 207] on textarea "**********" at bounding box center [147, 224] width 215 height 50
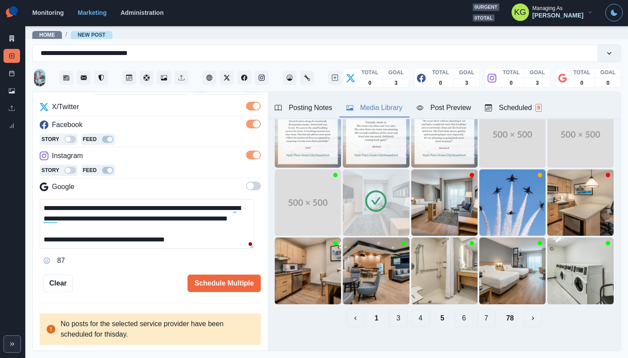
scroll to position [10, 0]
type textarea "**********"
click at [232, 283] on button "Schedule Multiple" at bounding box center [224, 282] width 73 height 17
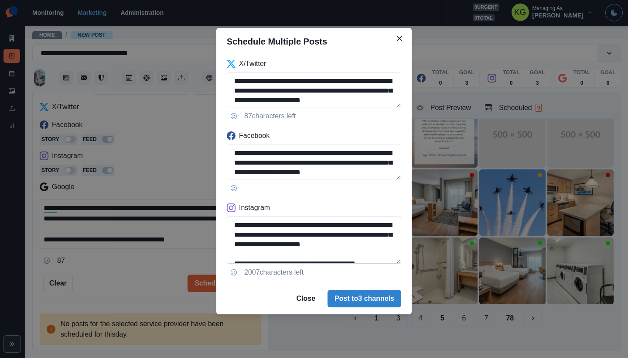
click at [383, 263] on textarea "**********" at bounding box center [314, 239] width 174 height 47
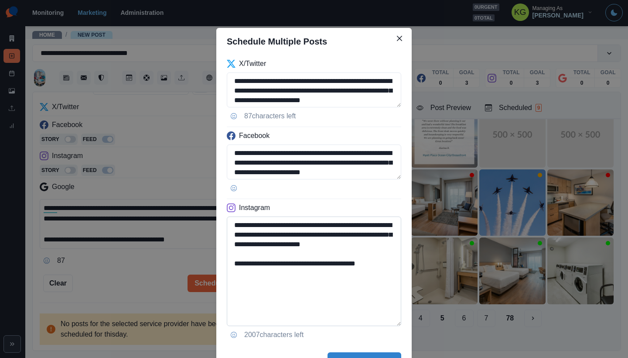
drag, startPoint x: 379, startPoint y: 266, endPoint x: 317, endPoint y: 264, distance: 62.4
click at [317, 264] on textarea "**********" at bounding box center [314, 270] width 174 height 109
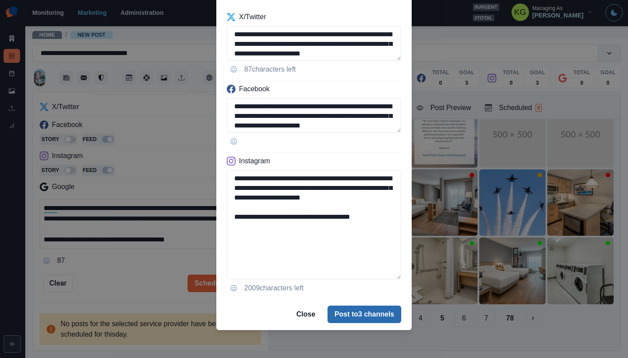
type textarea "**********"
click at [376, 312] on button "Post to 3 channels" at bounding box center [365, 313] width 74 height 17
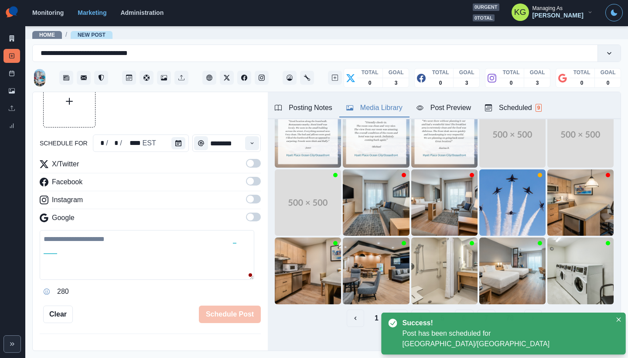
scroll to position [48, 0]
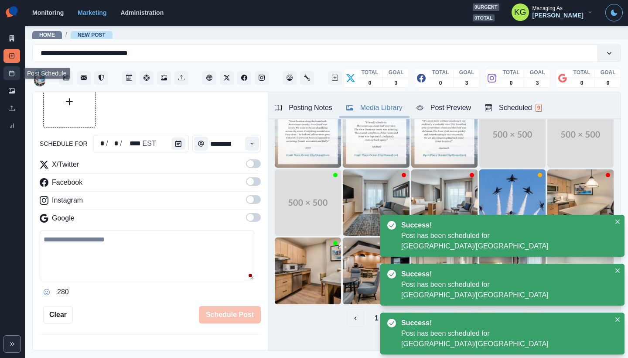
click at [13, 75] on icon at bounding box center [12, 73] width 6 height 6
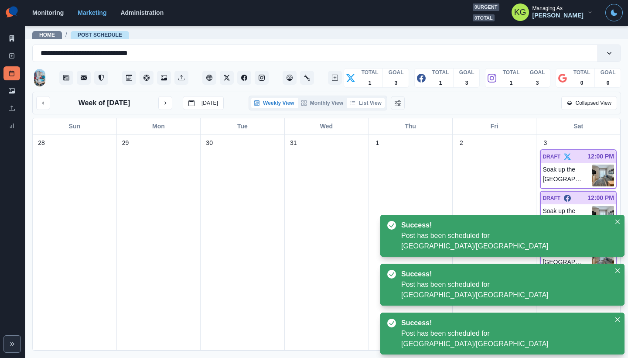
click at [375, 106] on button "List View" at bounding box center [366, 103] width 38 height 10
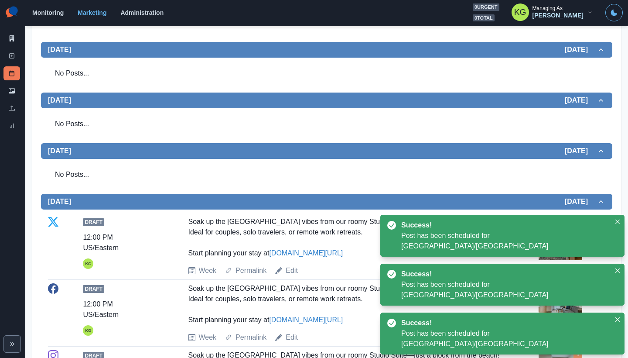
scroll to position [110, 0]
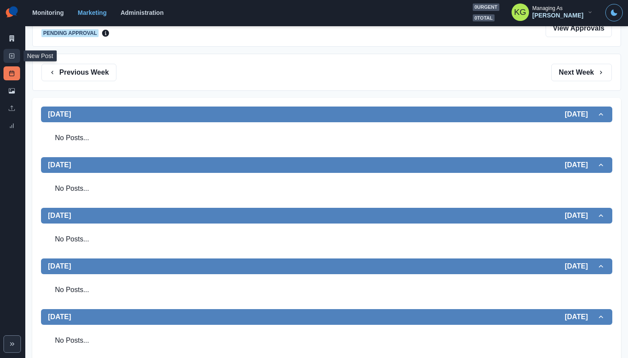
click at [12, 51] on link "New Post" at bounding box center [11, 56] width 17 height 14
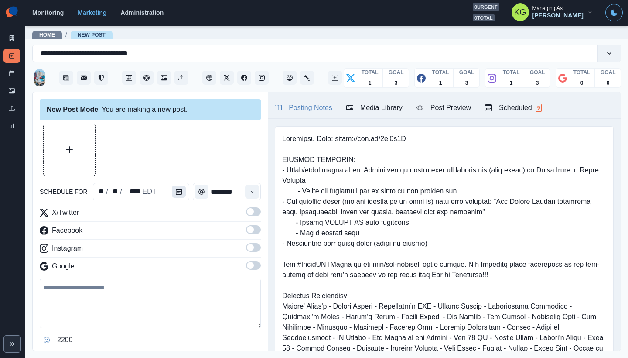
click at [177, 193] on icon "Calendar" at bounding box center [179, 191] width 6 height 6
click at [180, 191] on button "Calendar" at bounding box center [179, 191] width 14 height 12
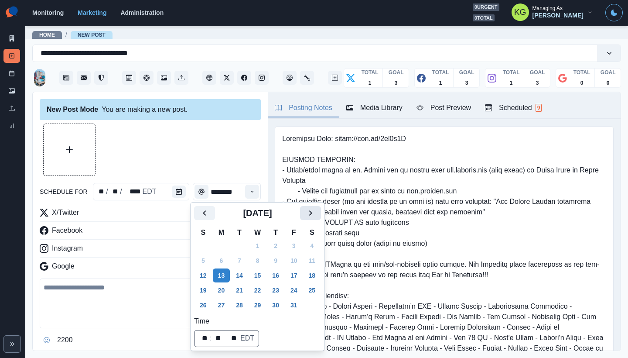
click at [316, 214] on icon "Next" at bounding box center [310, 213] width 10 height 10
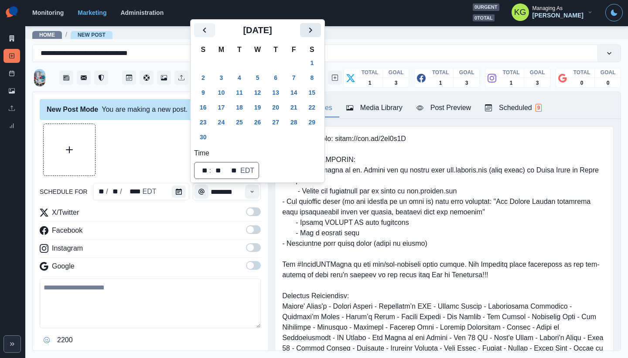
click at [314, 31] on icon "Next" at bounding box center [310, 30] width 10 height 10
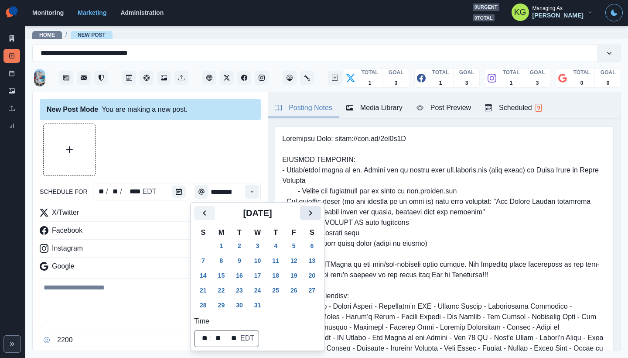
click at [321, 213] on button "Next" at bounding box center [310, 213] width 21 height 14
click at [276, 245] on button "1" at bounding box center [275, 246] width 17 height 14
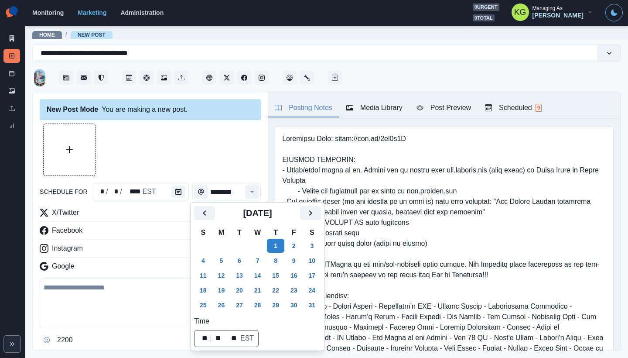
click at [208, 160] on div at bounding box center [150, 149] width 221 height 52
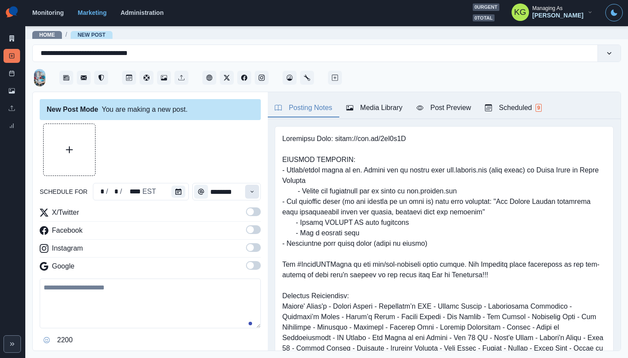
click at [249, 191] on icon "Time" at bounding box center [252, 191] width 6 height 6
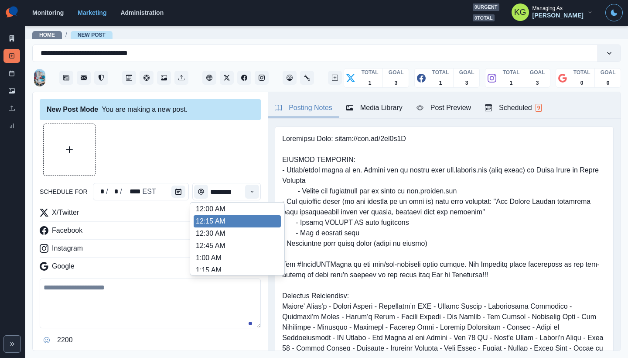
scroll to position [772, 0]
click at [234, 221] on li "12:00 AM" at bounding box center [237, 222] width 87 height 12
type input "********"
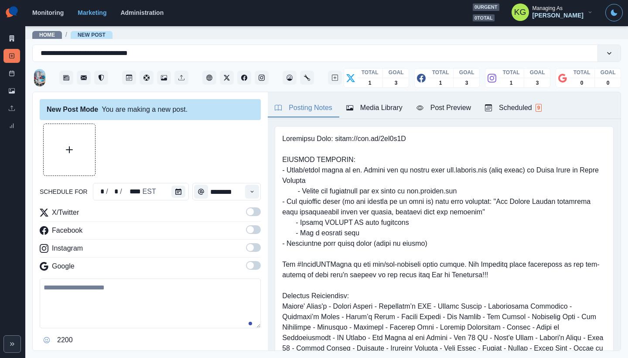
click at [249, 243] on span at bounding box center [253, 247] width 15 height 9
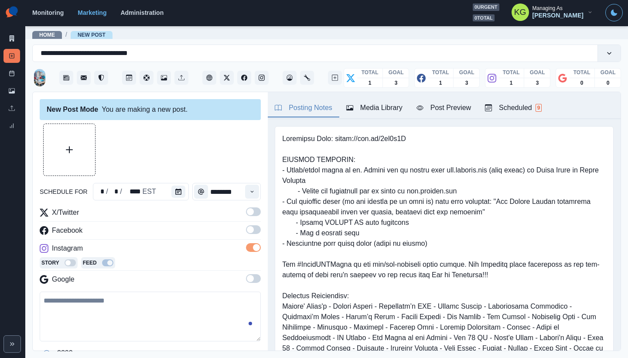
click at [247, 227] on span at bounding box center [253, 229] width 15 height 9
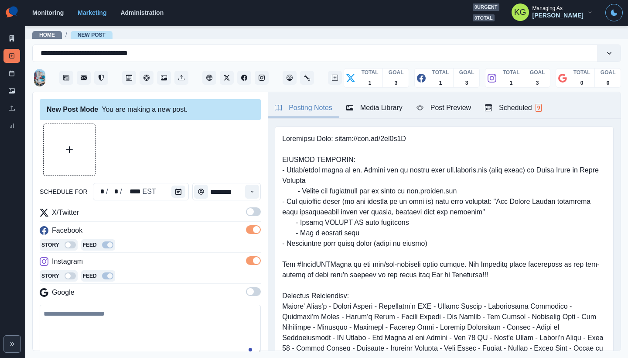
click at [247, 213] on span at bounding box center [253, 211] width 15 height 9
click at [106, 151] on div at bounding box center [150, 149] width 221 height 52
click at [73, 151] on button "Upload Media" at bounding box center [69, 149] width 51 height 51
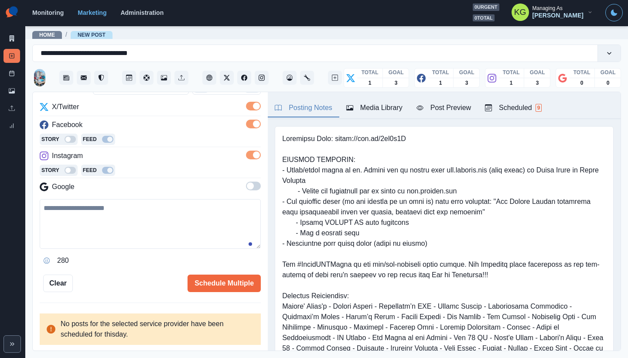
click at [179, 217] on textarea at bounding box center [150, 224] width 221 height 50
paste textarea "**********"
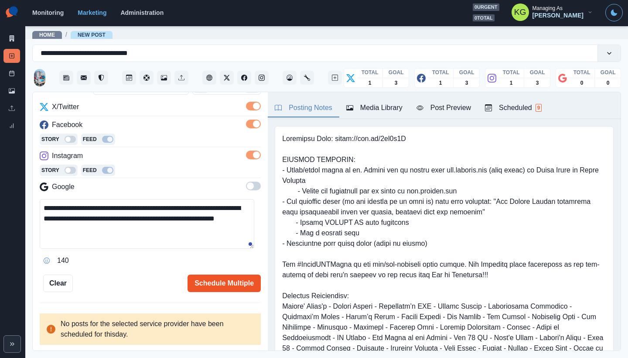
type textarea "**********"
click at [204, 280] on button "Schedule Multiple" at bounding box center [224, 282] width 73 height 17
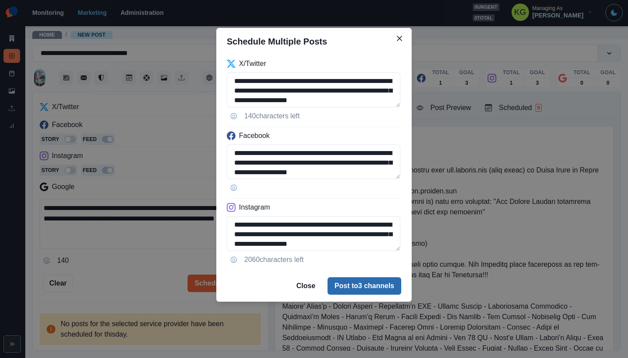
click at [376, 283] on button "Post to 3 channels" at bounding box center [365, 285] width 74 height 17
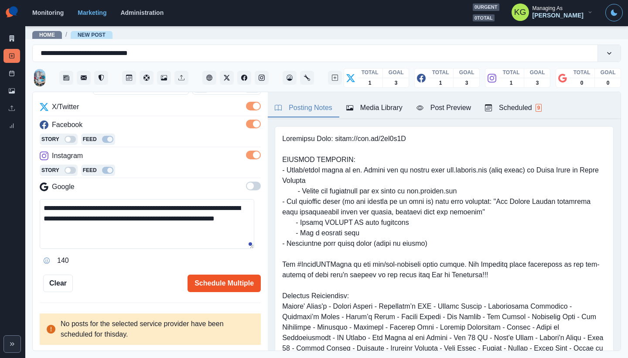
click at [247, 281] on button "Schedule Multiple" at bounding box center [224, 282] width 73 height 17
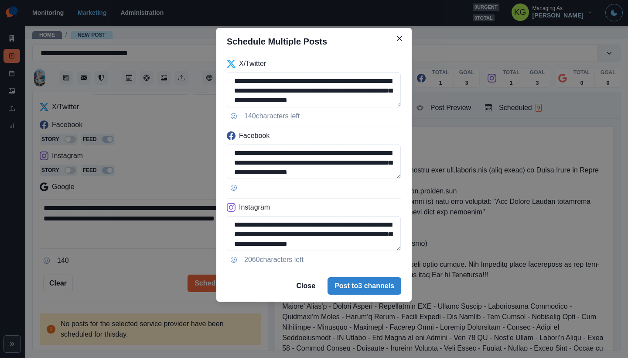
click at [371, 295] on footer "Close Post to 3 channels" at bounding box center [313, 285] width 195 height 31
click at [369, 290] on button "Post to 3 channels" at bounding box center [365, 285] width 74 height 17
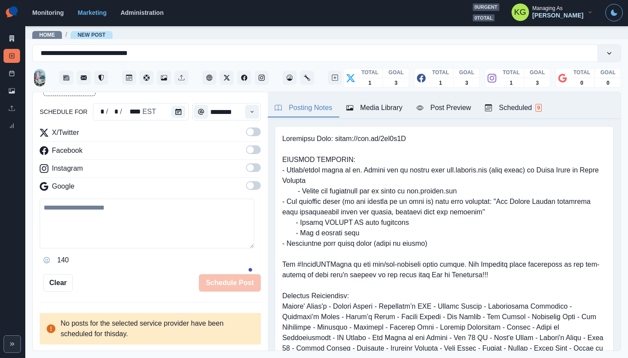
scroll to position [79, 0]
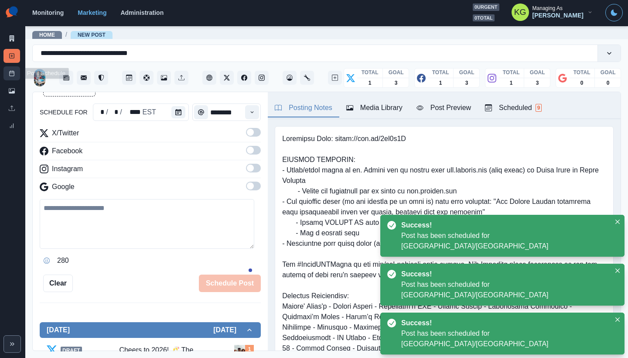
click at [7, 72] on link "Post Schedule" at bounding box center [11, 73] width 17 height 14
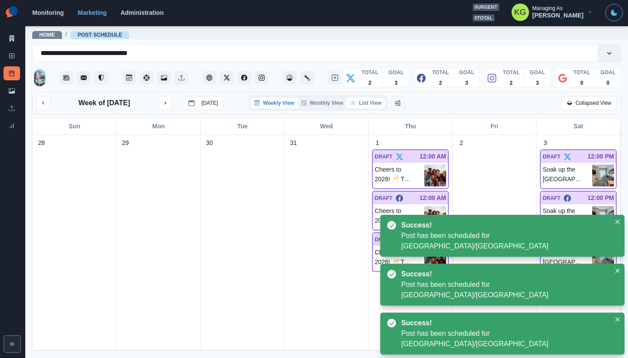
click at [374, 99] on button "List View" at bounding box center [366, 103] width 38 height 10
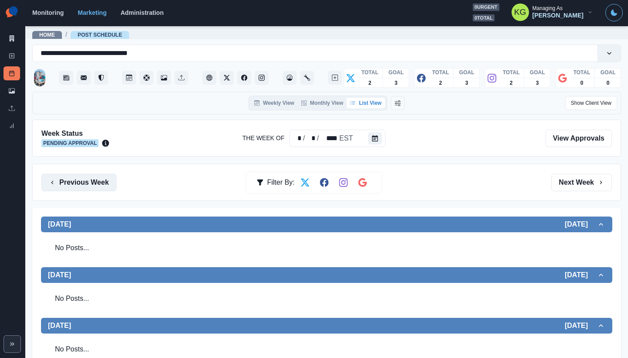
drag, startPoint x: 85, startPoint y: 184, endPoint x: 105, endPoint y: 184, distance: 19.2
click at [85, 184] on button "Previous Week" at bounding box center [78, 182] width 75 height 17
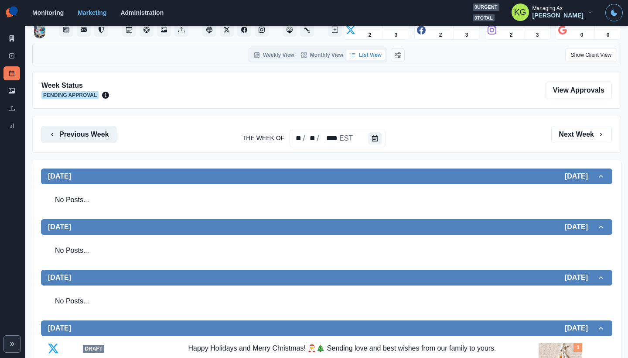
click at [92, 133] on button "Previous Week" at bounding box center [78, 134] width 75 height 17
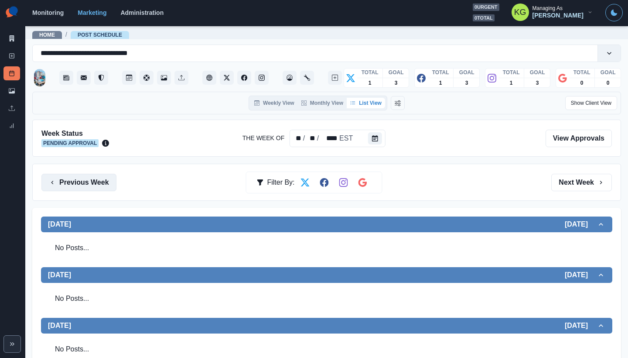
click at [101, 178] on button "Previous Week" at bounding box center [78, 182] width 75 height 17
click at [98, 183] on button "Previous Week" at bounding box center [78, 182] width 75 height 17
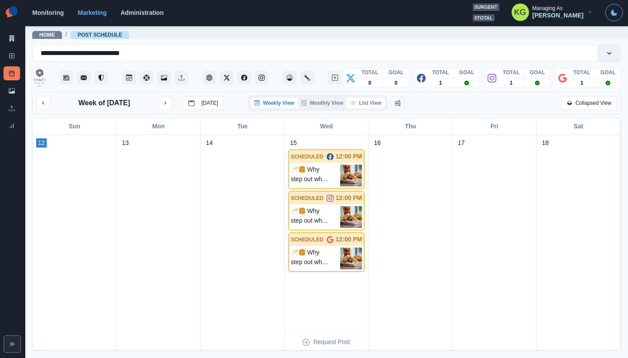
click at [369, 101] on button "List View" at bounding box center [366, 103] width 38 height 10
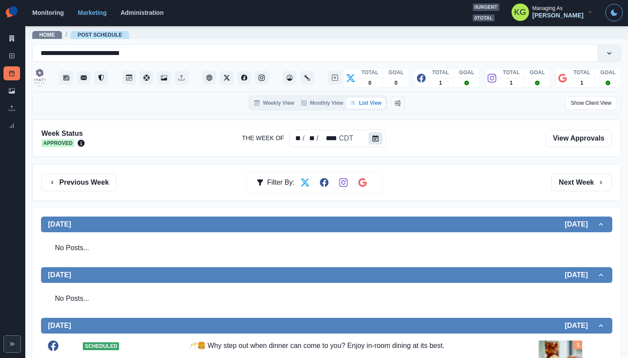
click at [380, 140] on button "Calendar" at bounding box center [376, 138] width 14 height 12
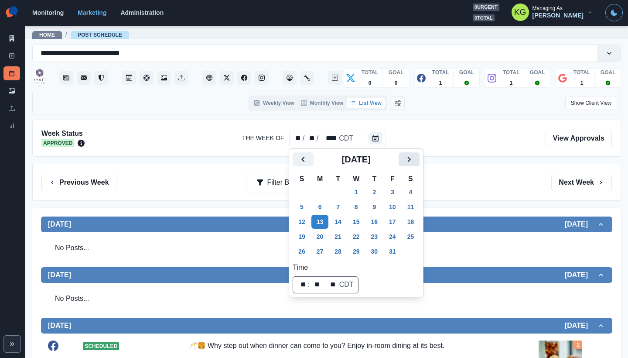
click at [414, 158] on icon "Next" at bounding box center [409, 159] width 10 height 10
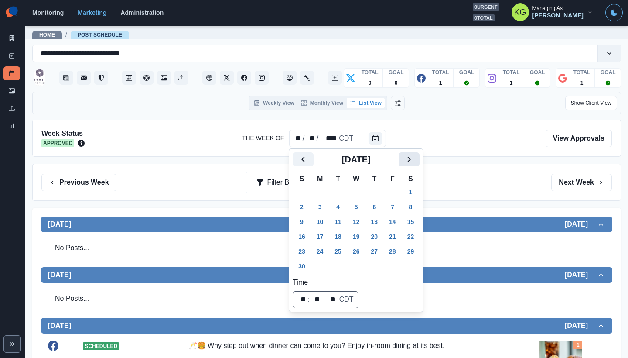
click at [414, 161] on icon "Next" at bounding box center [409, 159] width 10 height 10
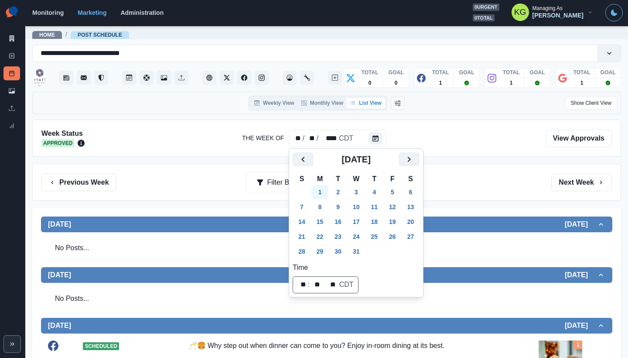
click at [326, 190] on button "1" at bounding box center [319, 192] width 17 height 14
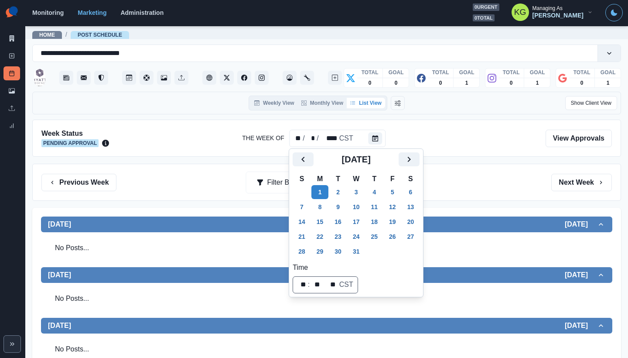
click at [495, 198] on div "Previous Week Filter By: Next Week" at bounding box center [326, 182] width 589 height 37
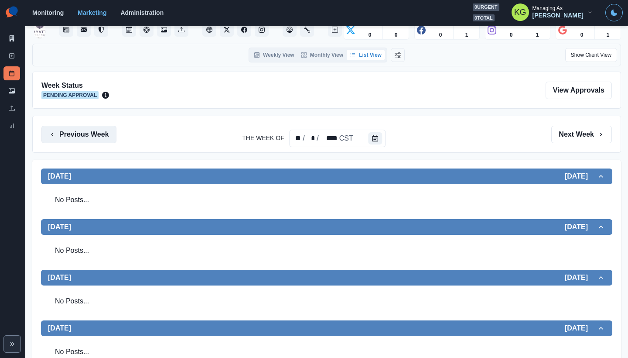
click at [91, 139] on button "Previous Week" at bounding box center [78, 134] width 75 height 17
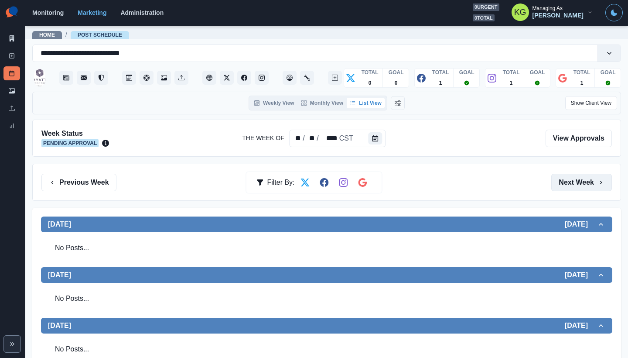
click at [574, 183] on button "Next Week" at bounding box center [581, 182] width 61 height 17
click at [93, 182] on button "Previous Week" at bounding box center [78, 182] width 75 height 17
click at [567, 175] on button "Next Week" at bounding box center [581, 182] width 61 height 17
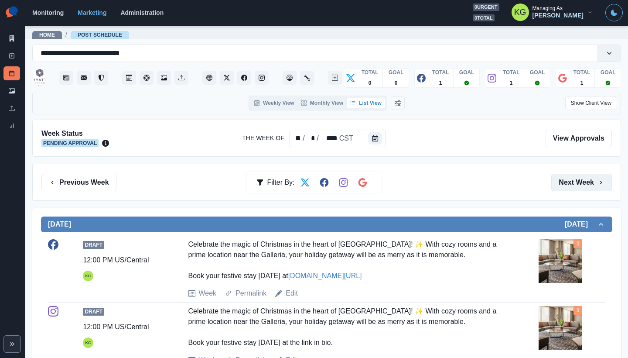
click at [567, 176] on button "Next Week" at bounding box center [581, 182] width 61 height 17
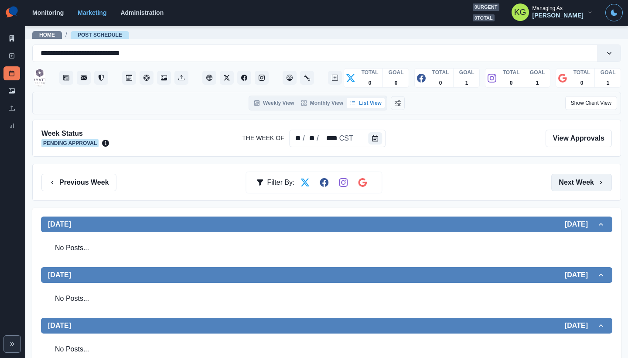
click at [566, 176] on button "Next Week" at bounding box center [581, 182] width 61 height 17
click at [566, 178] on button "Next Week" at bounding box center [581, 182] width 61 height 17
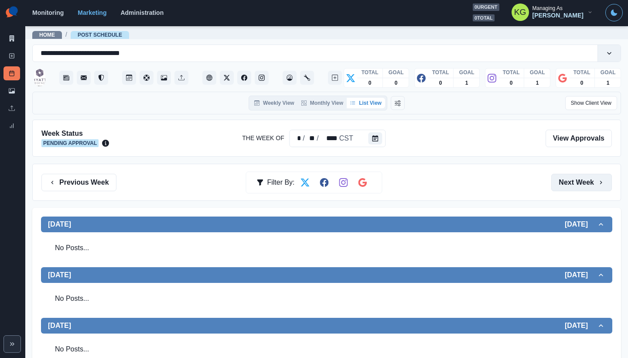
click at [566, 178] on button "Next Week" at bounding box center [581, 182] width 61 height 17
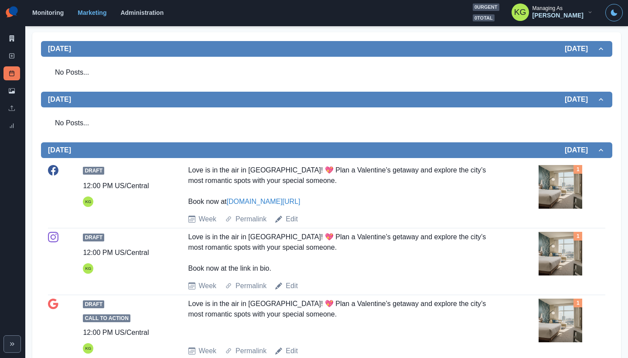
scroll to position [85, 0]
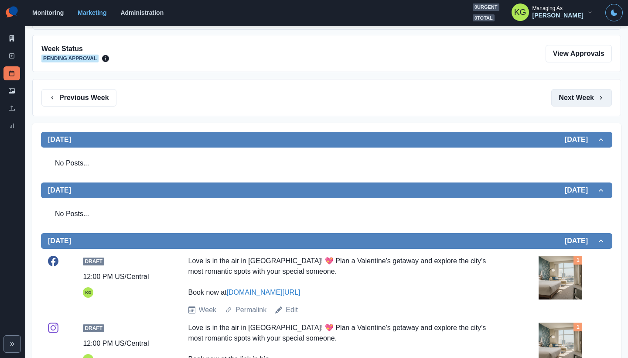
click at [566, 102] on button "Next Week" at bounding box center [581, 97] width 61 height 17
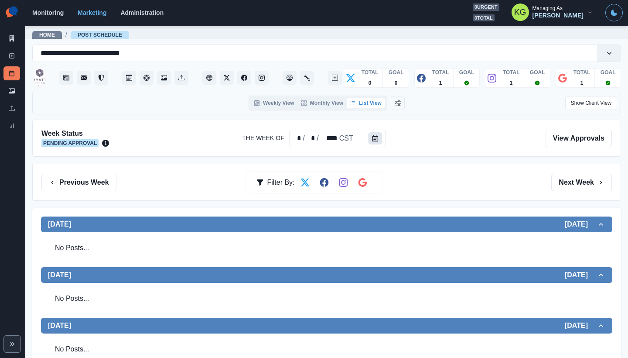
click at [373, 136] on icon "Calendar" at bounding box center [375, 138] width 6 height 6
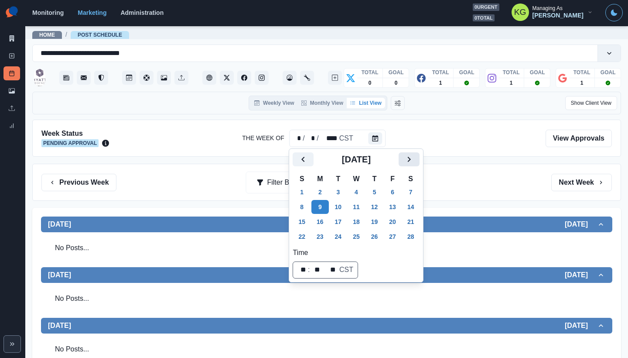
click at [414, 156] on icon "Next" at bounding box center [409, 159] width 10 height 10
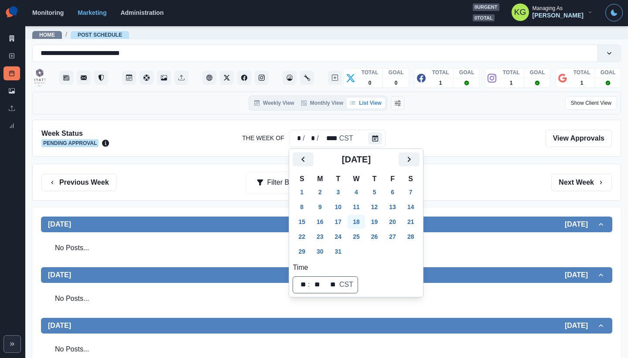
click at [351, 220] on button "18" at bounding box center [356, 222] width 17 height 14
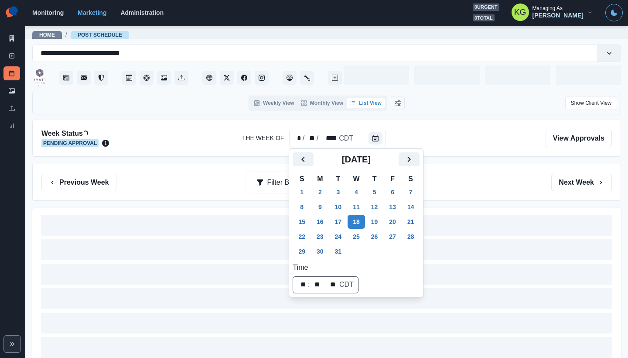
click at [513, 190] on div "Previous Week Filter By: Next Week" at bounding box center [326, 182] width 570 height 17
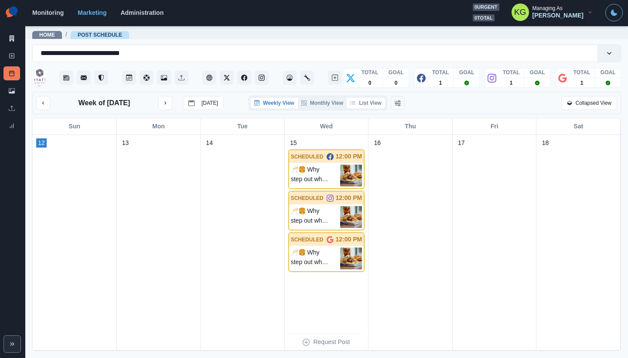
click at [366, 98] on button "List View" at bounding box center [366, 103] width 38 height 10
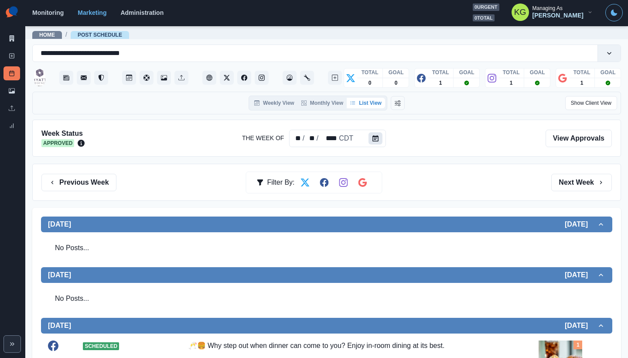
click at [374, 136] on icon "Calendar" at bounding box center [375, 138] width 6 height 6
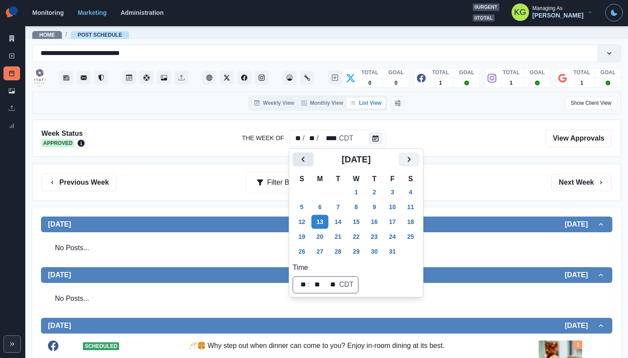
click at [298, 162] on icon "Previous" at bounding box center [303, 159] width 10 height 10
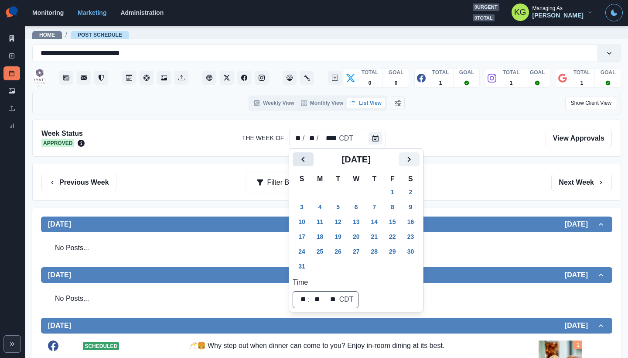
click at [298, 162] on icon "Previous" at bounding box center [303, 159] width 10 height 10
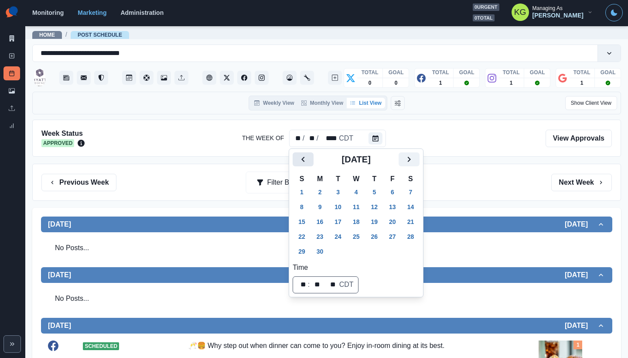
click at [298, 162] on icon "Previous" at bounding box center [303, 159] width 10 height 10
click at [411, 163] on icon "Next" at bounding box center [409, 159] width 10 height 10
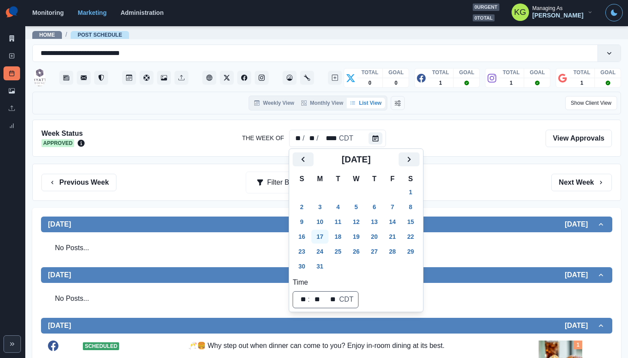
click at [321, 230] on button "17" at bounding box center [319, 236] width 17 height 14
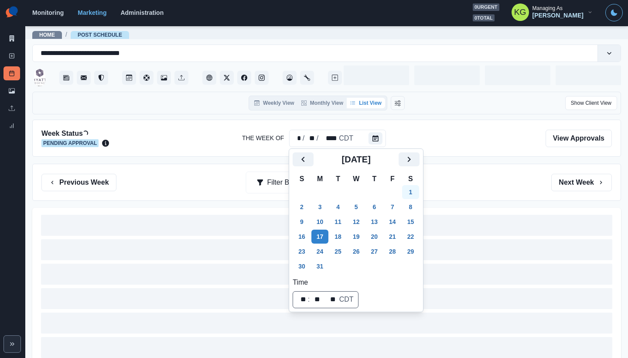
click at [420, 189] on button "1" at bounding box center [410, 192] width 17 height 14
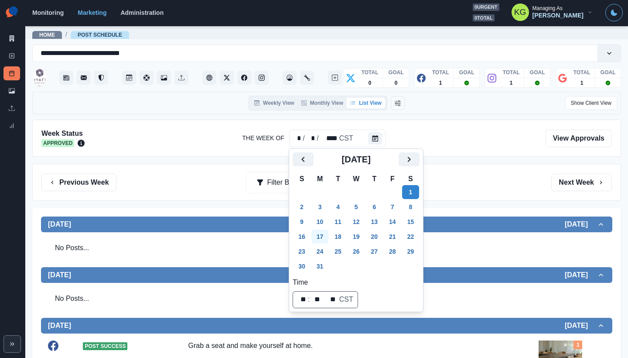
click at [317, 235] on button "17" at bounding box center [319, 236] width 17 height 14
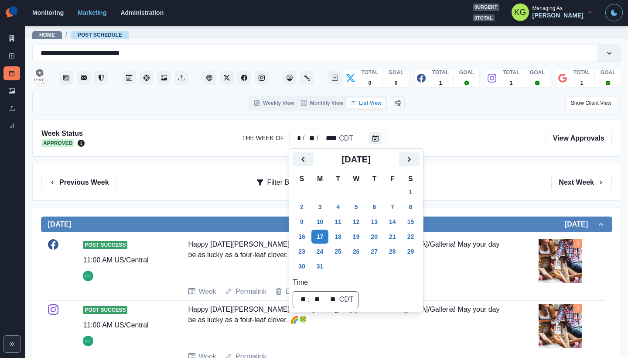
click at [451, 194] on div "Previous Week Filter By: Next Week" at bounding box center [326, 182] width 589 height 37
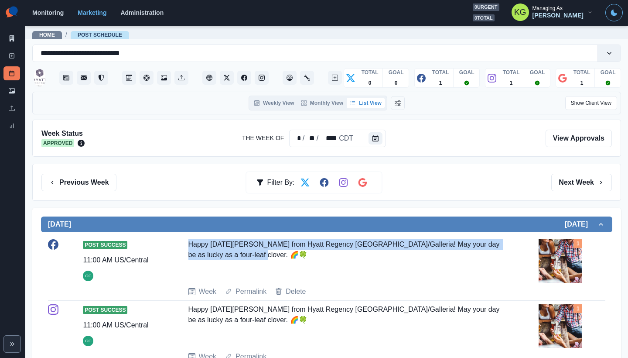
drag, startPoint x: 252, startPoint y: 250, endPoint x: 179, endPoint y: 242, distance: 73.2
click at [179, 242] on div "Post Success 11:00 AM US/Central GC Happy [DATE][PERSON_NAME] from Hyatt Regenc…" at bounding box center [326, 268] width 557 height 58
copy div "Happy [DATE][PERSON_NAME] from Hyatt Regency [GEOGRAPHIC_DATA]/Galleria! May yo…"
click at [379, 140] on button "Calendar" at bounding box center [376, 138] width 14 height 12
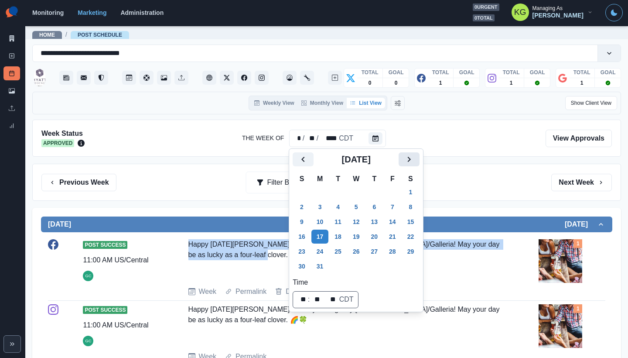
click at [410, 160] on button "Next" at bounding box center [409, 159] width 21 height 14
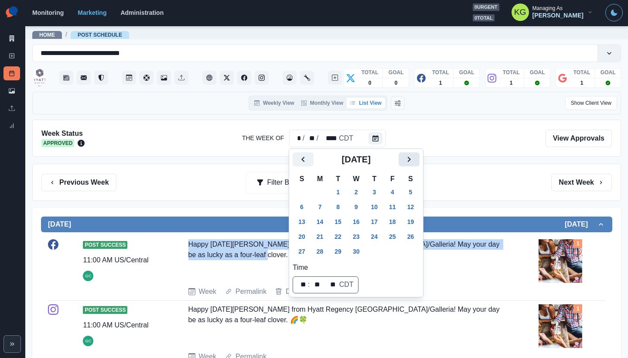
click at [410, 159] on button "Next" at bounding box center [409, 159] width 21 height 14
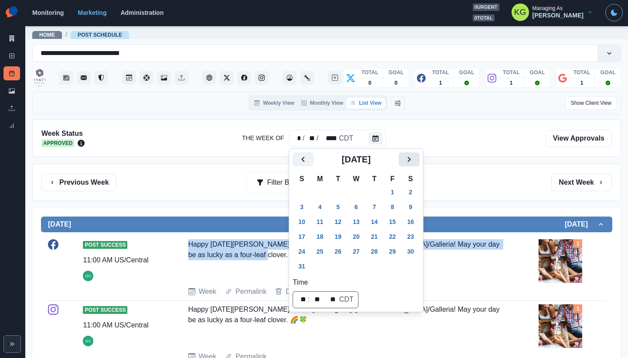
click at [410, 159] on button "Next" at bounding box center [409, 159] width 21 height 14
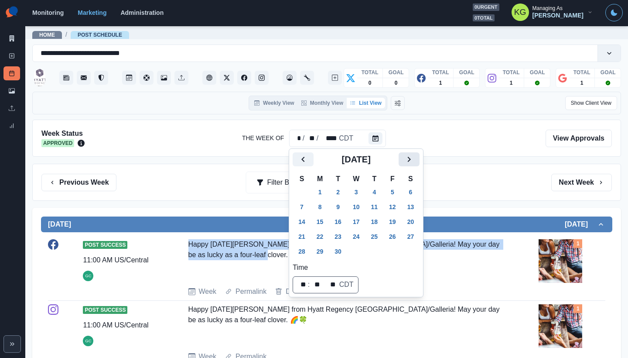
click at [410, 159] on button "Next" at bounding box center [409, 159] width 21 height 14
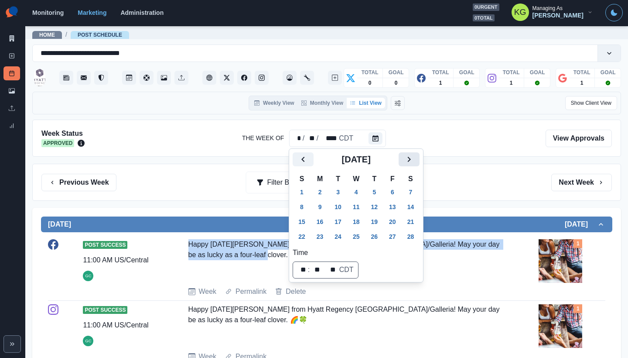
click at [410, 159] on button "Next" at bounding box center [409, 159] width 21 height 14
click at [341, 220] on button "17" at bounding box center [337, 222] width 17 height 14
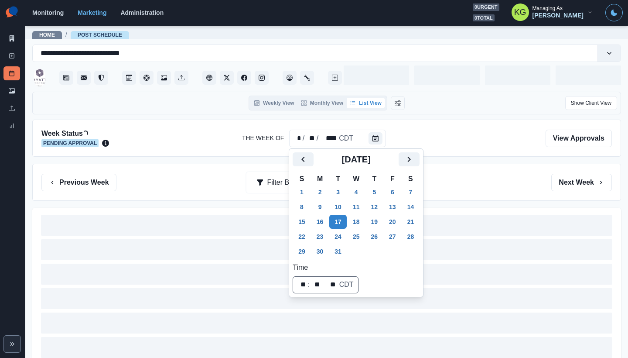
click at [463, 184] on div "Previous Week Filter By: Next Week" at bounding box center [326, 182] width 570 height 17
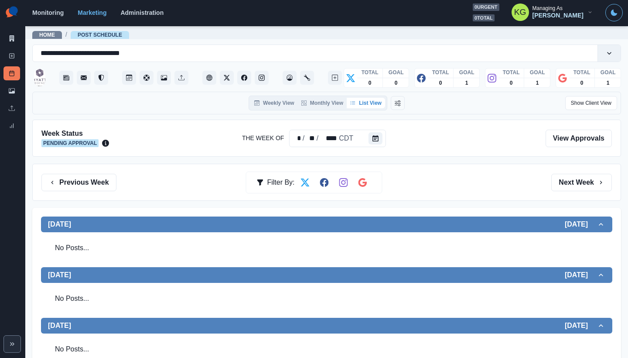
scroll to position [181, 0]
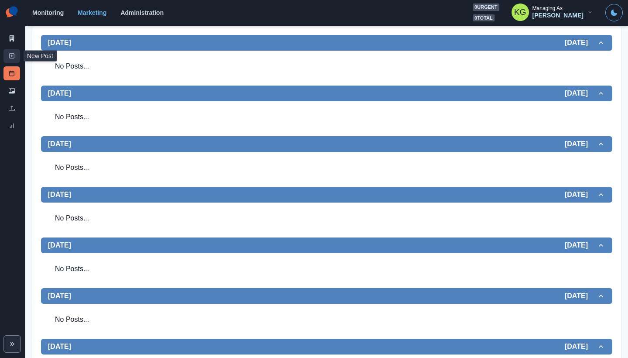
click at [8, 52] on link "New Post" at bounding box center [11, 56] width 17 height 14
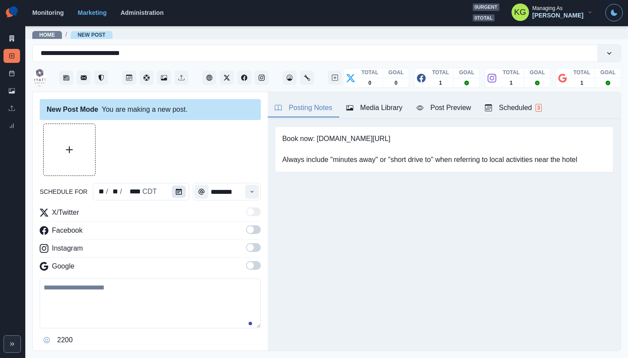
click at [179, 187] on button "Calendar" at bounding box center [179, 191] width 14 height 12
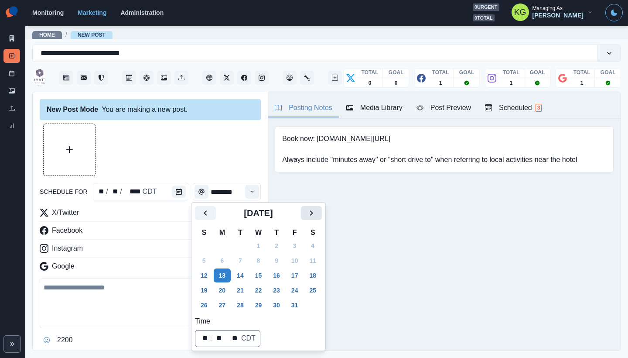
click at [312, 207] on button "Next" at bounding box center [311, 213] width 21 height 14
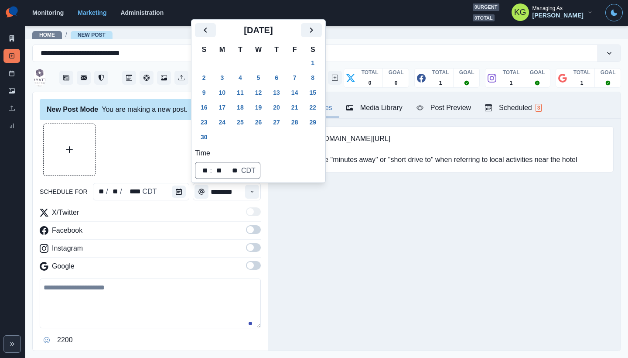
click at [317, 31] on icon "Next" at bounding box center [311, 30] width 10 height 10
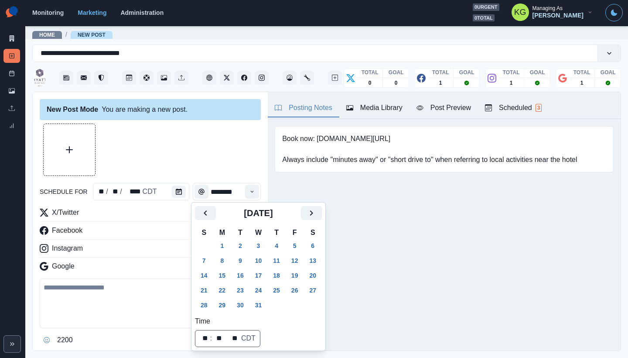
drag, startPoint x: 323, startPoint y: 204, endPoint x: 323, endPoint y: 210, distance: 6.1
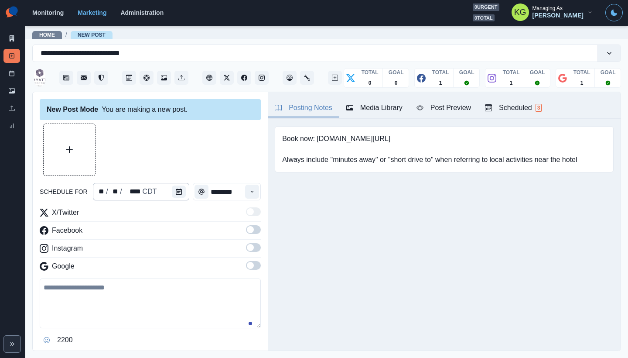
click at [167, 193] on div "** / ** / **** CDT" at bounding box center [141, 191] width 97 height 17
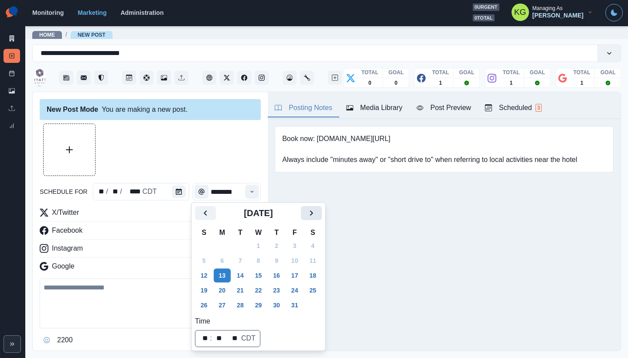
click at [311, 212] on button "Next" at bounding box center [311, 213] width 21 height 14
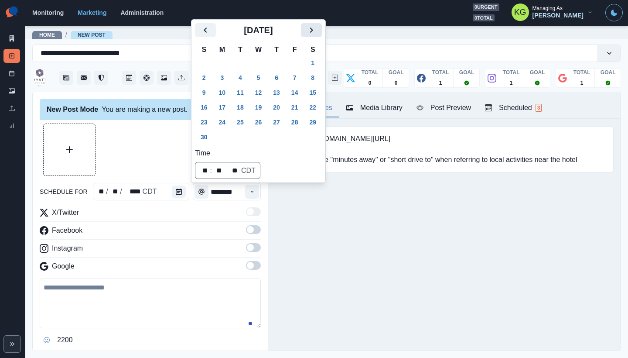
click at [317, 32] on icon "Next" at bounding box center [311, 30] width 10 height 10
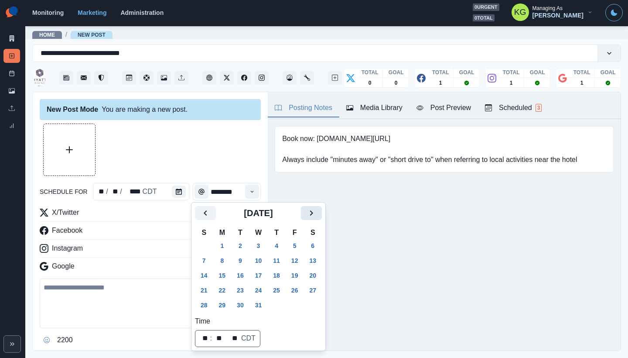
click at [317, 215] on icon "Next" at bounding box center [311, 213] width 10 height 10
click at [317, 214] on icon "Next" at bounding box center [311, 213] width 10 height 10
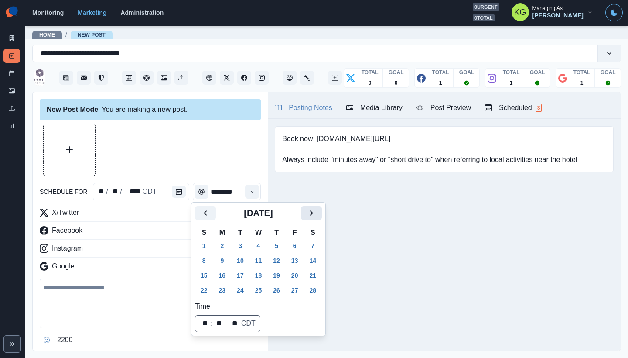
click at [317, 212] on icon "Next" at bounding box center [311, 213] width 10 height 10
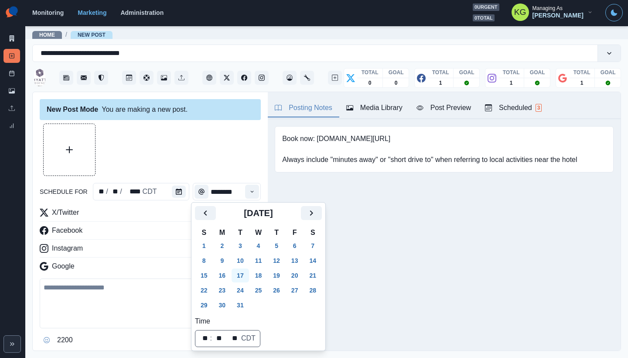
click at [246, 273] on button "17" at bounding box center [240, 275] width 17 height 14
click at [223, 141] on div at bounding box center [150, 149] width 221 height 52
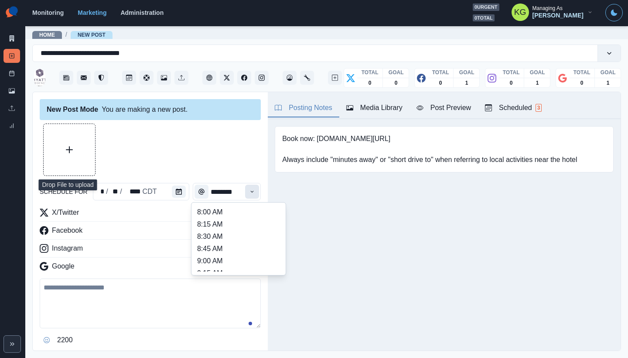
click at [249, 189] on button "Time" at bounding box center [252, 191] width 14 height 14
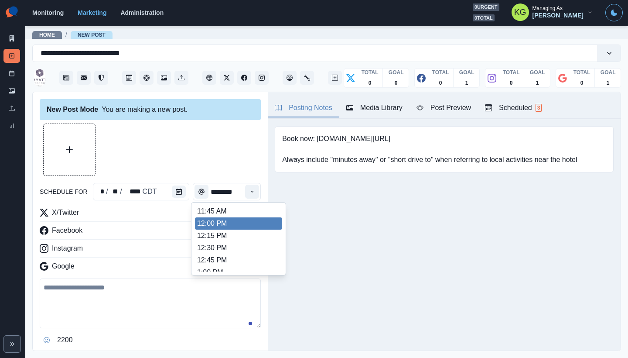
click at [225, 222] on li "12:00 PM" at bounding box center [238, 223] width 87 height 12
type input "********"
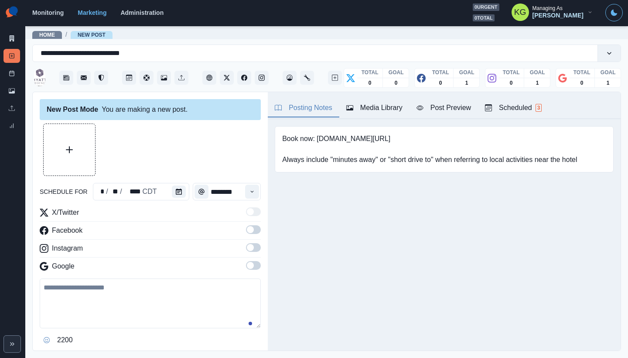
click at [249, 267] on span at bounding box center [253, 265] width 15 height 9
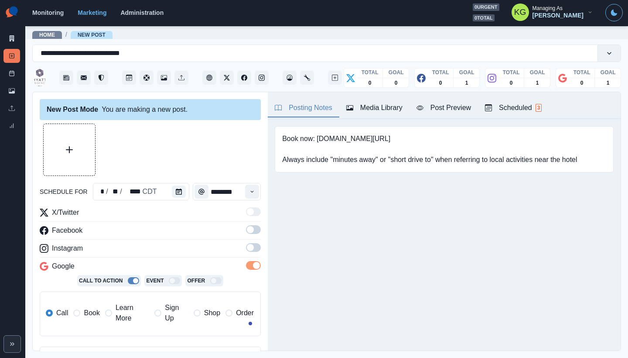
click at [246, 251] on span at bounding box center [253, 247] width 15 height 9
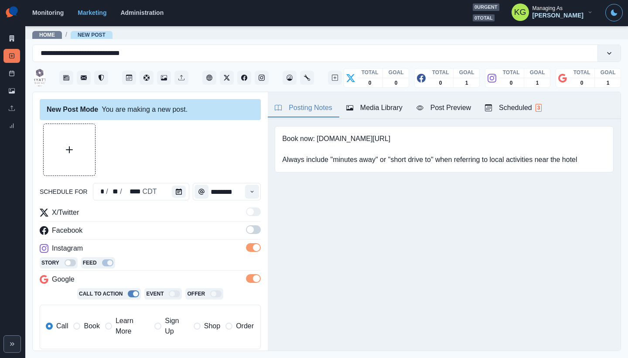
click at [246, 233] on span at bounding box center [253, 229] width 15 height 9
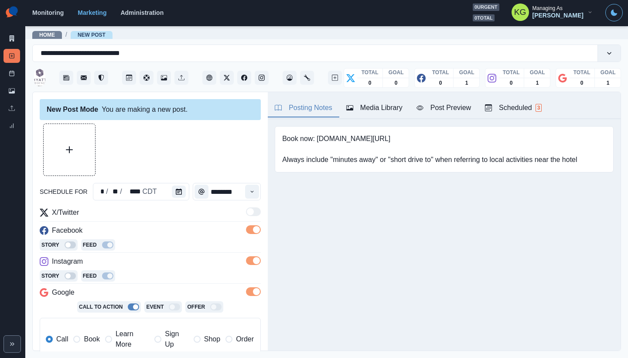
click at [83, 335] on label "Book" at bounding box center [86, 338] width 26 height 21
click at [82, 143] on button "Upload Media" at bounding box center [69, 149] width 51 height 51
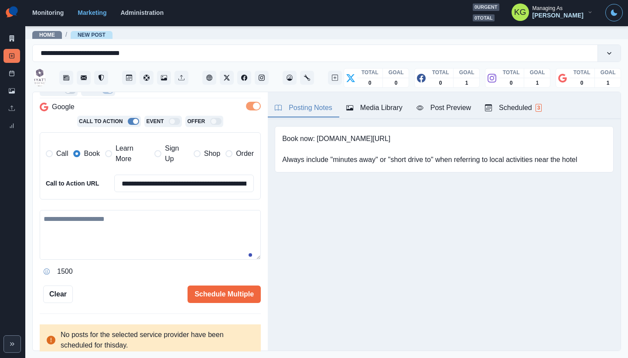
click at [170, 241] on textarea at bounding box center [150, 235] width 221 height 50
paste textarea "**********"
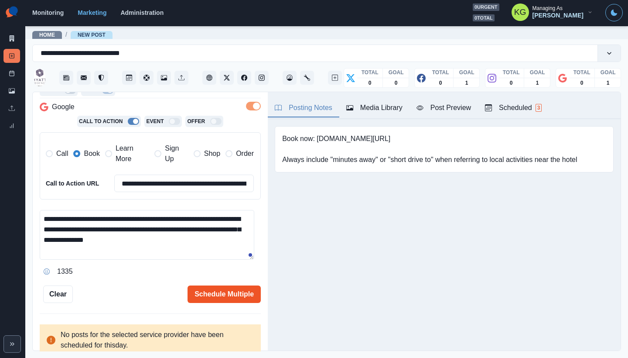
type textarea "**********"
click at [242, 292] on button "Schedule Multiple" at bounding box center [224, 293] width 73 height 17
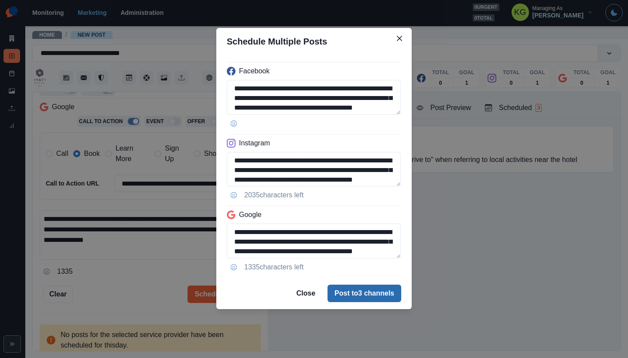
click at [348, 292] on button "Post to 3 channels" at bounding box center [365, 292] width 74 height 17
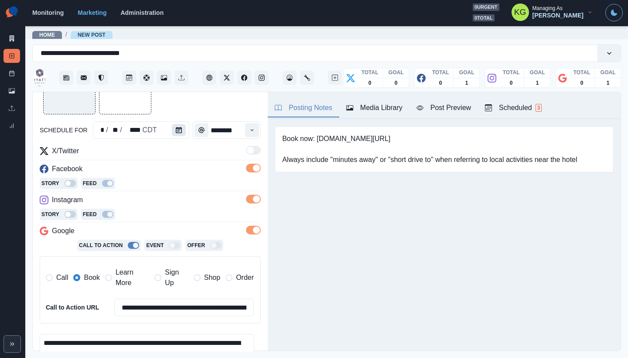
scroll to position [0, 0]
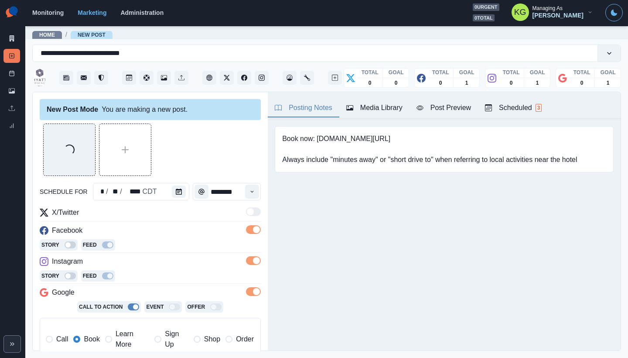
click at [207, 5] on div "Monitoring Marketing Administration 0 urgent 0 total KG Managing As Katrina Gal…" at bounding box center [327, 12] width 591 height 18
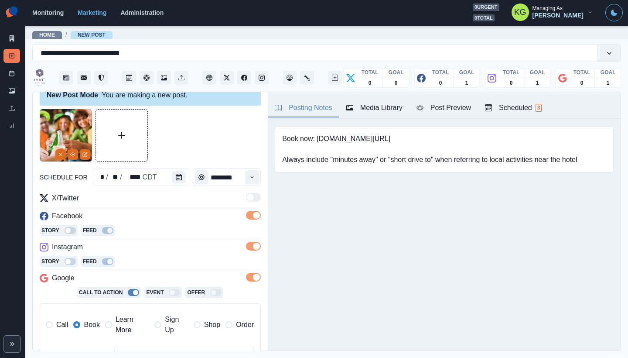
scroll to position [196, 0]
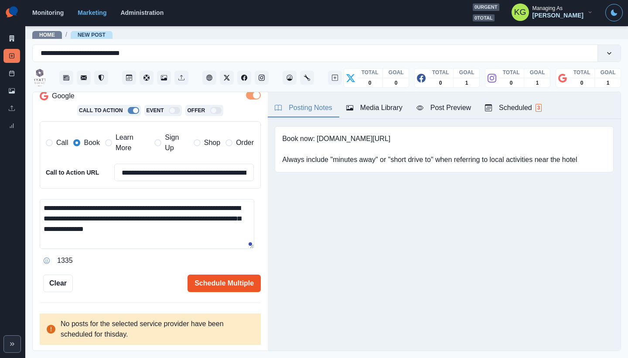
click at [227, 290] on button "Schedule Multiple" at bounding box center [224, 282] width 73 height 17
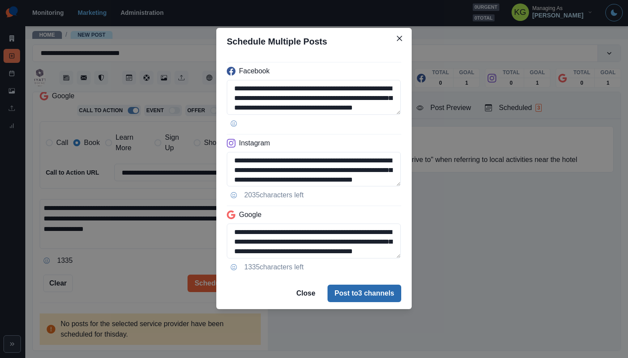
click at [334, 298] on button "Post to 3 channels" at bounding box center [365, 292] width 74 height 17
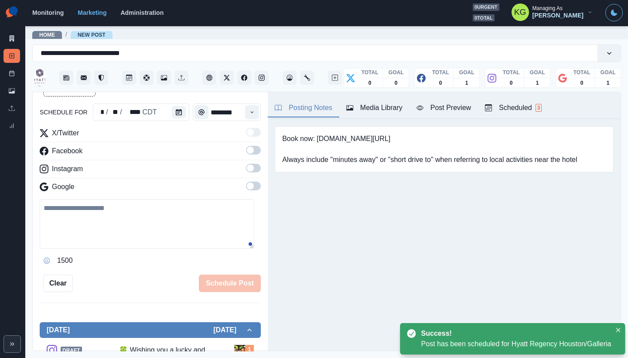
scroll to position [48, 0]
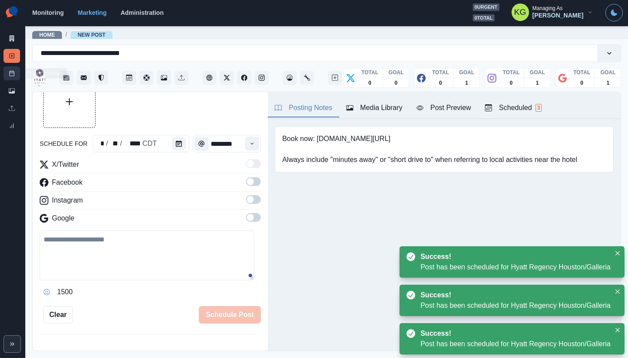
click at [19, 79] on link "Post Schedule" at bounding box center [11, 73] width 17 height 14
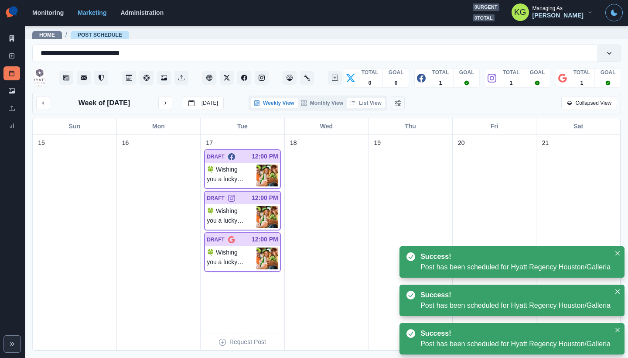
click at [367, 105] on button "List View" at bounding box center [366, 103] width 38 height 10
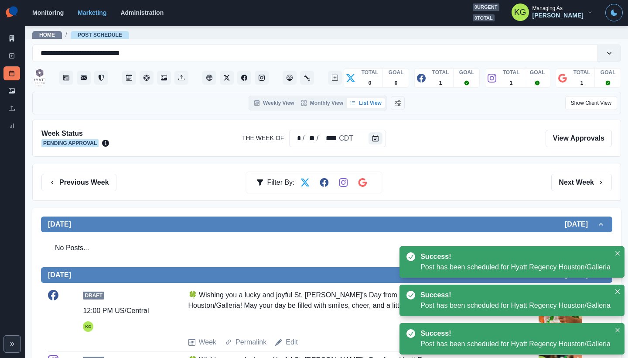
scroll to position [164, 0]
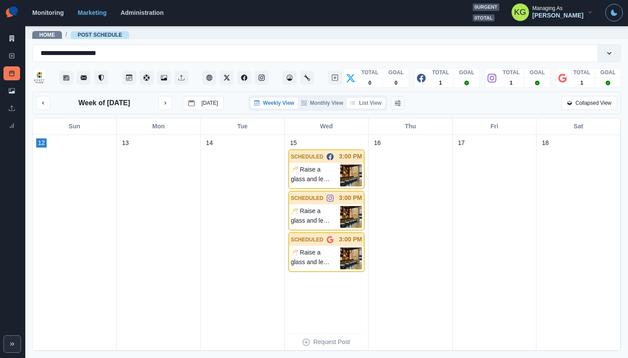
click at [376, 104] on button "List View" at bounding box center [366, 103] width 38 height 10
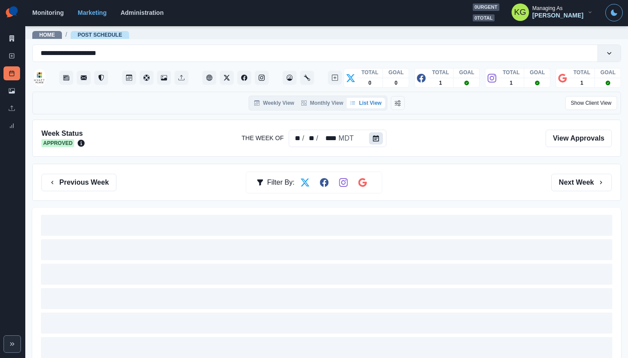
click at [375, 139] on icon "Calendar" at bounding box center [376, 138] width 6 height 6
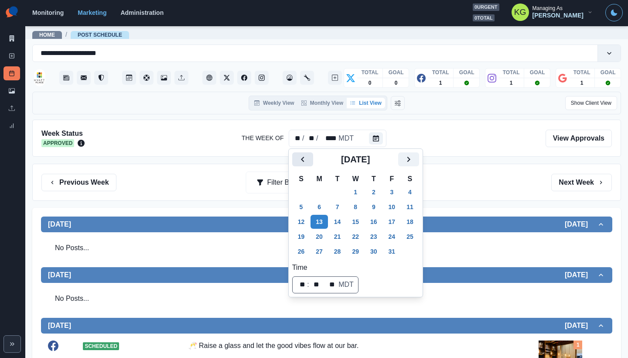
click at [302, 163] on icon "Previous" at bounding box center [302, 159] width 10 height 10
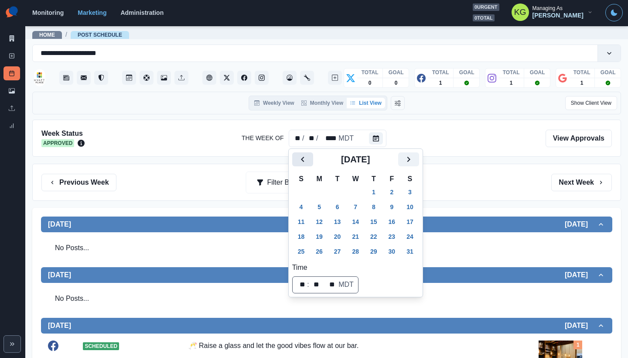
click at [302, 163] on icon "Previous" at bounding box center [302, 159] width 10 height 10
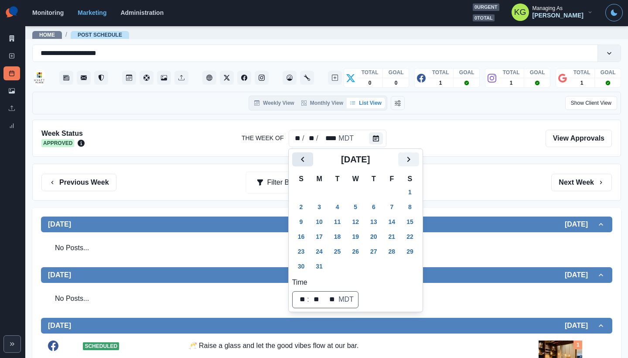
click at [302, 163] on icon "Previous" at bounding box center [302, 159] width 10 height 10
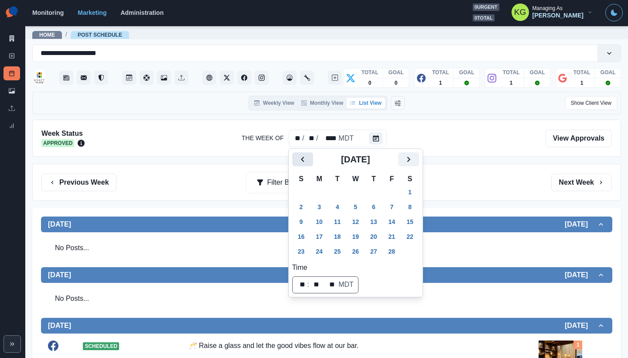
click at [302, 163] on icon "Previous" at bounding box center [302, 159] width 10 height 10
click at [406, 158] on button "Next" at bounding box center [408, 159] width 21 height 14
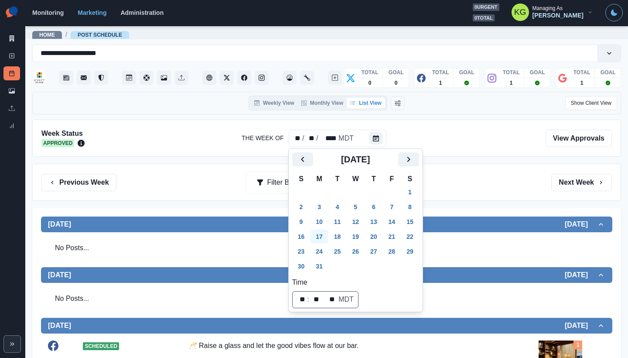
click at [320, 232] on button "17" at bounding box center [319, 236] width 17 height 14
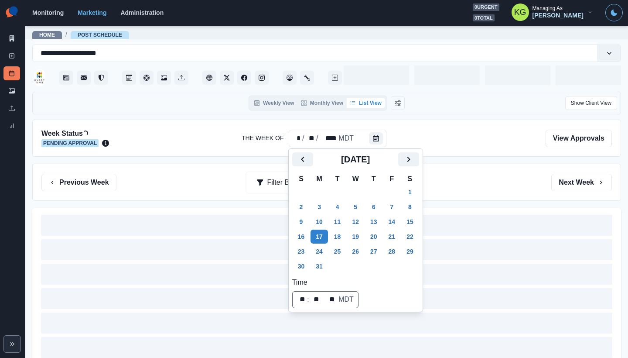
click at [450, 183] on div "Previous Week Filter By: Next Week" at bounding box center [326, 182] width 570 height 17
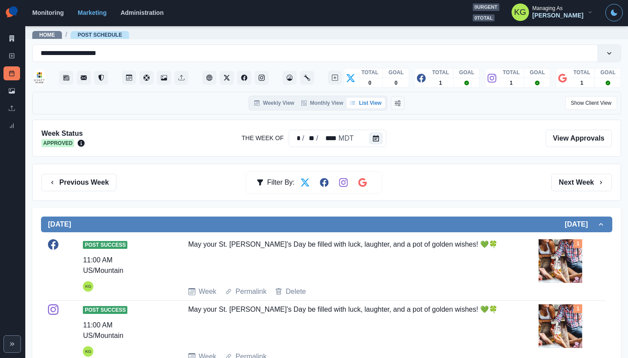
scroll to position [79, 0]
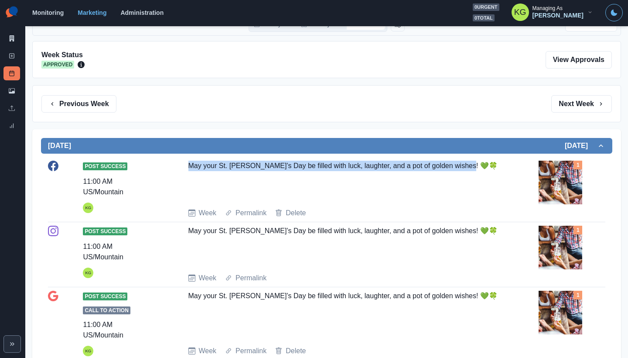
drag, startPoint x: 475, startPoint y: 174, endPoint x: 186, endPoint y: 161, distance: 289.5
click at [188, 161] on div "May your St. Patrick’s Day be filled with luck, laughter, and a pot of golden w…" at bounding box center [344, 181] width 312 height 40
copy div "May your St. Patrick’s Day be filled with luck, laughter, and a pot of golden w…"
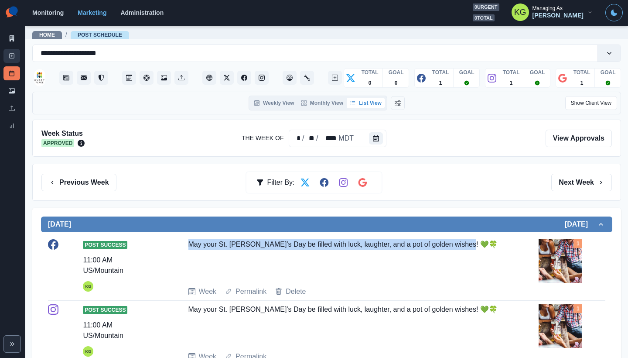
click at [13, 59] on link "New Post" at bounding box center [11, 56] width 17 height 14
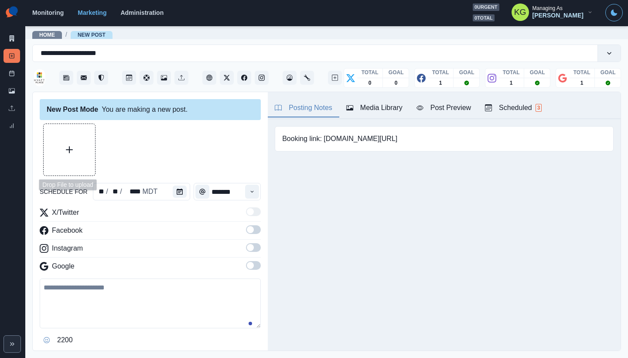
click at [81, 158] on button "Upload Media" at bounding box center [69, 149] width 51 height 51
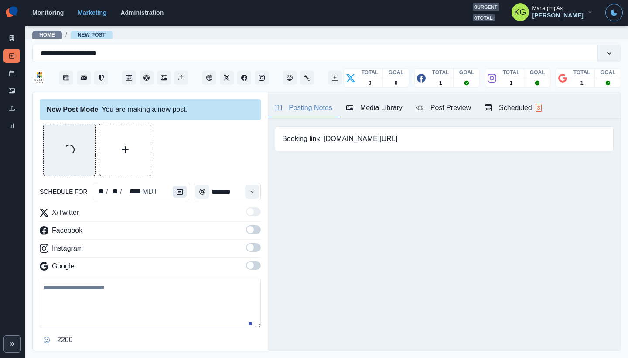
click at [178, 189] on icon "Calendar" at bounding box center [180, 191] width 6 height 6
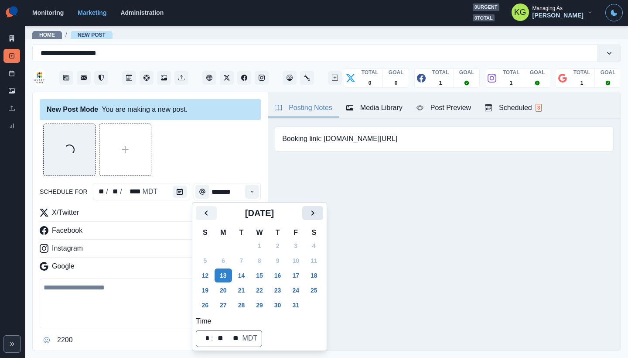
click at [318, 212] on icon "Next" at bounding box center [312, 213] width 10 height 10
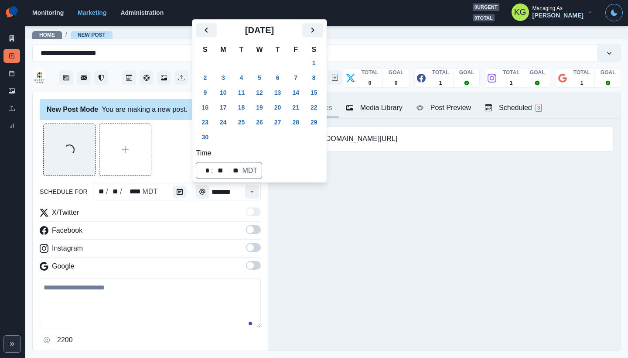
click at [323, 38] on div "[DATE]" at bounding box center [259, 33] width 127 height 21
click at [322, 36] on button "Next" at bounding box center [312, 30] width 21 height 14
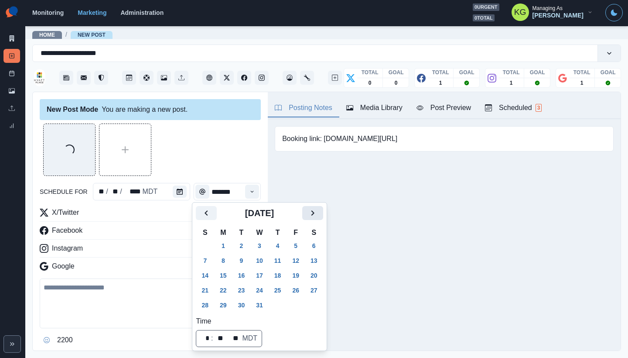
click at [318, 215] on icon "Next" at bounding box center [312, 213] width 10 height 10
click at [318, 219] on button "Next" at bounding box center [312, 213] width 21 height 14
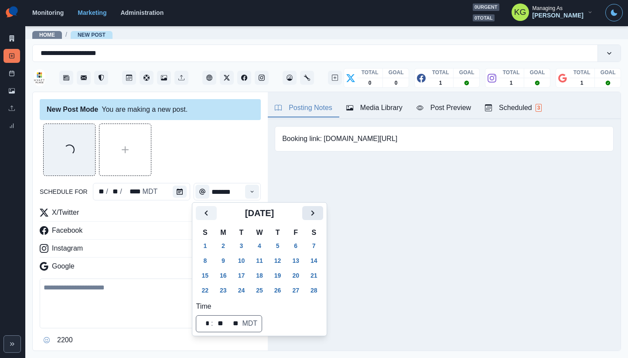
click at [318, 219] on button "Next" at bounding box center [312, 213] width 21 height 14
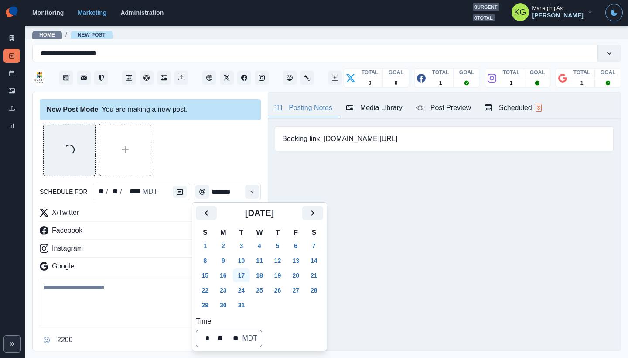
click at [245, 272] on button "17" at bounding box center [241, 275] width 17 height 14
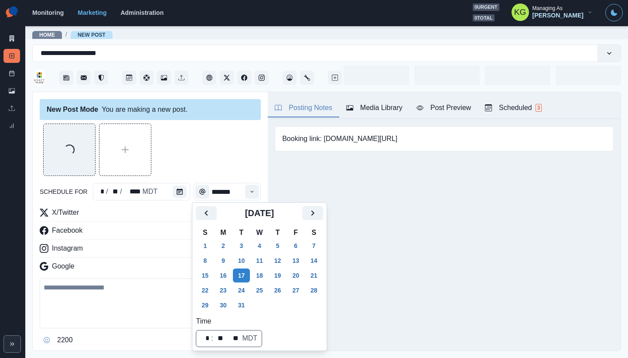
click at [212, 157] on div "Loading..." at bounding box center [150, 149] width 221 height 52
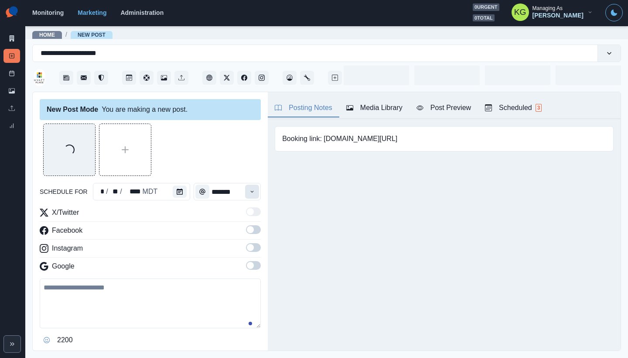
click at [249, 195] on button "Time" at bounding box center [252, 191] width 14 height 14
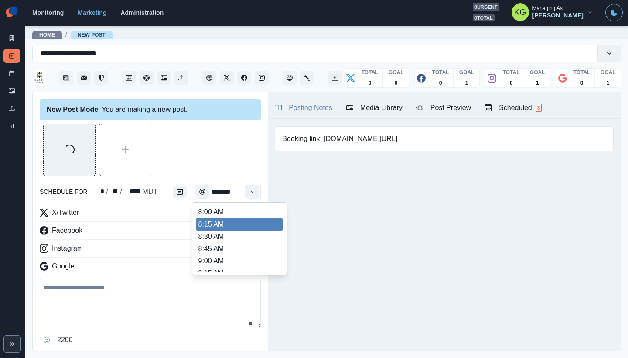
scroll to position [171, 0]
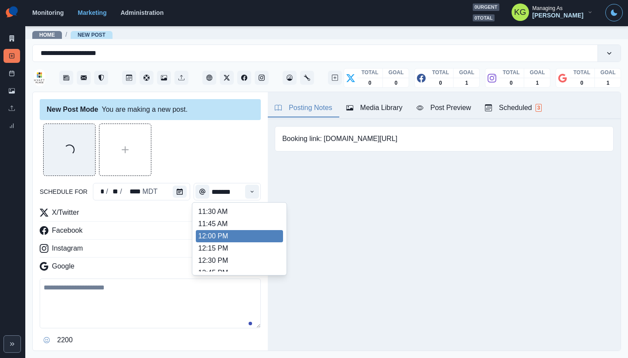
click at [230, 231] on li "12:00 PM" at bounding box center [239, 236] width 87 height 12
type input "********"
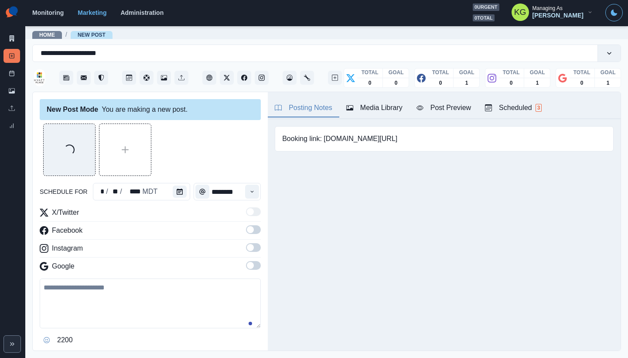
click at [252, 266] on span at bounding box center [253, 265] width 15 height 9
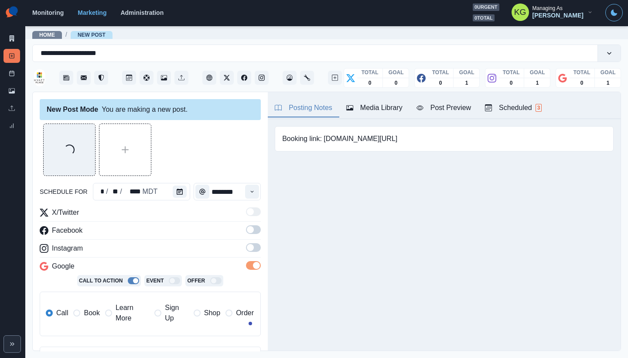
click at [253, 249] on span at bounding box center [253, 247] width 15 height 9
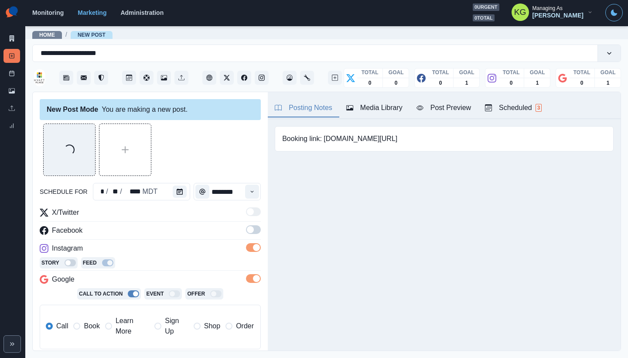
click at [250, 231] on span at bounding box center [253, 229] width 15 height 9
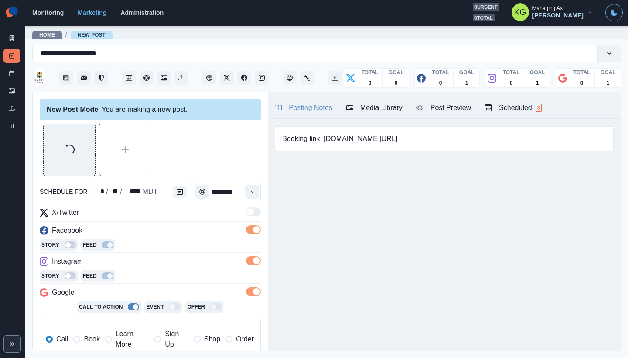
scroll to position [83, 0]
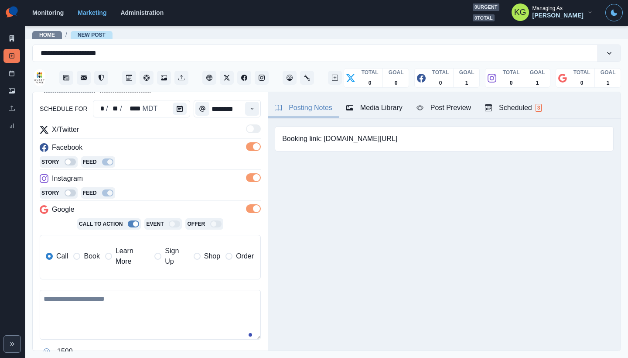
click at [85, 248] on label "Book" at bounding box center [86, 256] width 26 height 21
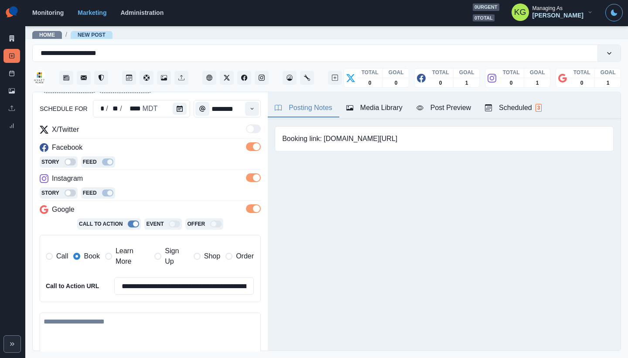
scroll to position [196, 0]
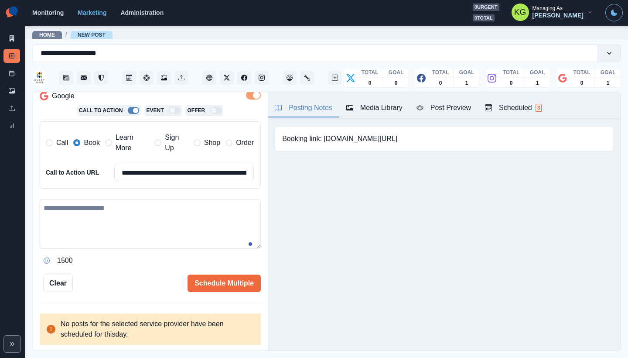
click at [167, 226] on textarea at bounding box center [150, 224] width 221 height 50
paste textarea "**********"
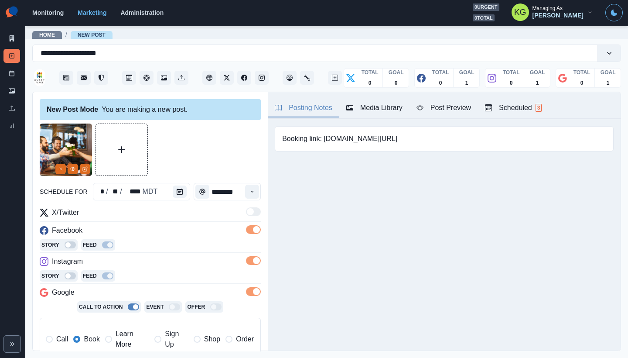
scroll to position [187, 0]
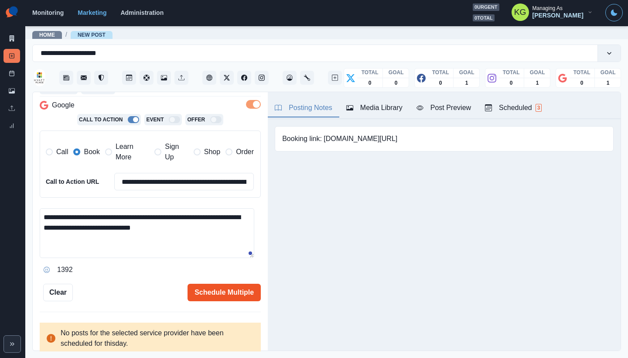
type textarea "**********"
click at [227, 299] on button "Schedule Multiple" at bounding box center [224, 291] width 73 height 17
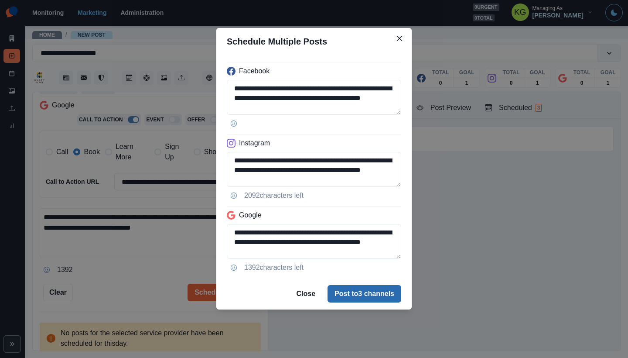
click at [370, 290] on button "Post to 3 channels" at bounding box center [365, 293] width 74 height 17
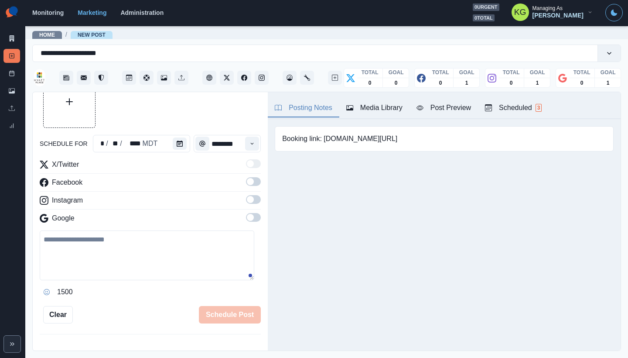
scroll to position [0, 0]
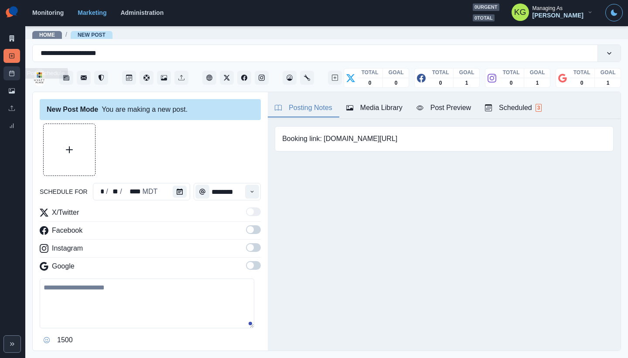
click at [8, 75] on link "Post Schedule" at bounding box center [11, 73] width 17 height 14
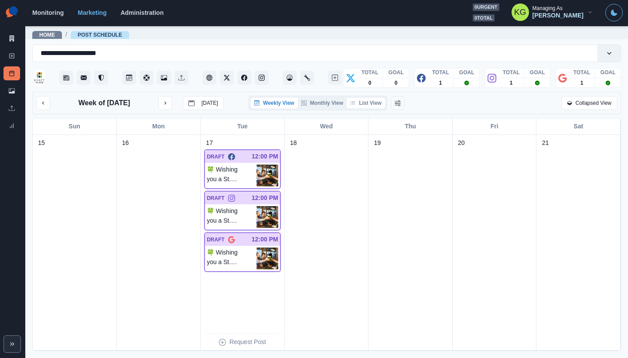
click at [369, 104] on button "List View" at bounding box center [366, 103] width 38 height 10
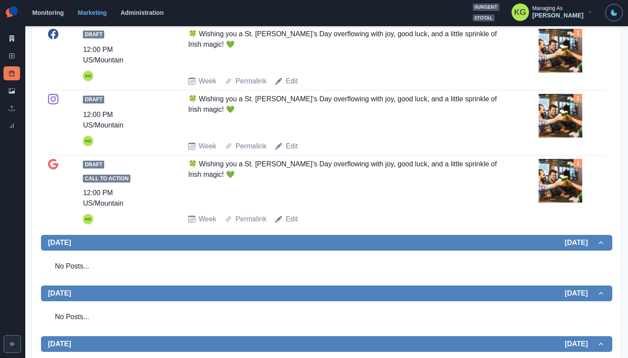
scroll to position [71, 0]
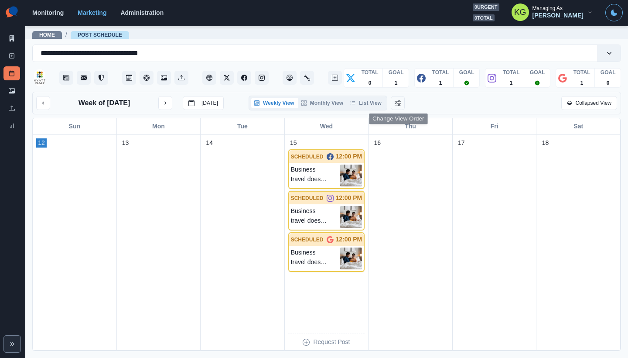
click at [364, 110] on div "Week of [DATE] [DATE] Weekly View Monthly View List View Collapsed View" at bounding box center [326, 103] width 589 height 23
click at [370, 106] on button "List View" at bounding box center [366, 103] width 38 height 10
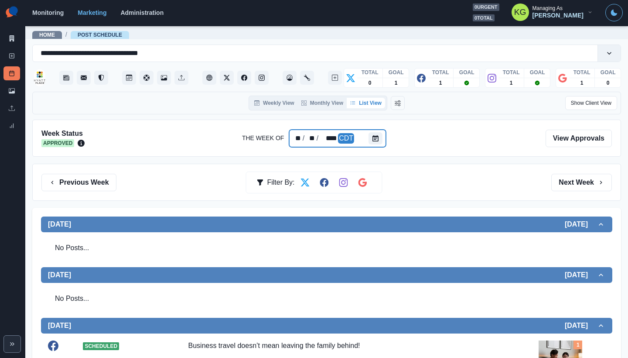
click at [380, 145] on div at bounding box center [377, 138] width 17 height 17
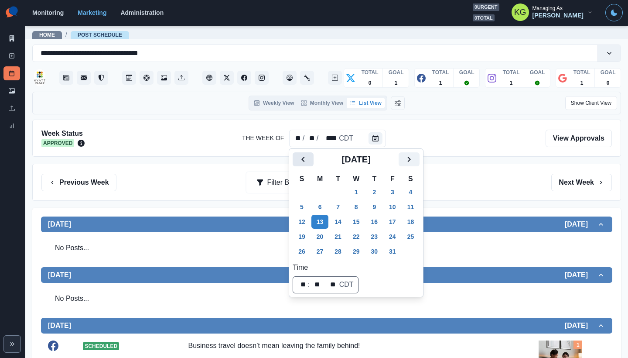
click at [307, 162] on icon "Previous" at bounding box center [303, 159] width 10 height 10
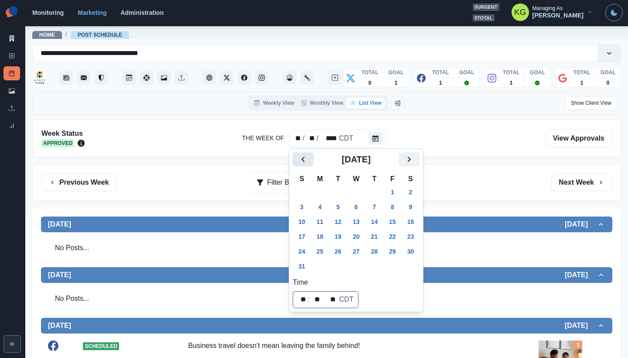
click at [307, 162] on icon "Previous" at bounding box center [303, 159] width 10 height 10
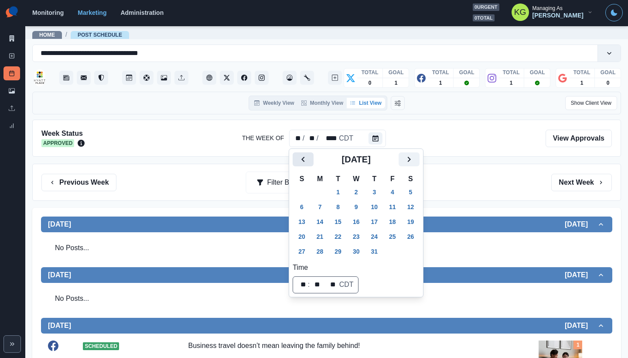
click at [307, 162] on icon "Previous" at bounding box center [303, 159] width 10 height 10
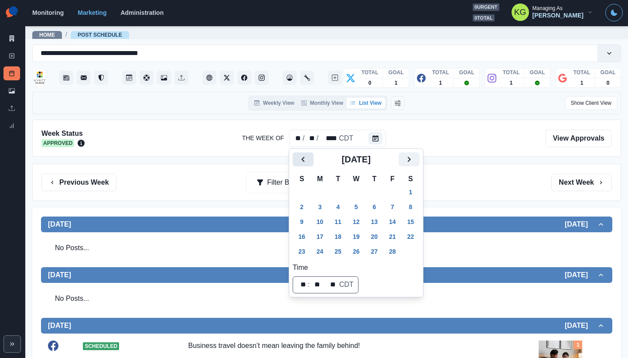
click at [307, 162] on icon "Previous" at bounding box center [303, 159] width 10 height 10
click at [420, 160] on button "Next" at bounding box center [409, 159] width 21 height 14
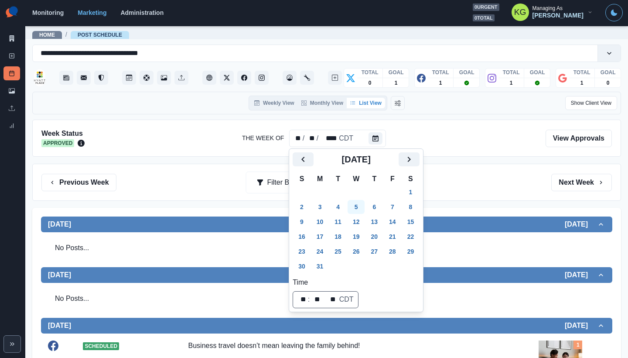
click at [363, 208] on button "5" at bounding box center [356, 207] width 17 height 14
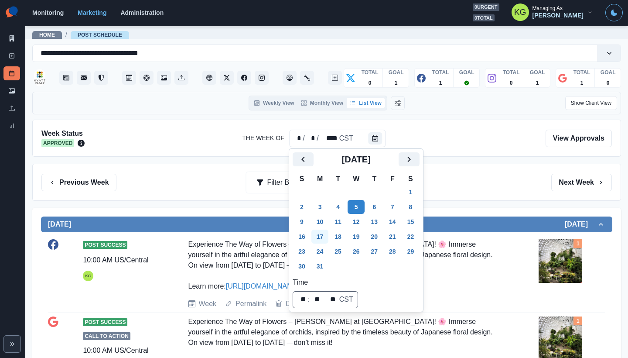
click at [327, 232] on button "17" at bounding box center [319, 236] width 17 height 14
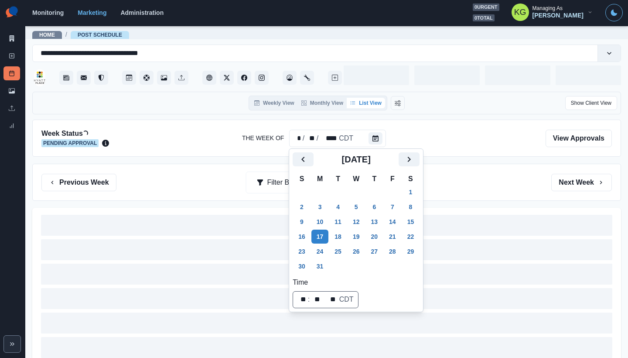
click at [470, 161] on div "Week Status Loading... Pending Approval The Week Of * / ** / **** CDT View Appr…" at bounding box center [326, 253] width 589 height 266
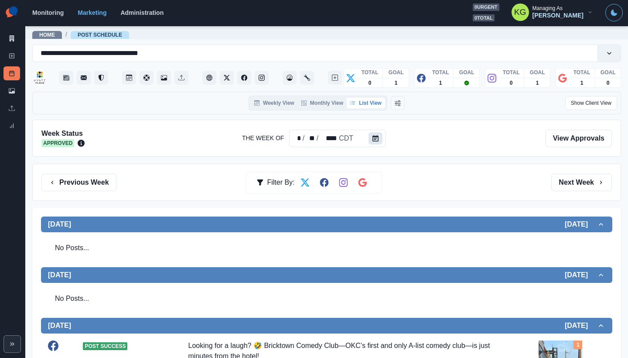
click at [381, 140] on button "Calendar" at bounding box center [376, 138] width 14 height 12
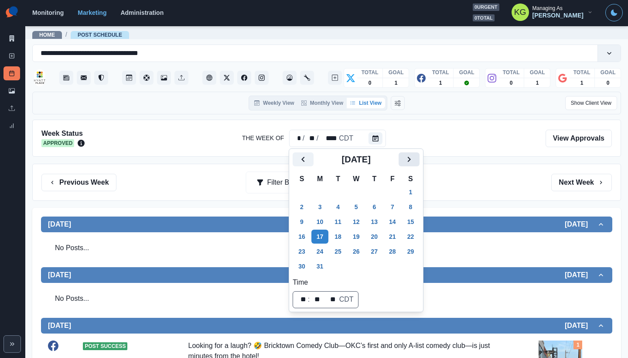
click at [414, 157] on icon "Next" at bounding box center [409, 159] width 10 height 10
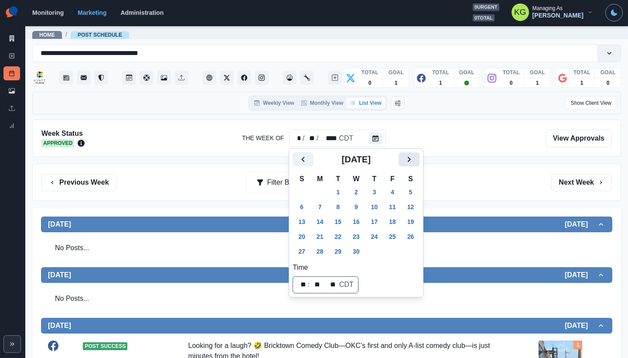
click at [414, 157] on icon "Next" at bounding box center [409, 159] width 10 height 10
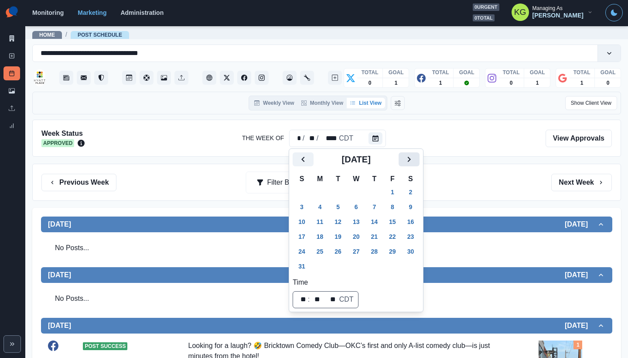
click at [414, 157] on icon "Next" at bounding box center [409, 159] width 10 height 10
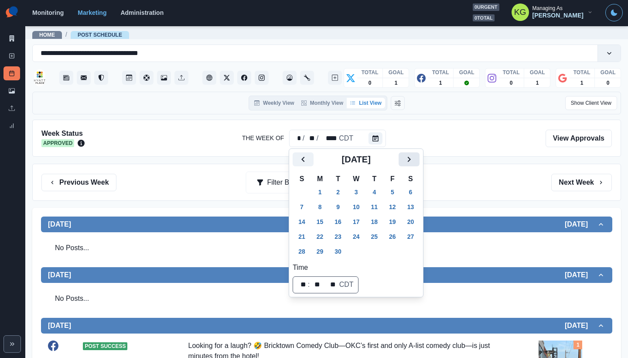
click at [414, 157] on icon "Next" at bounding box center [409, 159] width 10 height 10
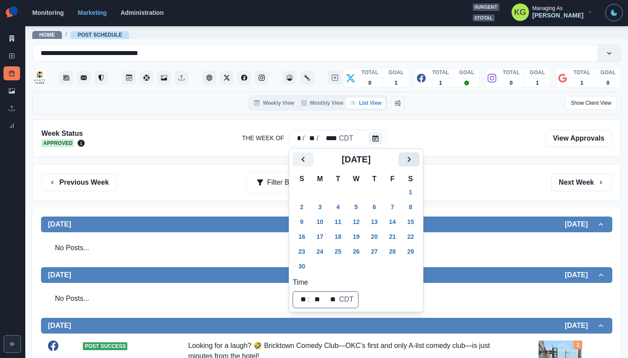
click at [414, 157] on icon "Next" at bounding box center [409, 159] width 10 height 10
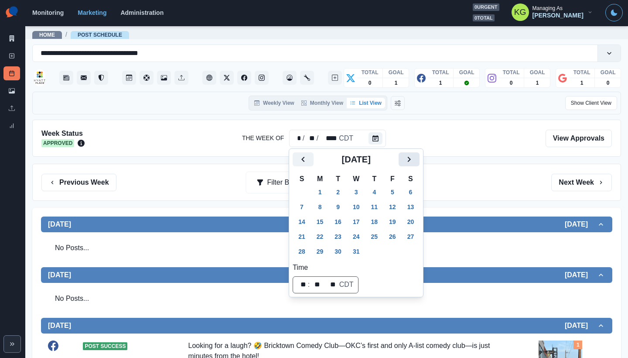
click at [414, 157] on icon "Next" at bounding box center [409, 159] width 10 height 10
click at [336, 219] on button "17" at bounding box center [337, 222] width 17 height 14
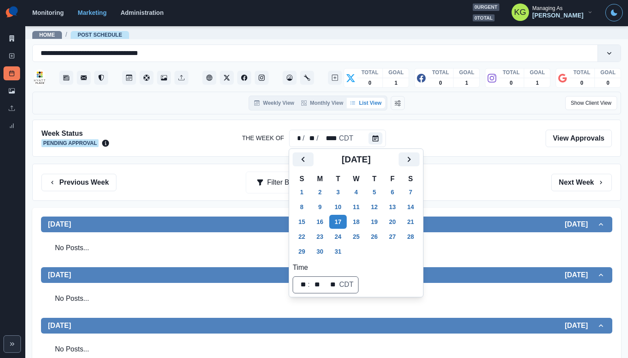
click at [434, 163] on div "Week Status Pending Approval The Week Of * / ** / **** CDT View Approvals Previ…" at bounding box center [326, 350] width 589 height 460
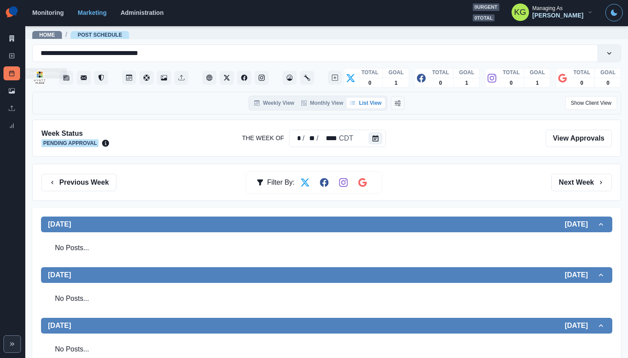
click at [7, 65] on div "New Post" at bounding box center [11, 57] width 17 height 17
click at [10, 58] on icon at bounding box center [12, 56] width 6 height 6
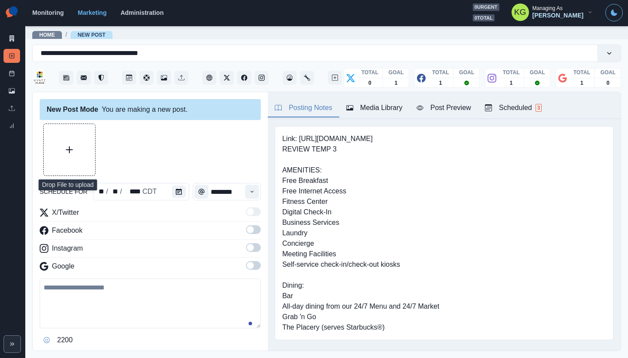
click at [78, 154] on button "Upload Media" at bounding box center [69, 149] width 51 height 51
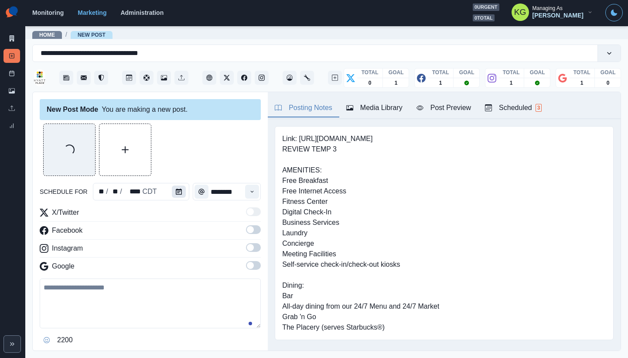
click at [172, 190] on button "Calendar" at bounding box center [179, 191] width 14 height 12
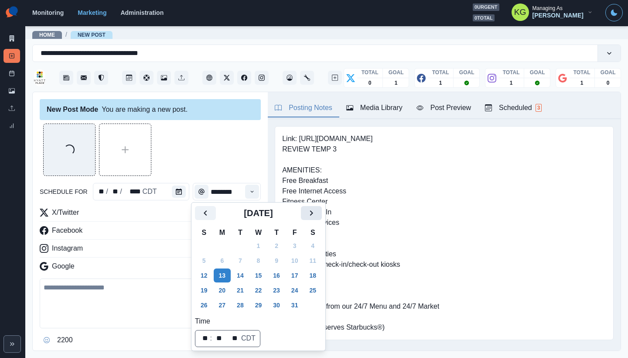
click at [322, 212] on button "Next" at bounding box center [311, 213] width 21 height 14
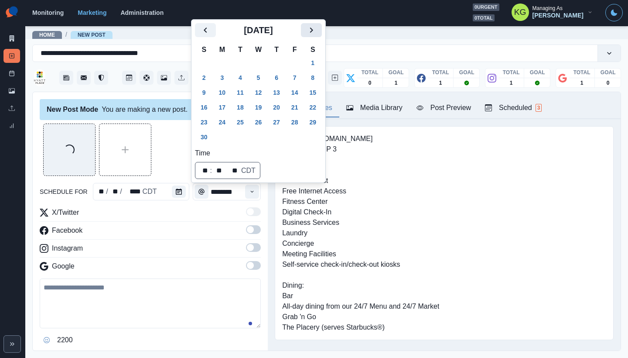
click at [317, 29] on icon "Next" at bounding box center [311, 30] width 10 height 10
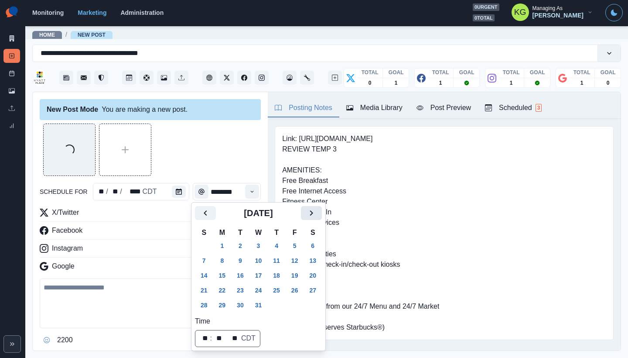
click at [320, 29] on div "Home / New Post" at bounding box center [326, 32] width 603 height 14
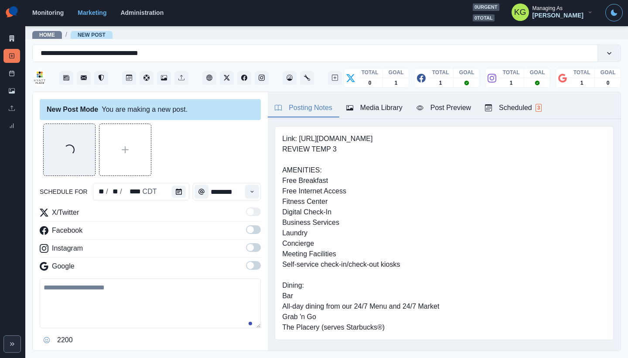
click at [190, 188] on div "schedule for ** / ** / **** CDT ********" at bounding box center [150, 191] width 221 height 17
click at [184, 191] on div at bounding box center [180, 191] width 17 height 17
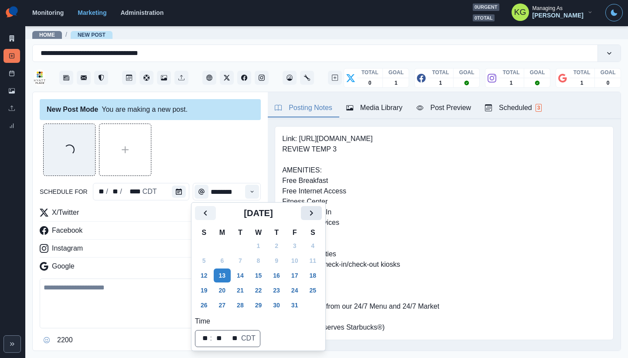
click at [316, 215] on icon "Next" at bounding box center [311, 213] width 10 height 10
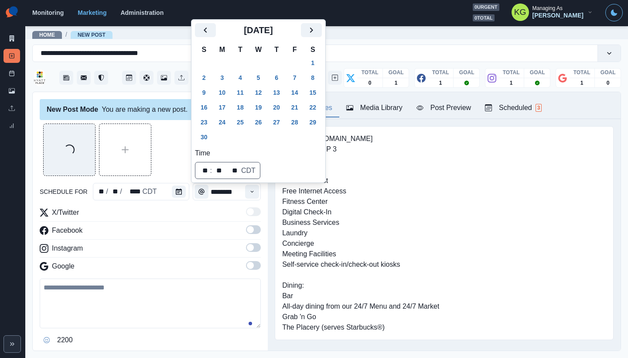
click at [313, 31] on icon "Next" at bounding box center [311, 29] width 3 height 5
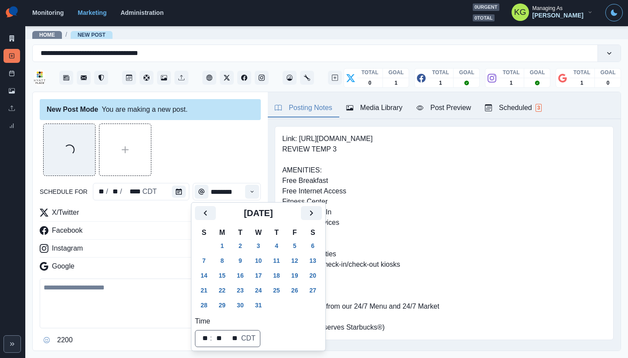
click at [321, 224] on div "[DATE]" at bounding box center [258, 216] width 127 height 21
click at [317, 214] on icon "Next" at bounding box center [311, 213] width 10 height 10
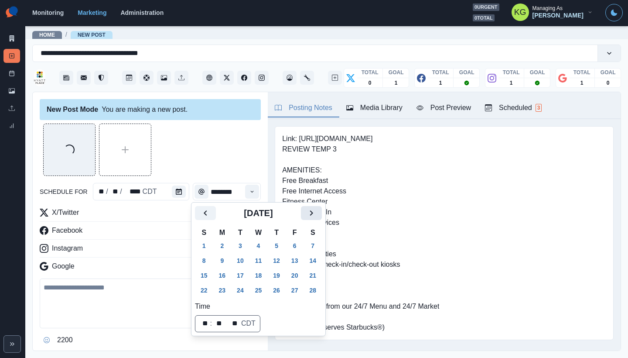
click at [317, 210] on icon "Next" at bounding box center [311, 213] width 10 height 10
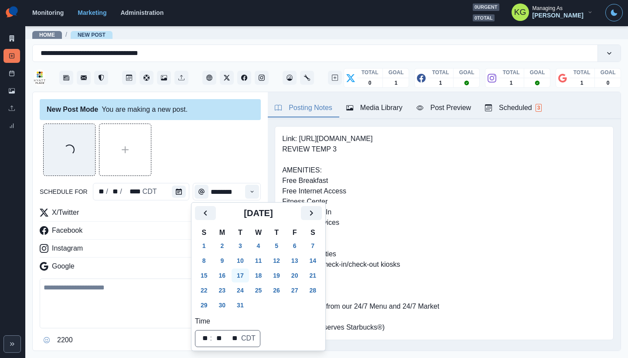
click at [248, 277] on button "17" at bounding box center [240, 275] width 17 height 14
click at [216, 168] on div "Loading..." at bounding box center [150, 149] width 221 height 52
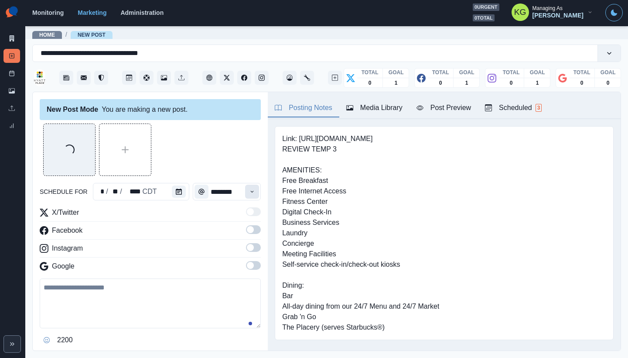
click at [245, 193] on button "Time" at bounding box center [252, 191] width 14 height 14
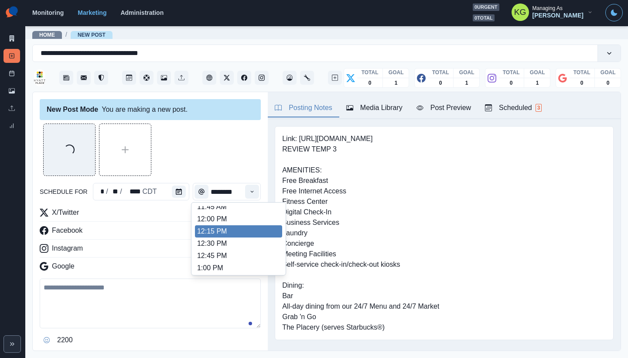
scroll to position [187, 0]
click at [219, 226] on li "12:00 PM" at bounding box center [238, 221] width 87 height 12
type input "********"
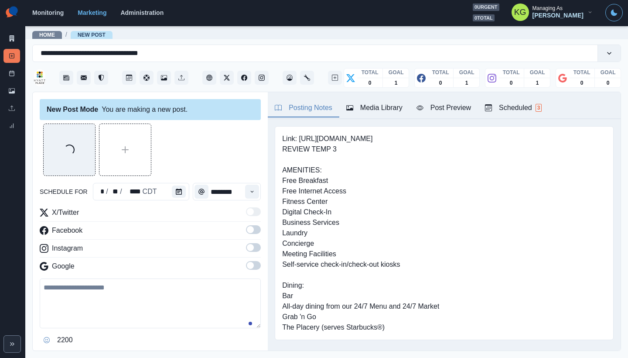
click at [247, 233] on span at bounding box center [253, 229] width 15 height 9
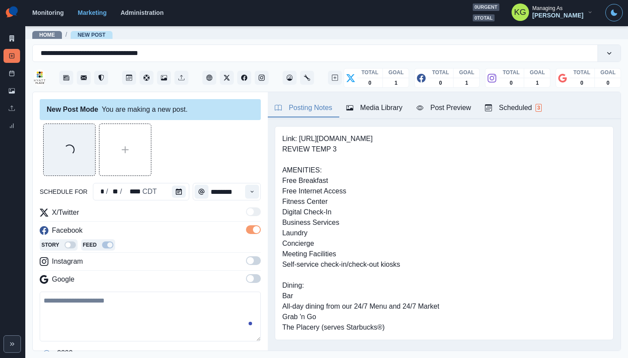
click at [250, 258] on span at bounding box center [253, 260] width 15 height 9
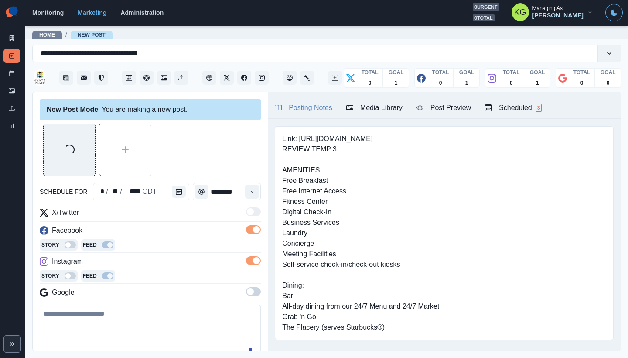
click at [249, 298] on label at bounding box center [253, 294] width 15 height 14
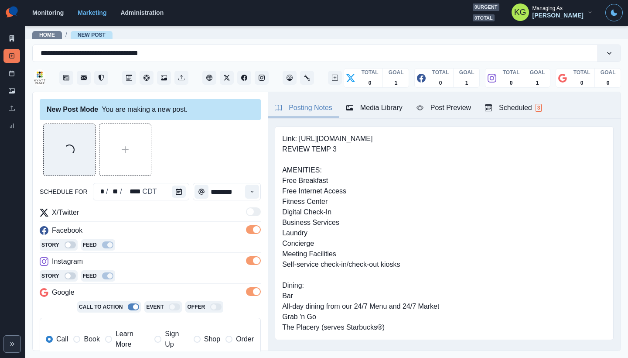
scroll to position [71, 0]
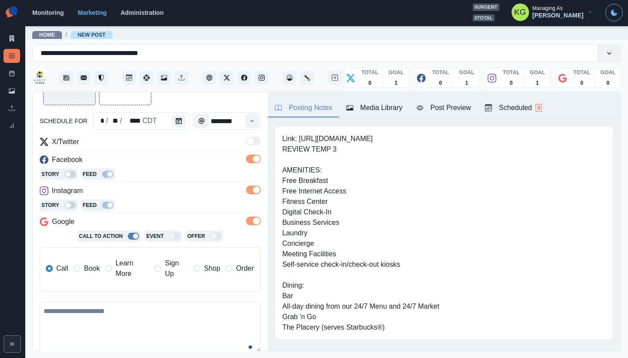
click at [94, 266] on span "Book" at bounding box center [92, 268] width 16 height 10
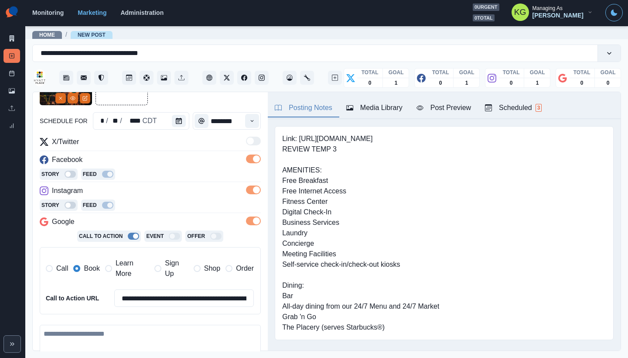
scroll to position [196, 0]
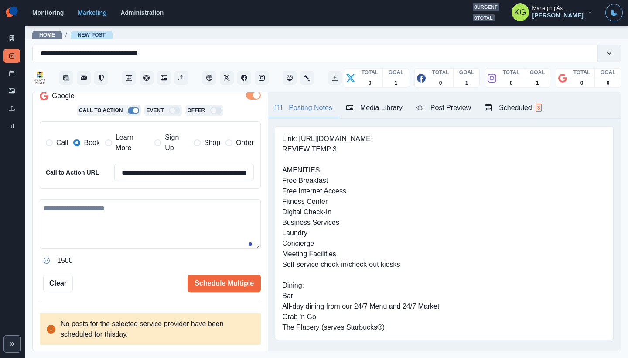
click at [149, 250] on div "1500" at bounding box center [150, 233] width 221 height 68
click at [153, 226] on textarea at bounding box center [150, 224] width 221 height 50
paste textarea "**********"
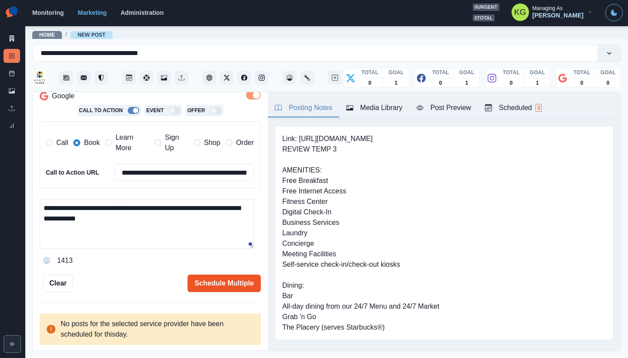
type textarea "**********"
click at [225, 282] on button "Schedule Multiple" at bounding box center [224, 282] width 73 height 17
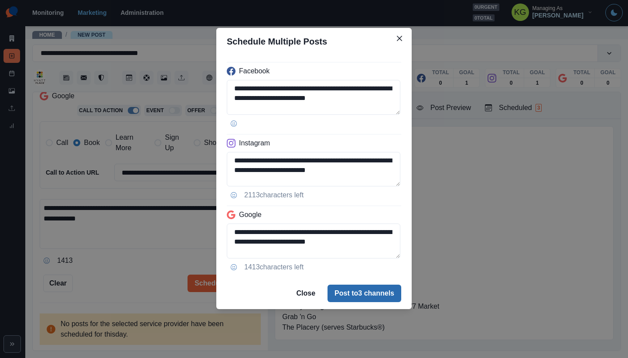
click at [369, 292] on button "Post to 3 channels" at bounding box center [365, 292] width 74 height 17
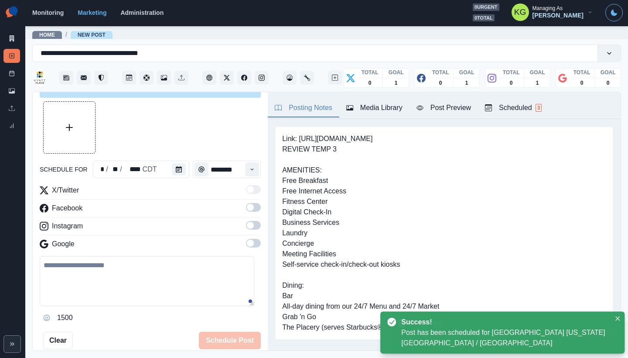
scroll to position [0, 0]
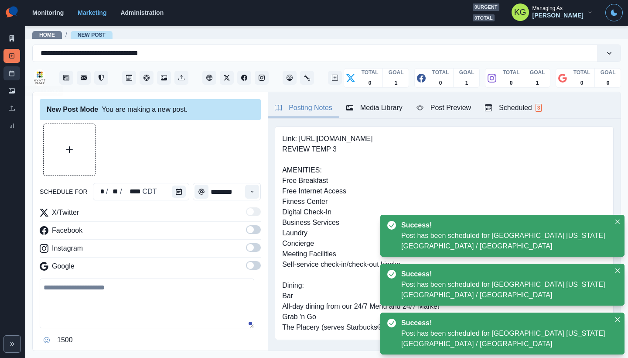
click at [9, 77] on link "Post Schedule" at bounding box center [11, 73] width 17 height 14
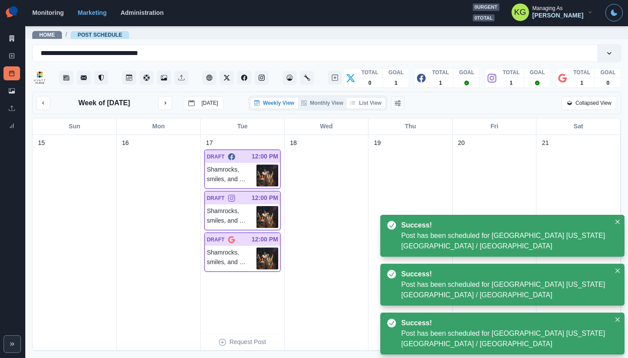
click at [376, 102] on button "List View" at bounding box center [366, 103] width 38 height 10
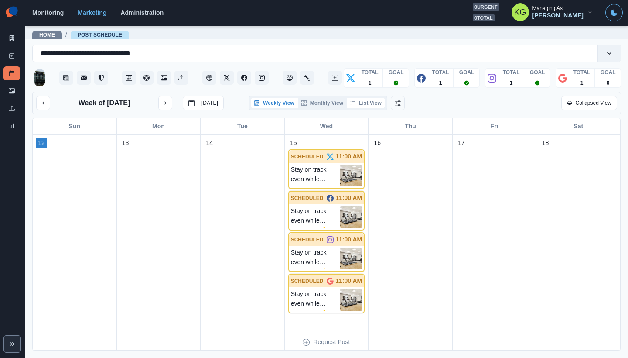
click at [362, 106] on button "List View" at bounding box center [366, 103] width 38 height 10
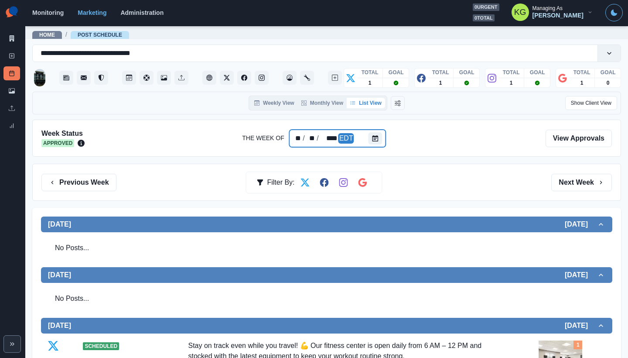
click at [366, 137] on div "** / ** / **** EDT" at bounding box center [338, 138] width 96 height 17
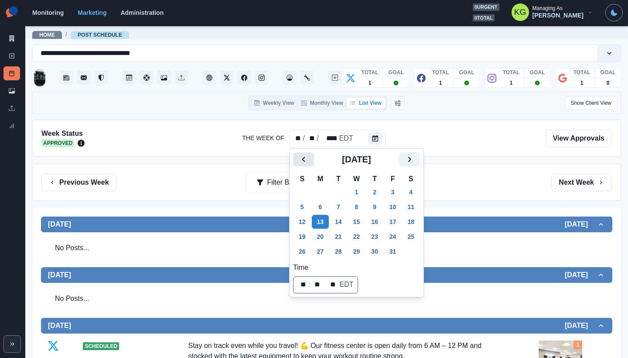
click at [304, 158] on icon "Previous" at bounding box center [303, 159] width 10 height 10
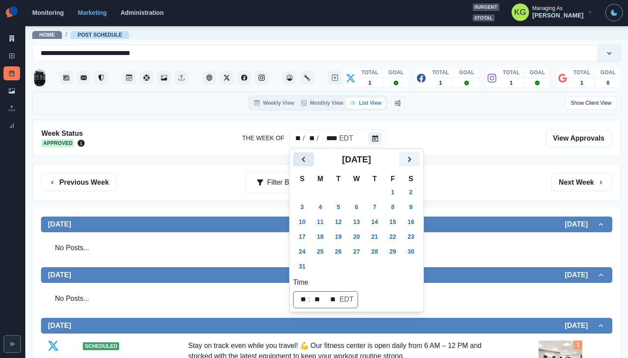
click at [304, 158] on icon "Previous" at bounding box center [303, 159] width 10 height 10
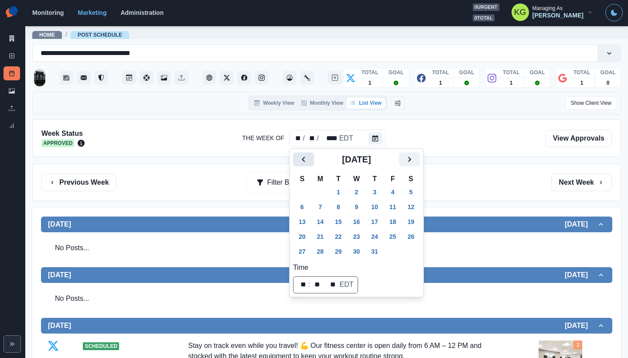
click at [304, 158] on icon "Previous" at bounding box center [303, 159] width 10 height 10
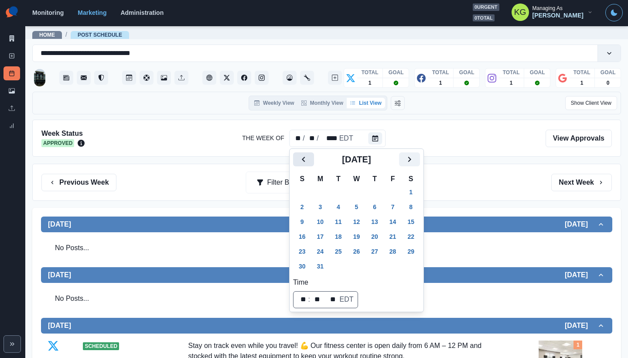
click at [304, 158] on icon "Previous" at bounding box center [303, 159] width 10 height 10
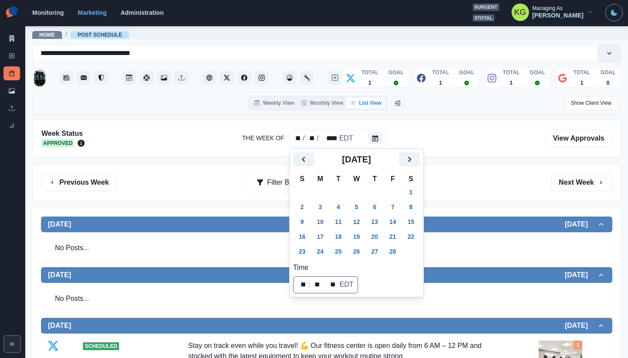
click at [399, 157] on h2 "[DATE]" at bounding box center [356, 159] width 85 height 10
click at [410, 157] on button "Next" at bounding box center [409, 159] width 21 height 14
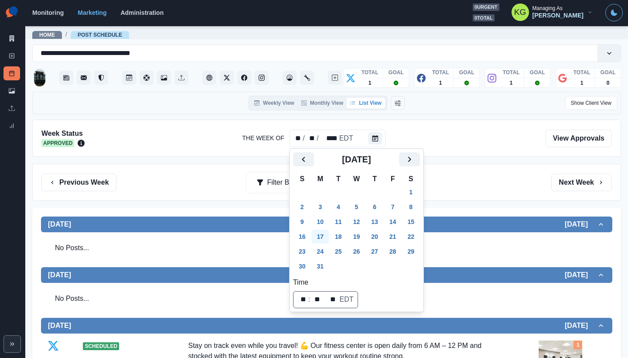
click at [326, 230] on button "17" at bounding box center [320, 236] width 17 height 14
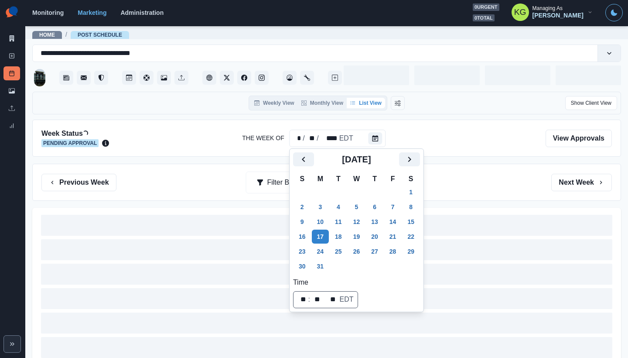
click at [454, 195] on div "Previous Week Filter By: Next Week" at bounding box center [326, 182] width 589 height 37
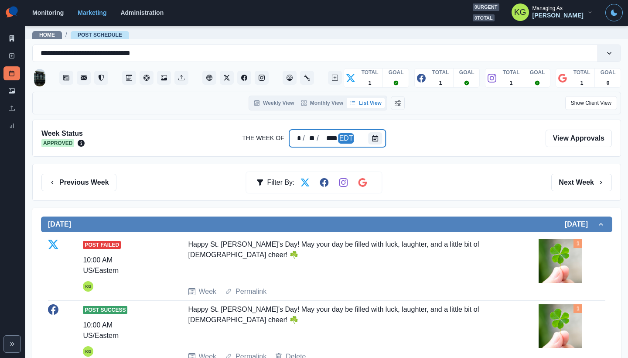
scroll to position [58, 0]
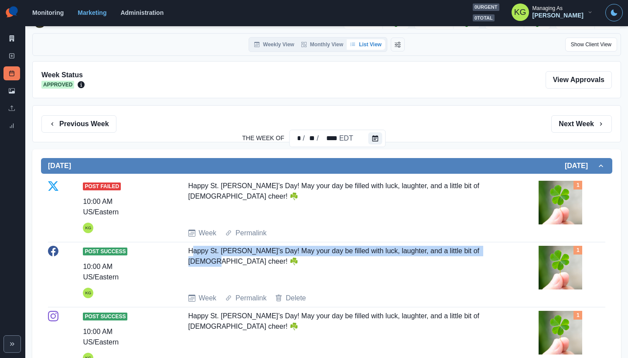
drag, startPoint x: 470, startPoint y: 249, endPoint x: 190, endPoint y: 254, distance: 280.5
click at [190, 254] on div "Post Success 10:00 AM US/Eastern KG Happy St. [PERSON_NAME]’s Day! May your day…" at bounding box center [326, 275] width 557 height 58
drag, startPoint x: 203, startPoint y: 264, endPoint x: 186, endPoint y: 252, distance: 20.7
click at [188, 252] on div "Happy St. [PERSON_NAME]’s Day! May your day be filled with luck, laughter, and …" at bounding box center [344, 266] width 312 height 40
copy div "Happy St. [PERSON_NAME]’s Day! May your day be filled with luck, laughter, and …"
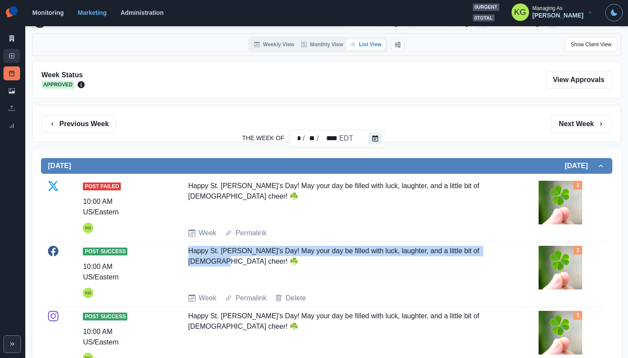
click at [5, 58] on link "New Post" at bounding box center [11, 56] width 17 height 14
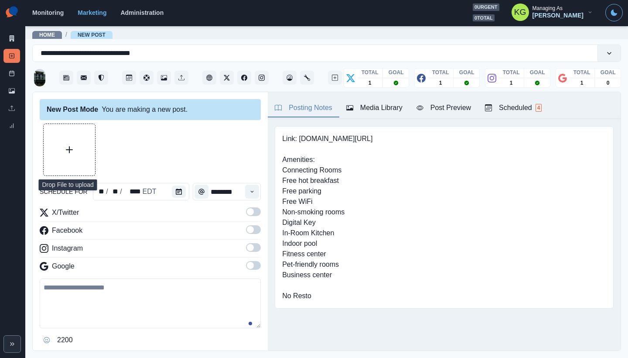
click at [79, 149] on button "Upload Media" at bounding box center [69, 149] width 51 height 51
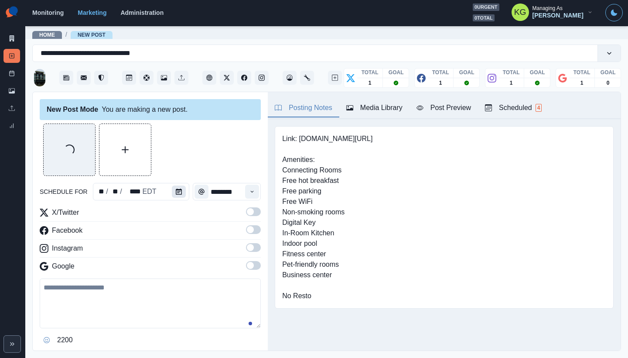
click at [176, 191] on icon "Calendar" at bounding box center [179, 191] width 6 height 6
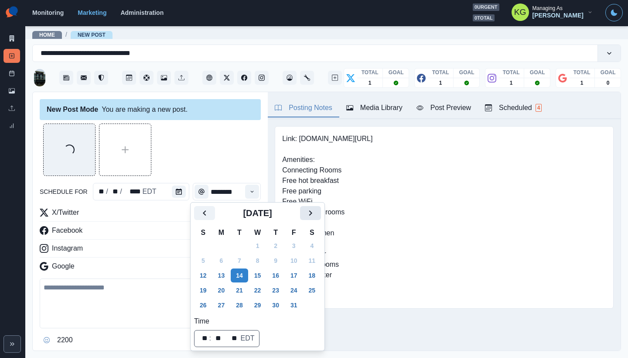
click at [316, 213] on icon "Next" at bounding box center [310, 213] width 10 height 10
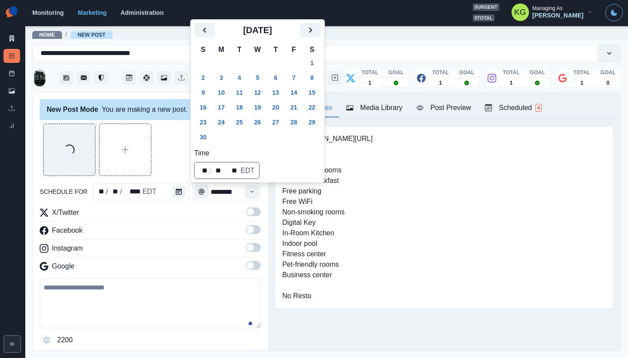
click at [321, 38] on div "[DATE]" at bounding box center [257, 33] width 127 height 21
click at [316, 39] on div "[DATE]" at bounding box center [257, 33] width 127 height 21
click at [316, 35] on icon "Next" at bounding box center [310, 30] width 10 height 10
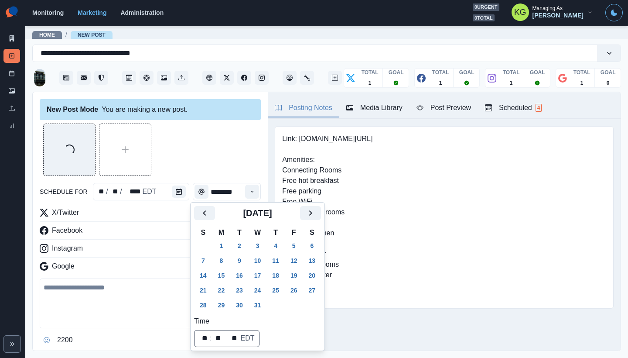
click at [321, 227] on th "S" at bounding box center [312, 232] width 18 height 11
click at [321, 222] on div "[DATE]" at bounding box center [257, 216] width 127 height 21
click at [316, 217] on icon "Next" at bounding box center [310, 213] width 10 height 10
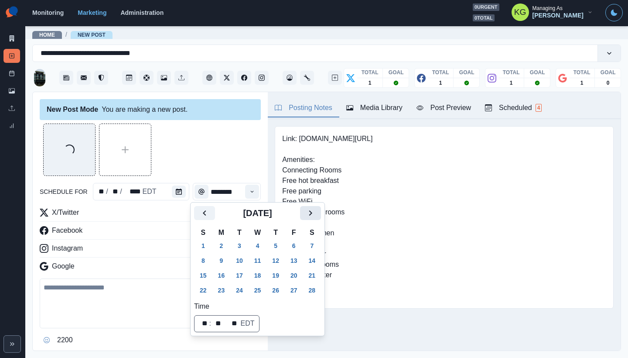
click at [316, 217] on icon "Next" at bounding box center [310, 213] width 10 height 10
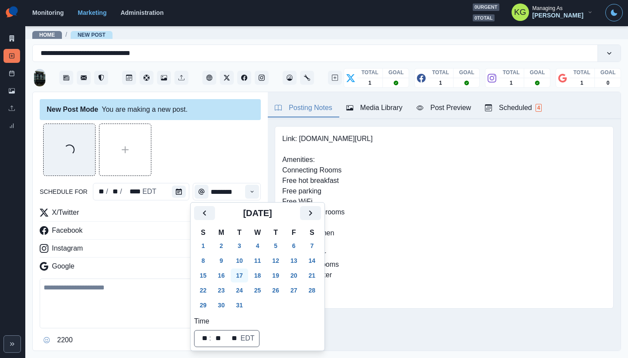
click at [243, 273] on button "17" at bounding box center [239, 275] width 17 height 14
click at [215, 150] on div "Loading..." at bounding box center [150, 149] width 221 height 52
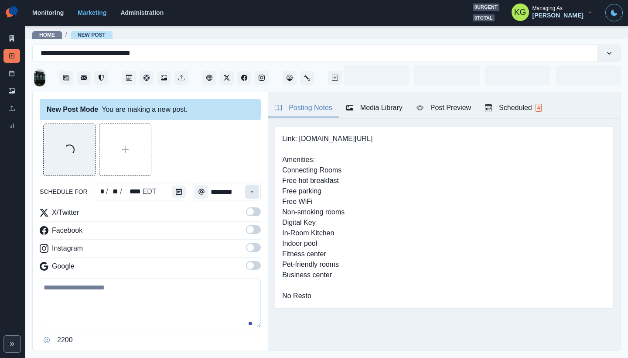
click at [249, 190] on button "Time" at bounding box center [252, 191] width 14 height 14
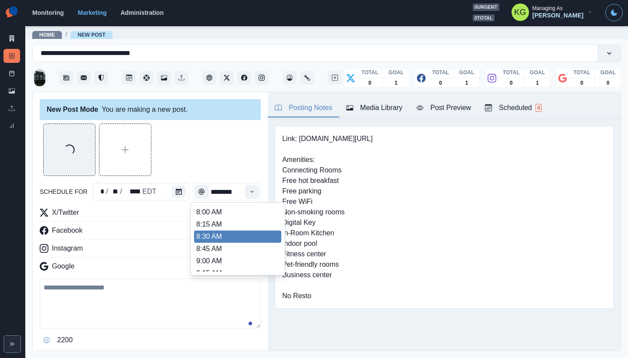
scroll to position [175, 0]
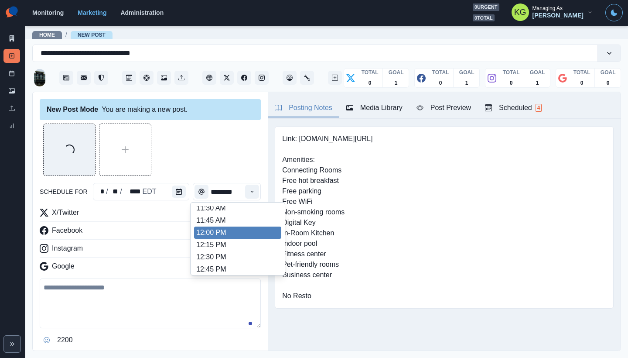
click at [232, 235] on li "12:00 PM" at bounding box center [237, 232] width 87 height 12
type input "********"
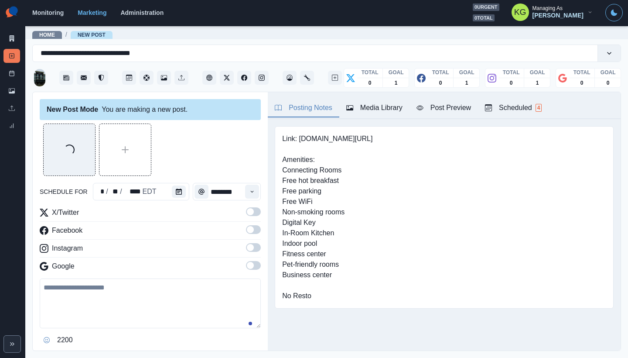
click at [248, 250] on span at bounding box center [253, 247] width 15 height 9
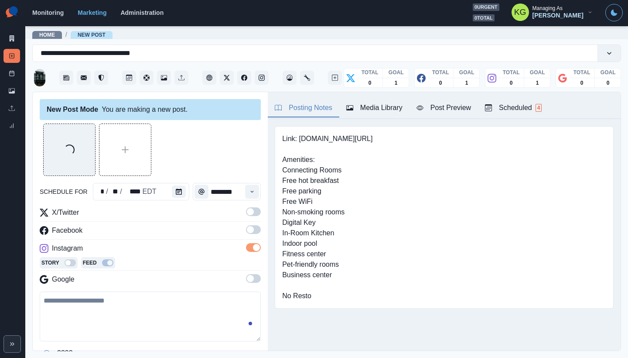
click at [248, 229] on span at bounding box center [253, 229] width 15 height 9
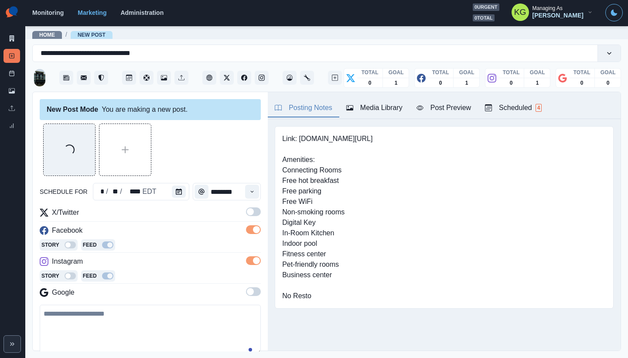
click at [247, 208] on span at bounding box center [250, 211] width 7 height 7
click at [249, 294] on span at bounding box center [253, 291] width 15 height 9
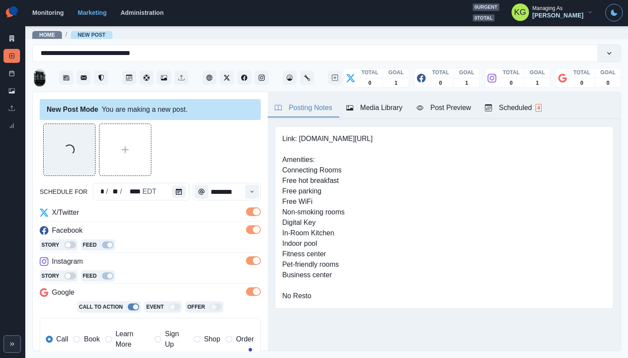
scroll to position [174, 0]
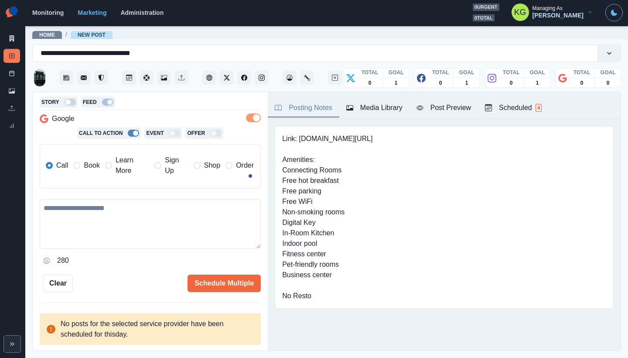
click at [82, 165] on label "Book" at bounding box center [86, 165] width 26 height 21
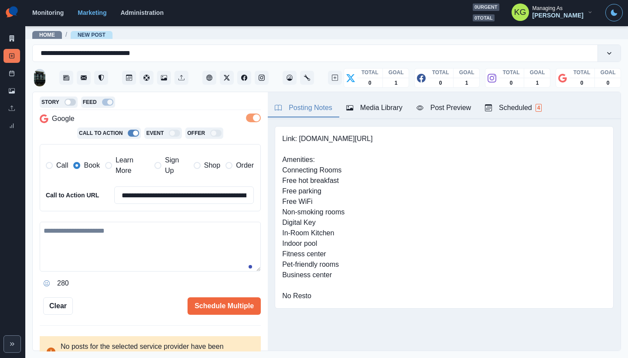
click at [125, 236] on textarea at bounding box center [150, 247] width 221 height 50
paste textarea "**********"
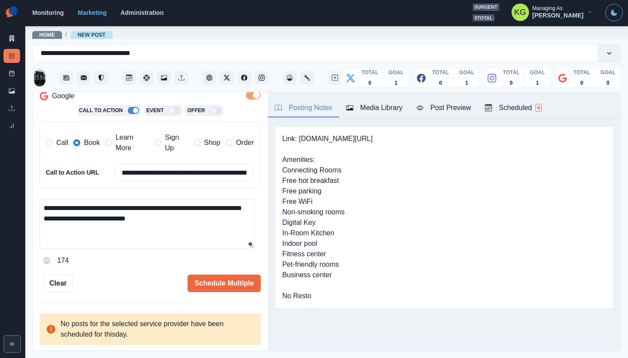
scroll to position [196, 0]
type textarea "**********"
click at [234, 290] on button "Schedule Multiple" at bounding box center [224, 282] width 73 height 17
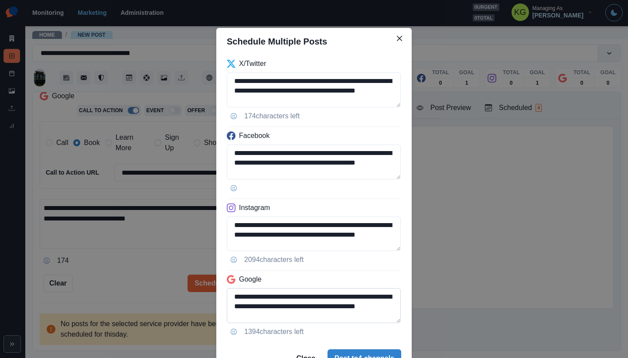
scroll to position [44, 0]
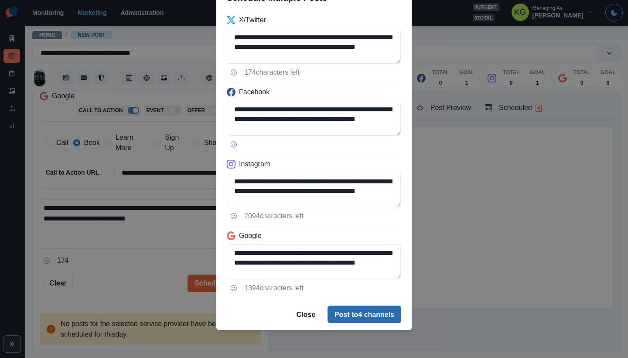
click at [353, 311] on button "Post to 4 channels" at bounding box center [365, 313] width 74 height 17
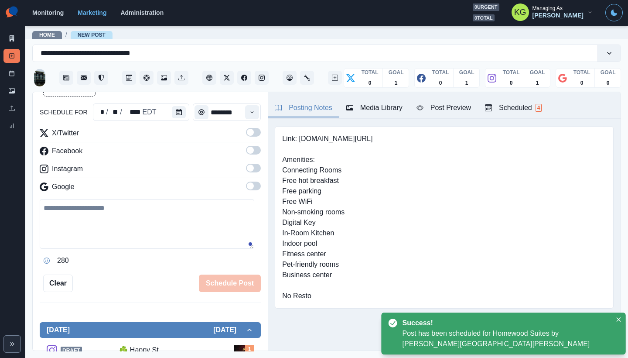
scroll to position [48, 0]
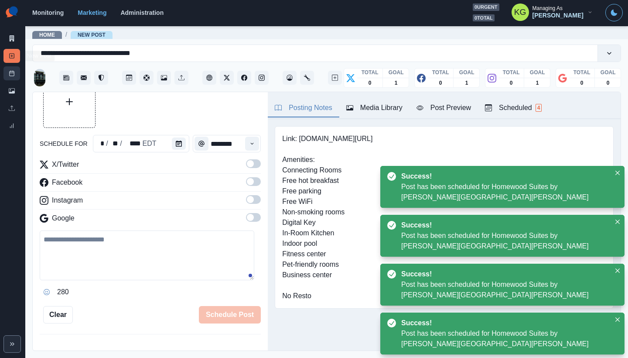
click at [14, 72] on icon at bounding box center [12, 73] width 6 height 6
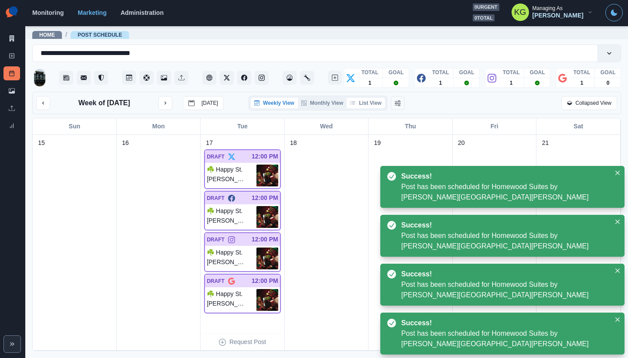
click at [380, 104] on button "List View" at bounding box center [366, 103] width 38 height 10
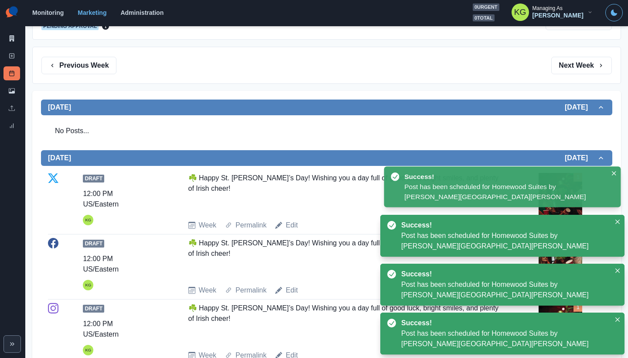
scroll to position [39, 0]
